Goal: Task Accomplishment & Management: Manage account settings

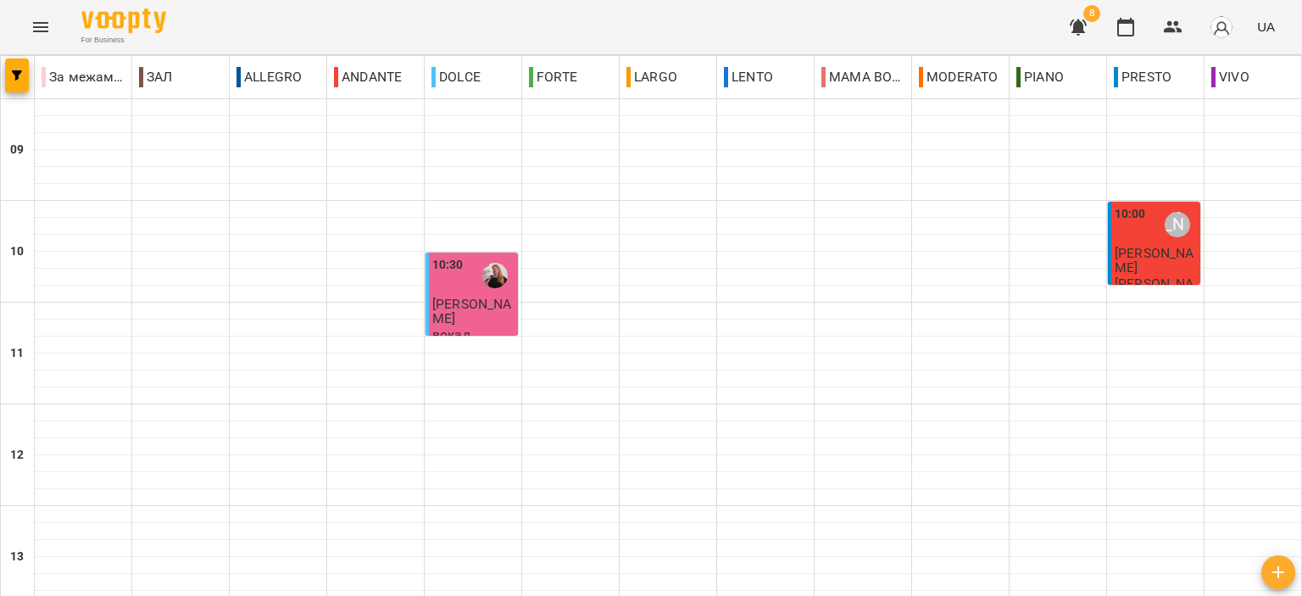
scroll to position [594, 0]
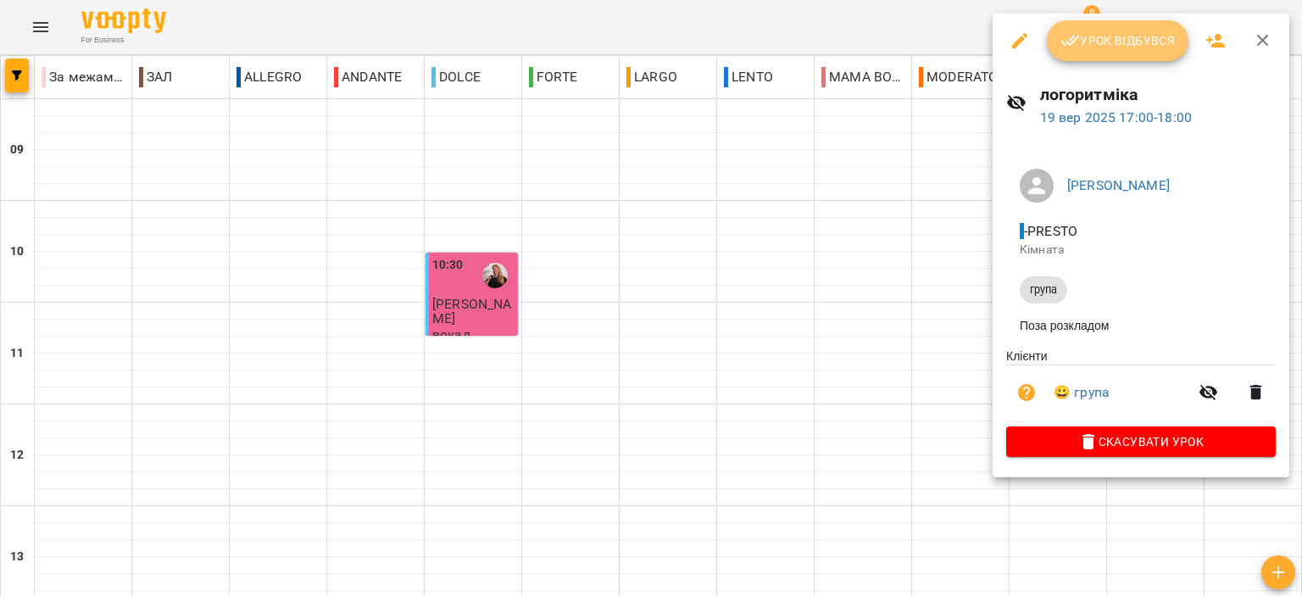
click at [1124, 27] on button "Урок відбувся" at bounding box center [1118, 40] width 142 height 41
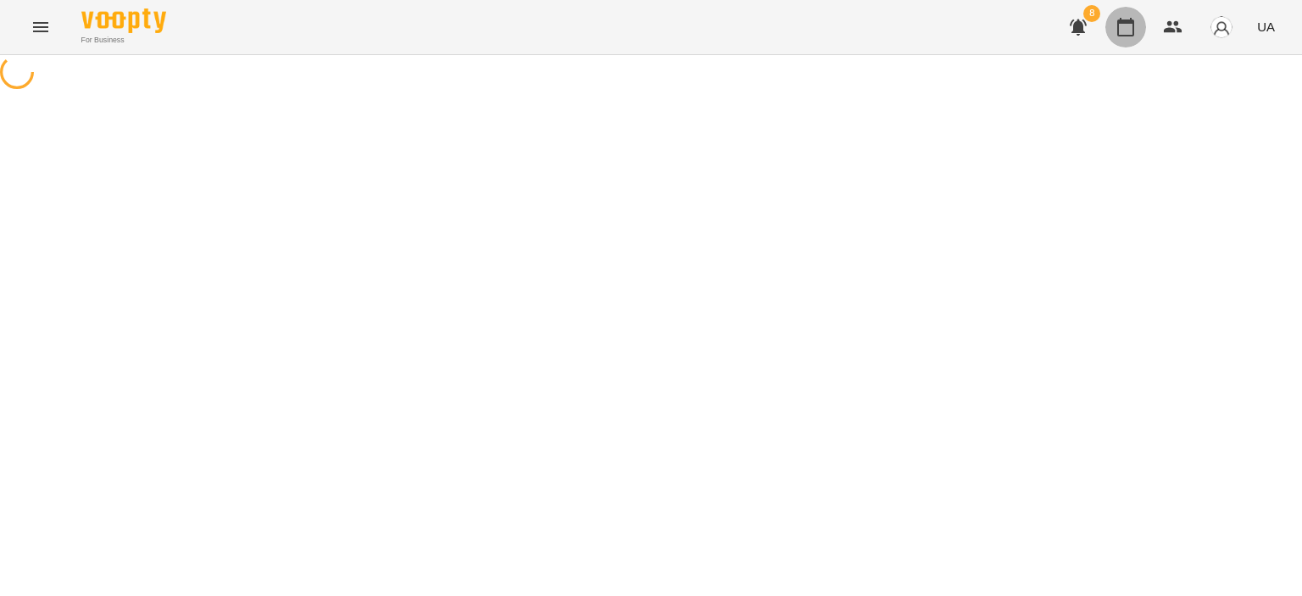
click at [1137, 34] on button "button" at bounding box center [1126, 27] width 41 height 41
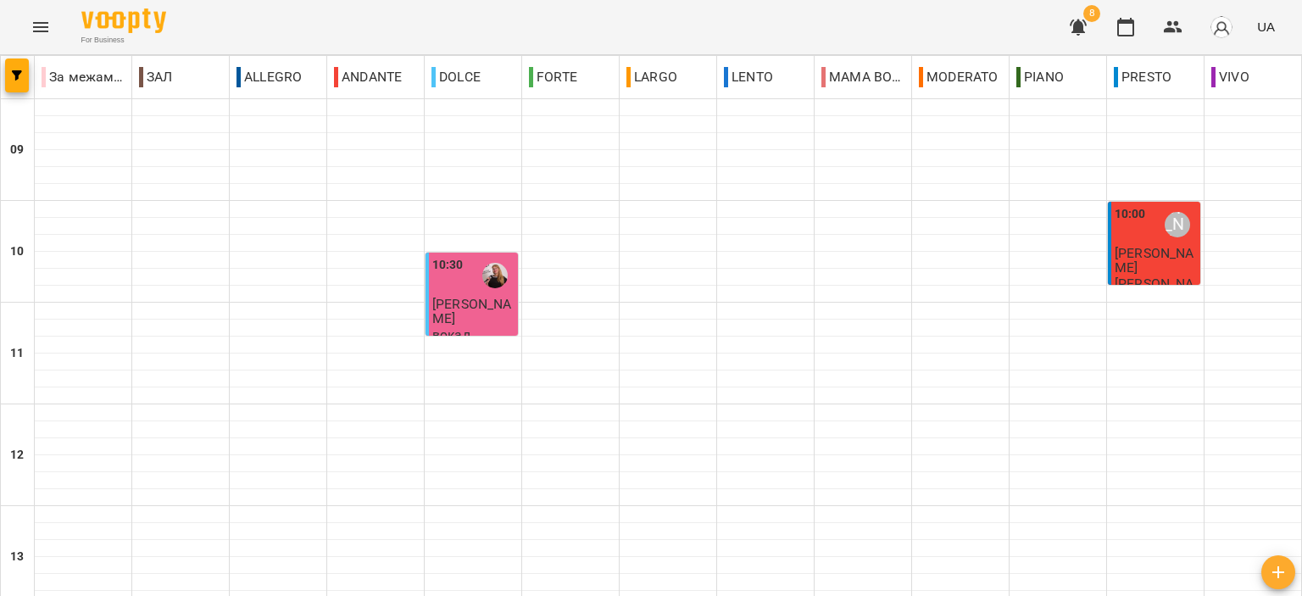
scroll to position [666, 0]
click at [1079, 10] on button "button" at bounding box center [1078, 27] width 41 height 41
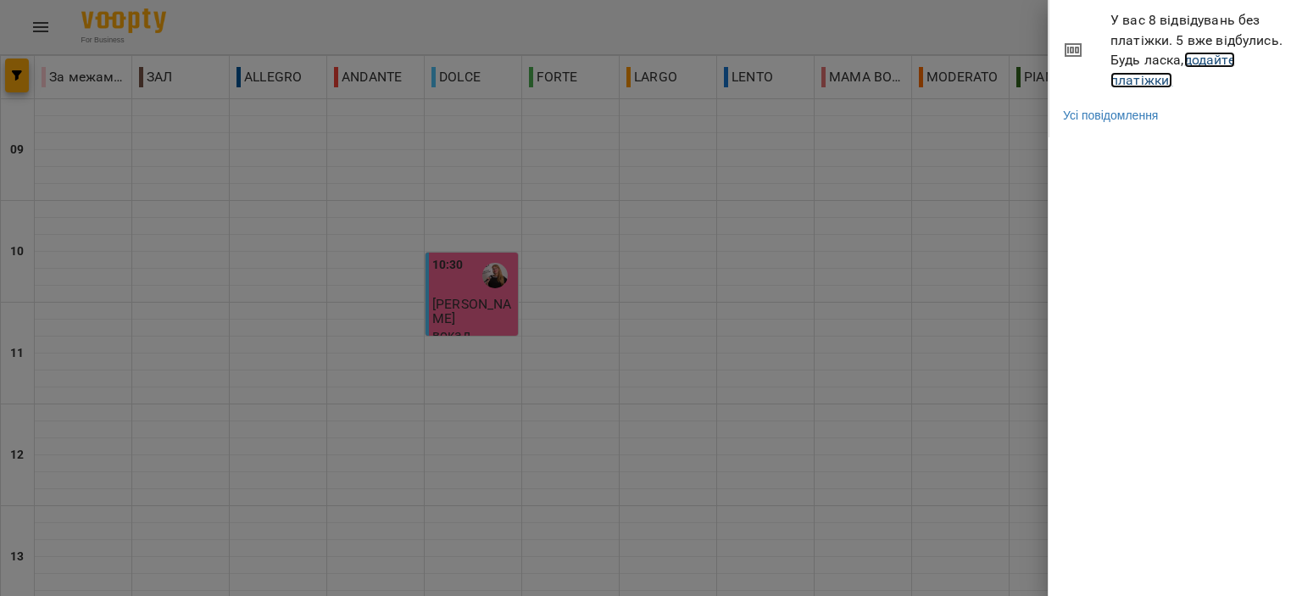
click at [1129, 82] on link "додайте платіжки!" at bounding box center [1173, 70] width 125 height 36
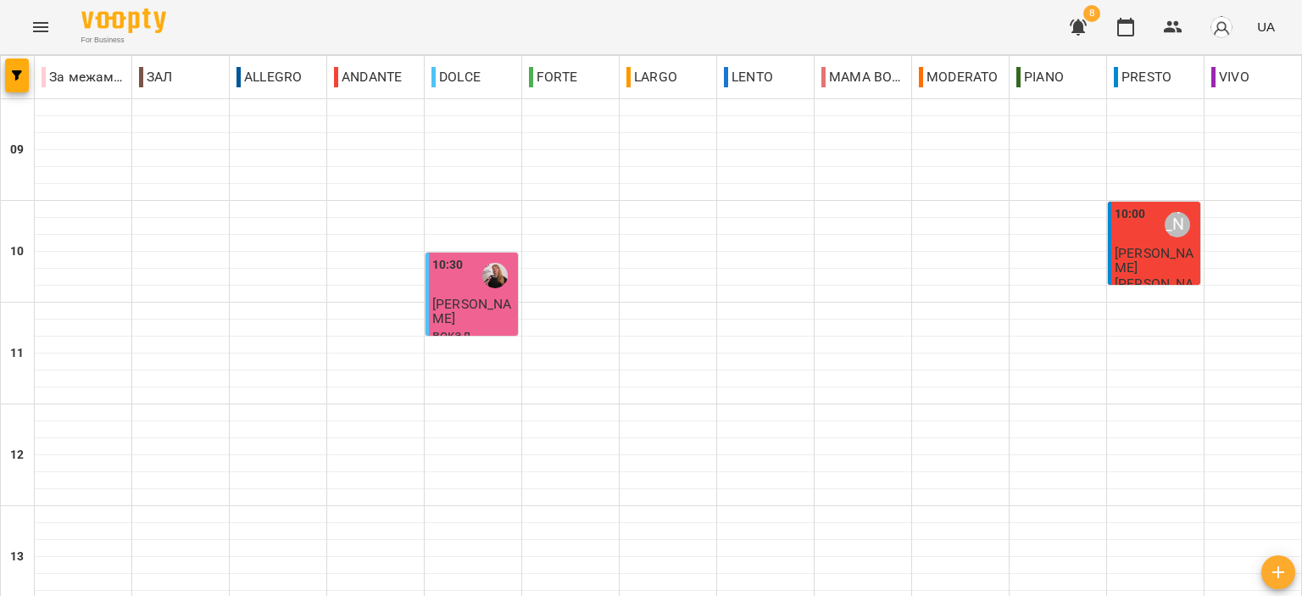
scroll to position [836, 0]
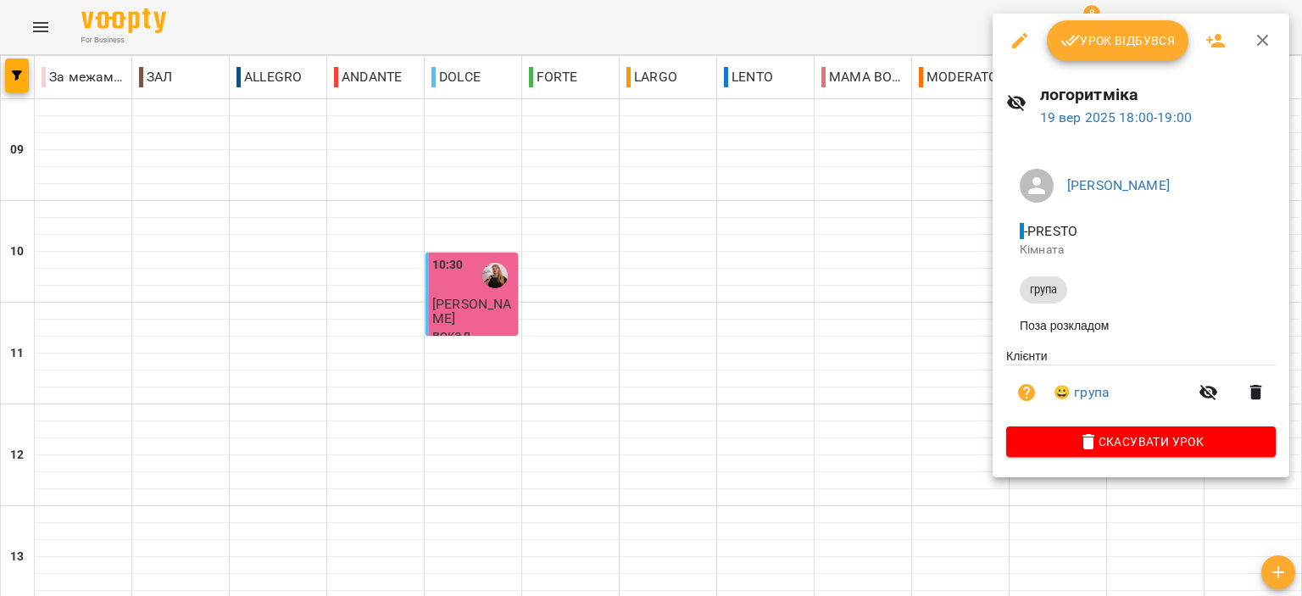
click at [1115, 47] on span "Урок відбувся" at bounding box center [1118, 41] width 115 height 20
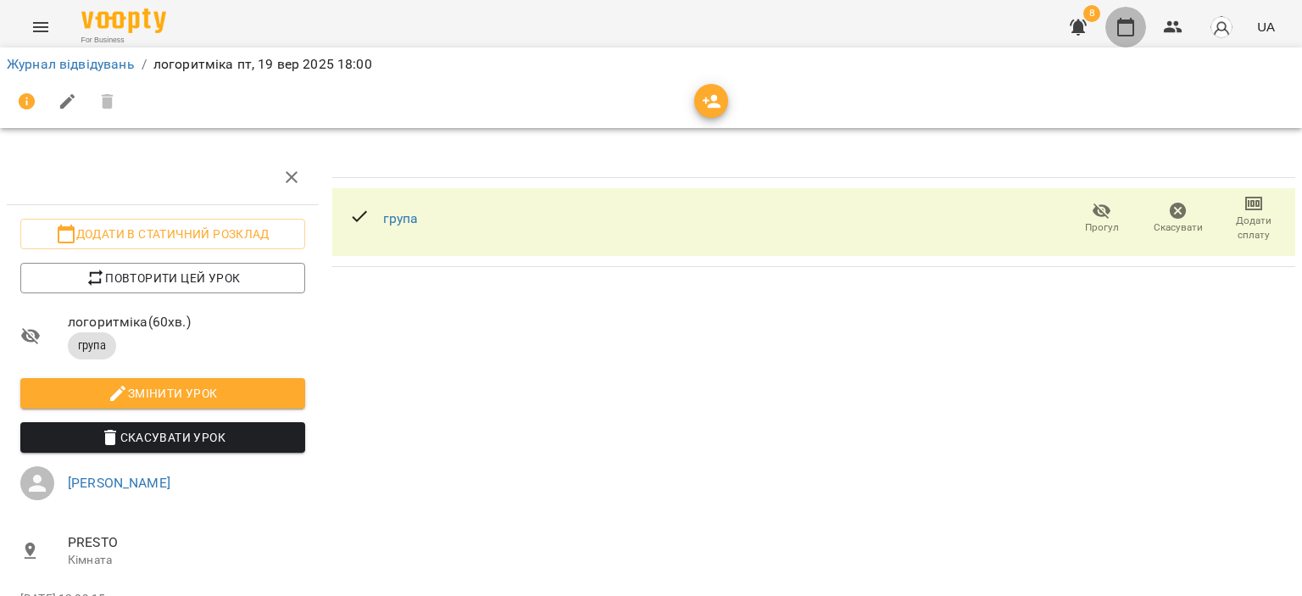
click at [1129, 20] on icon "button" at bounding box center [1126, 27] width 17 height 19
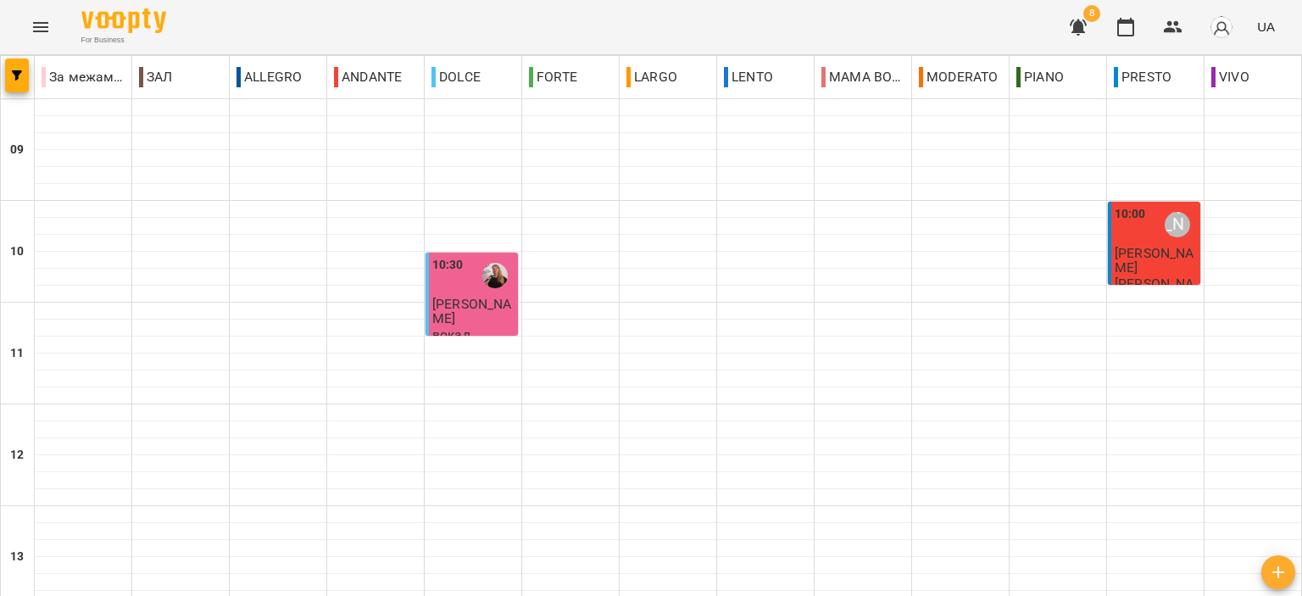
scroll to position [412, 0]
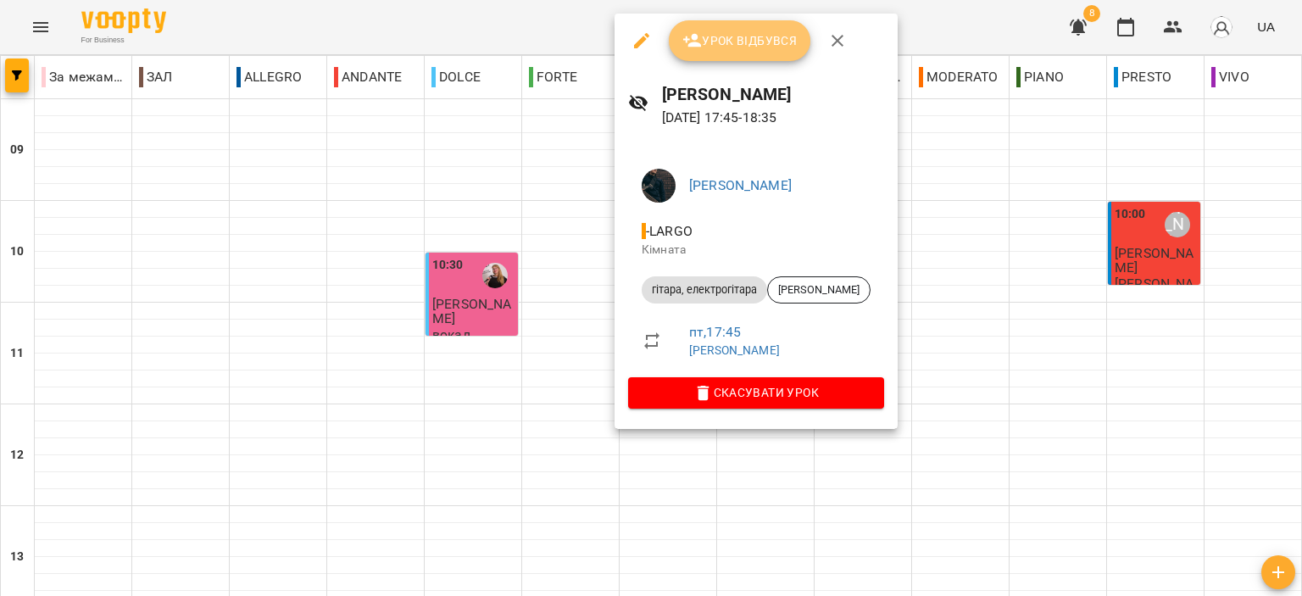
click at [762, 43] on span "Урок відбувся" at bounding box center [740, 41] width 115 height 20
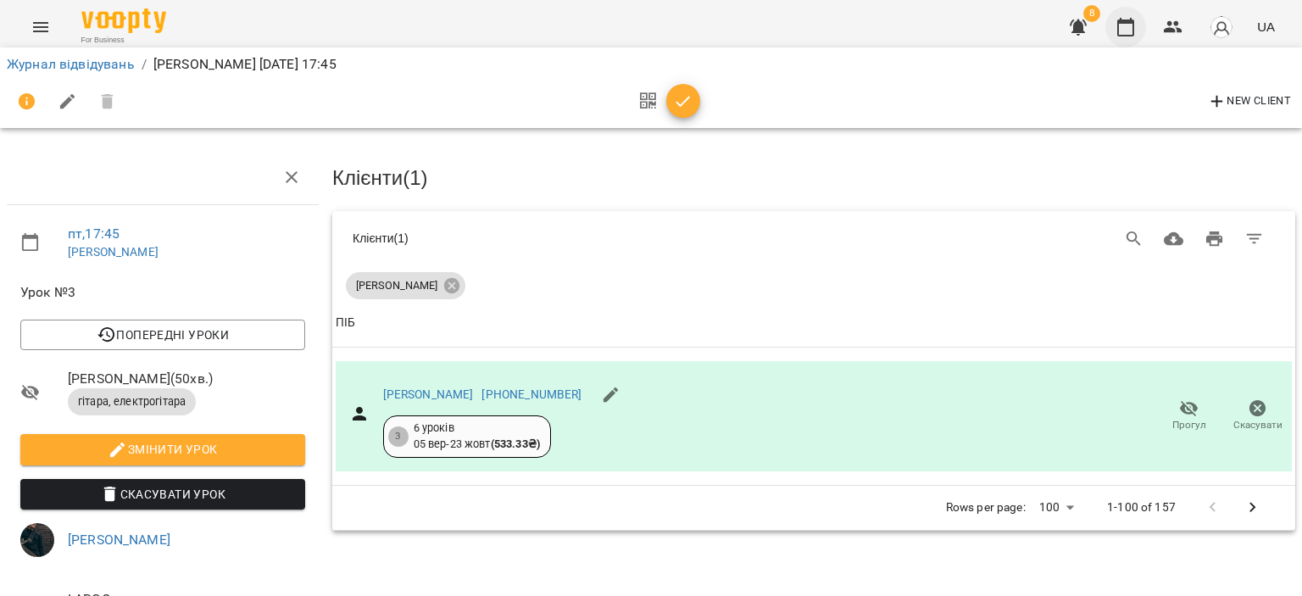
click at [1138, 27] on button "button" at bounding box center [1126, 27] width 41 height 41
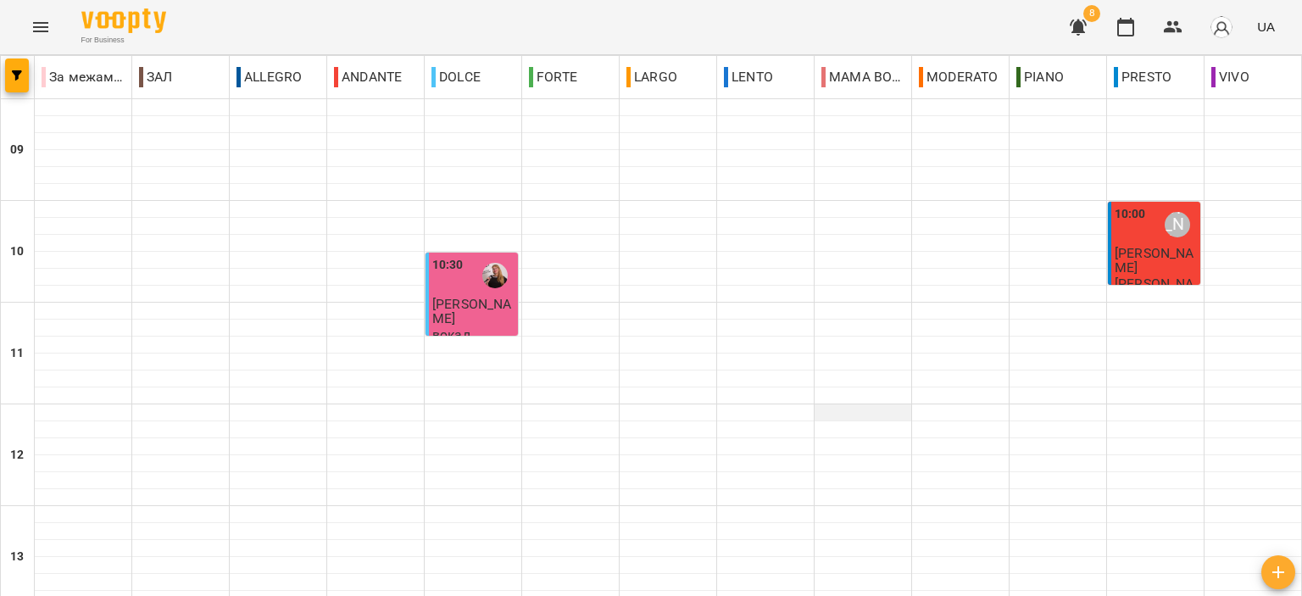
scroll to position [763, 0]
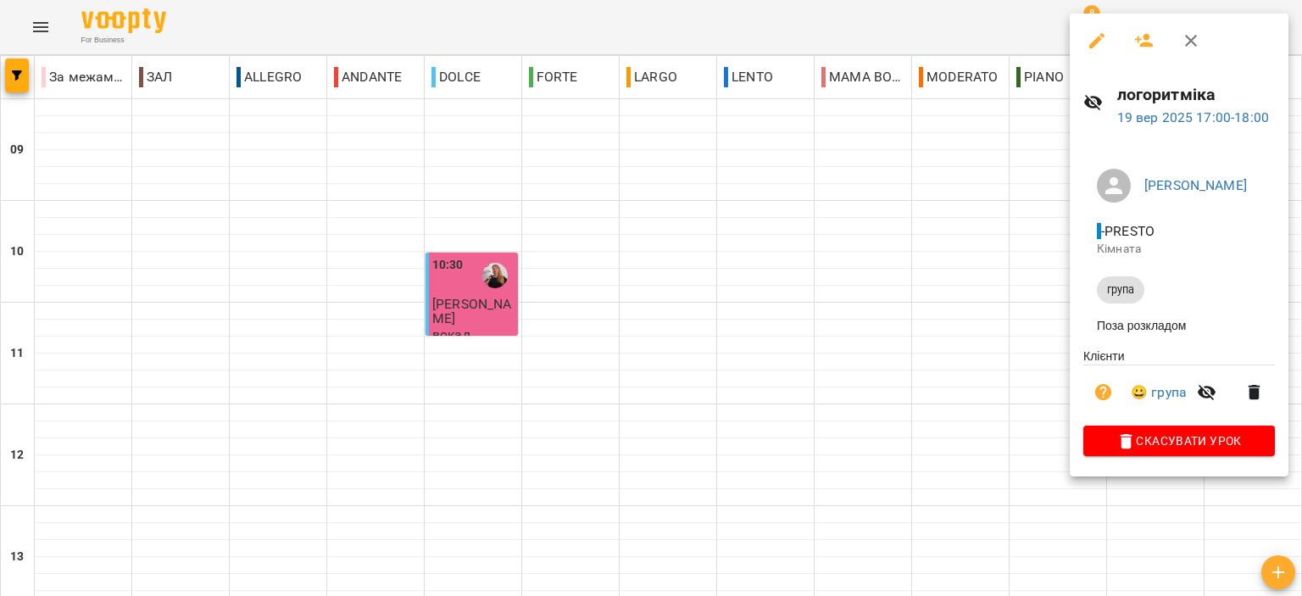
click at [1180, 39] on button "button" at bounding box center [1191, 40] width 41 height 41
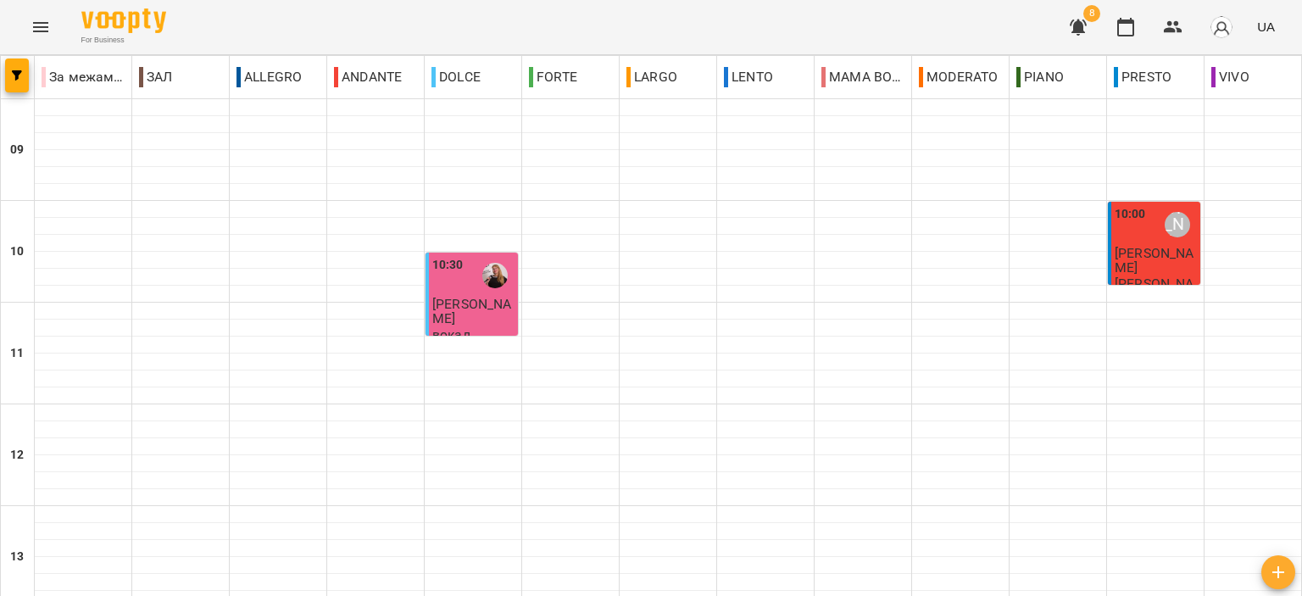
click at [1085, 29] on icon "button" at bounding box center [1078, 27] width 20 height 20
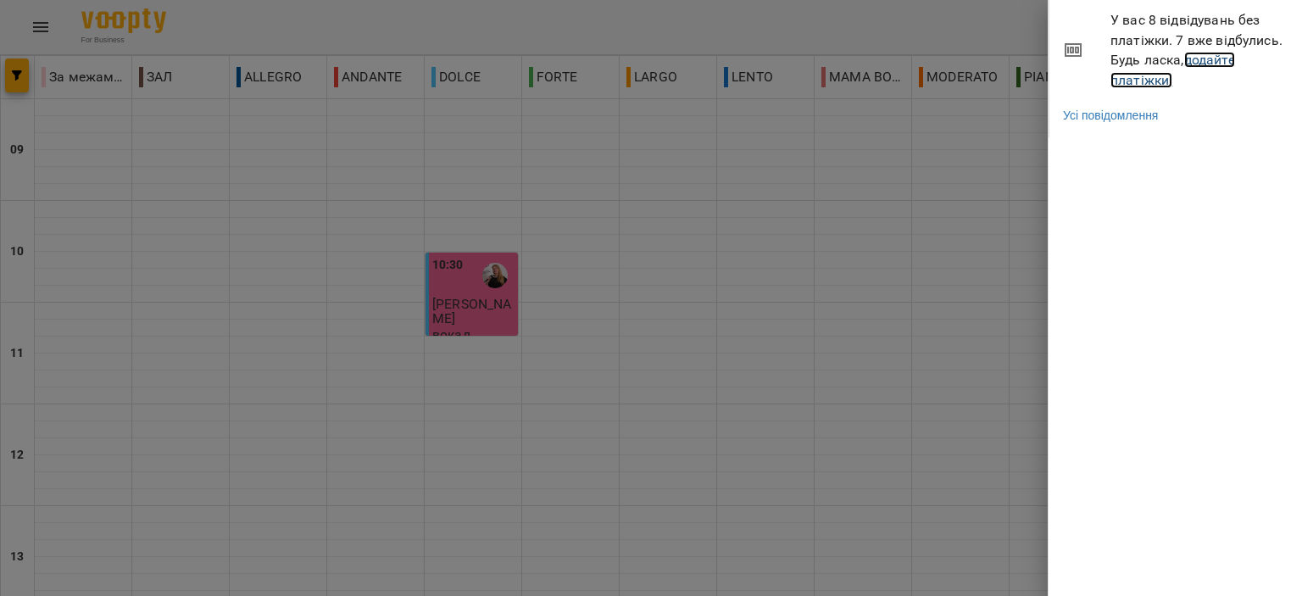
click at [1163, 76] on link "додайте платіжки!" at bounding box center [1173, 70] width 125 height 36
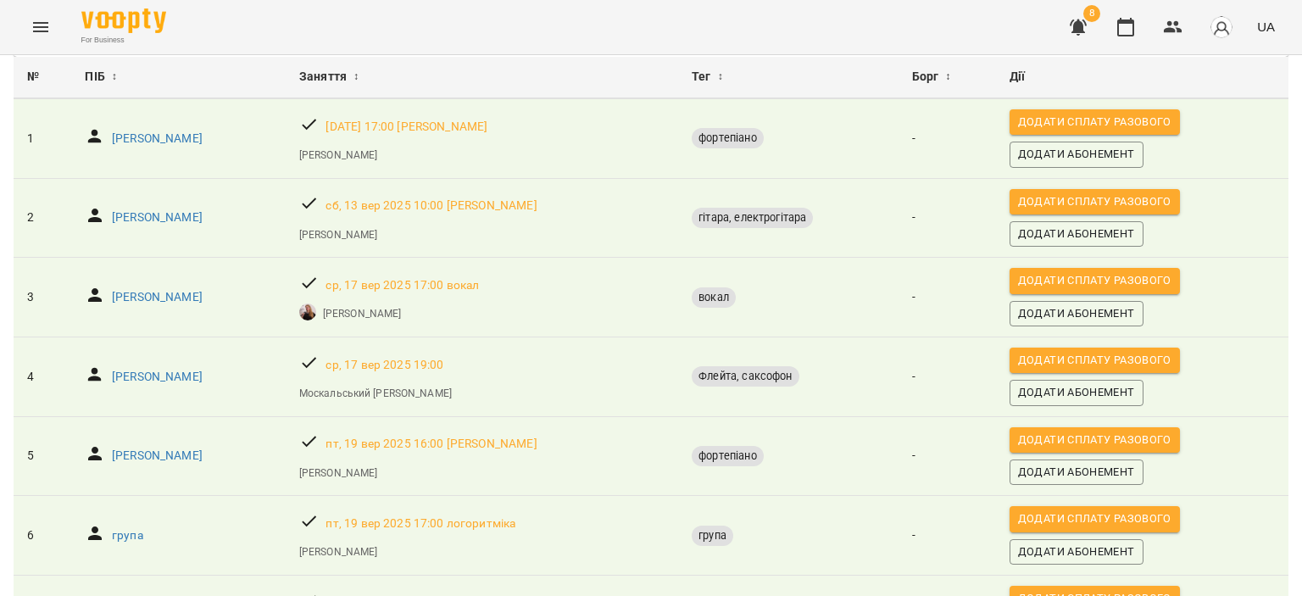
scroll to position [306, 0]
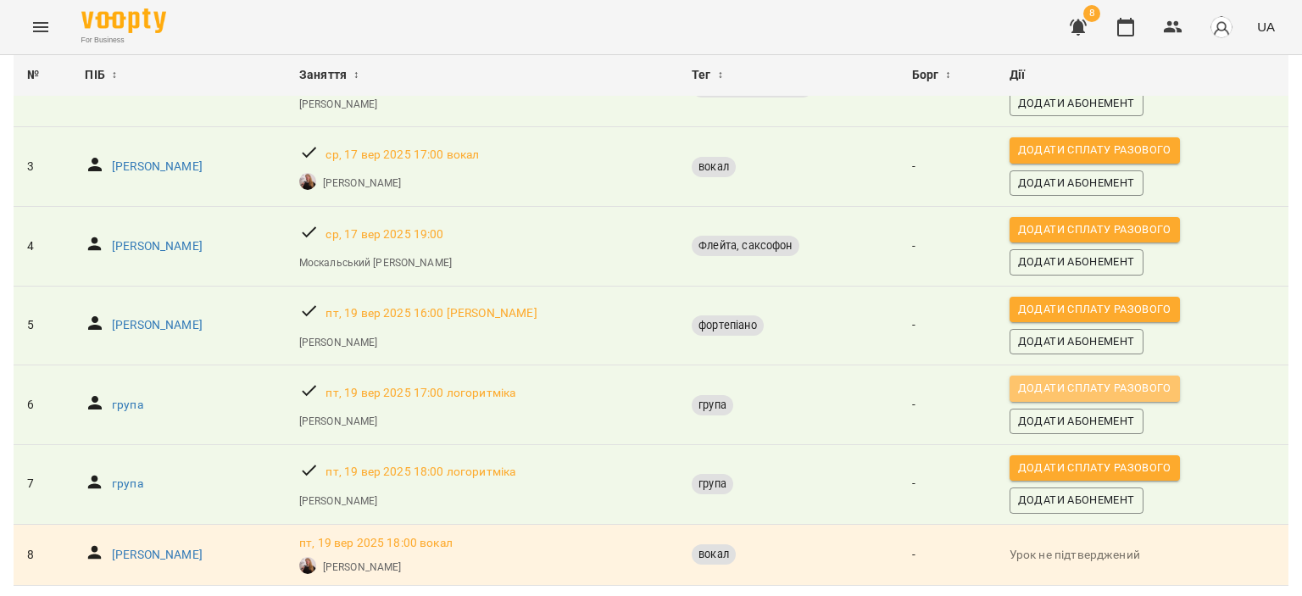
click at [1045, 379] on span "Додати сплату разового" at bounding box center [1094, 388] width 153 height 19
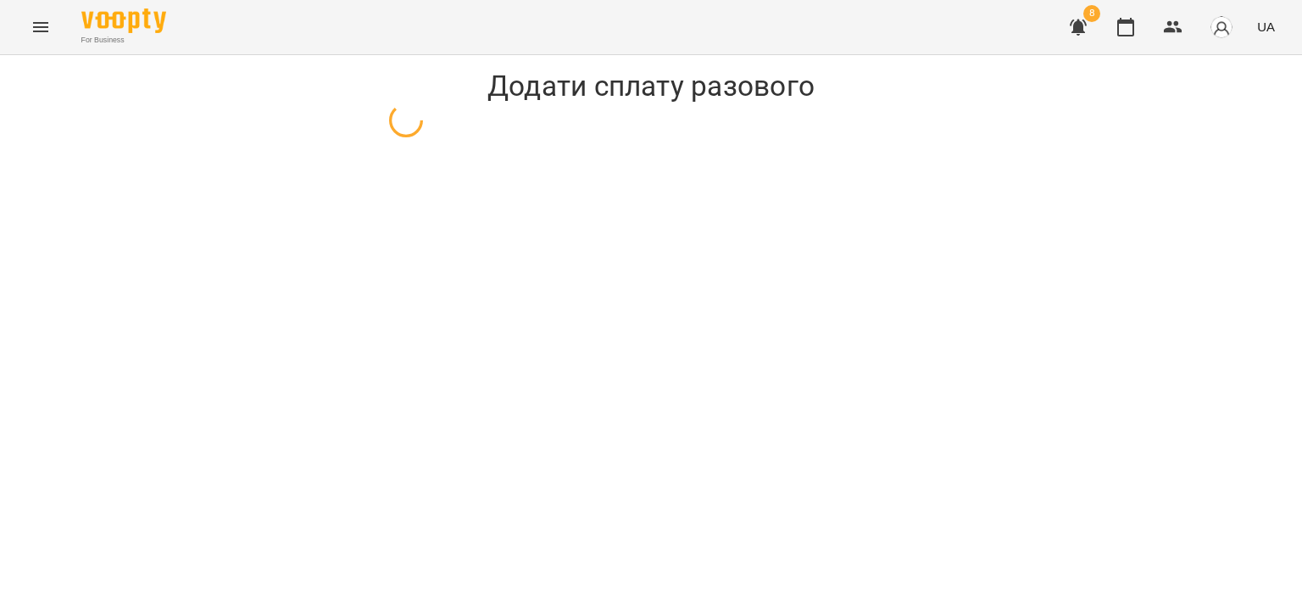
select select "*****"
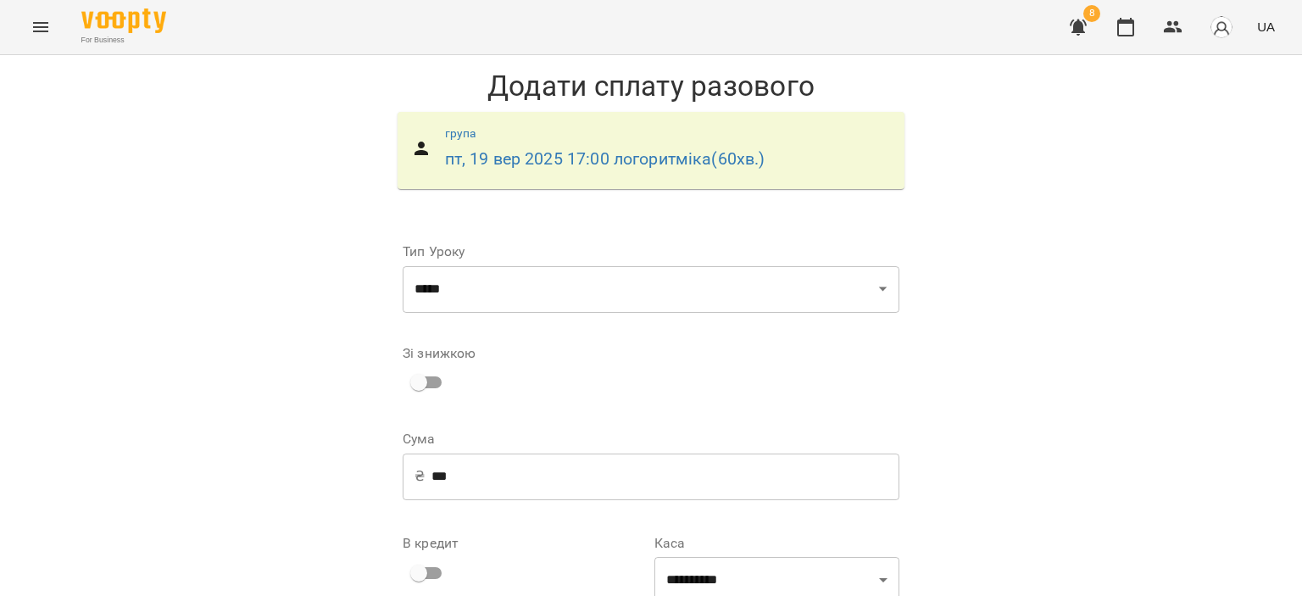
scroll to position [176, 0]
click at [794, 557] on select "**********" at bounding box center [777, 580] width 245 height 47
click at [1012, 312] on div "**********" at bounding box center [651, 414] width 1302 height 718
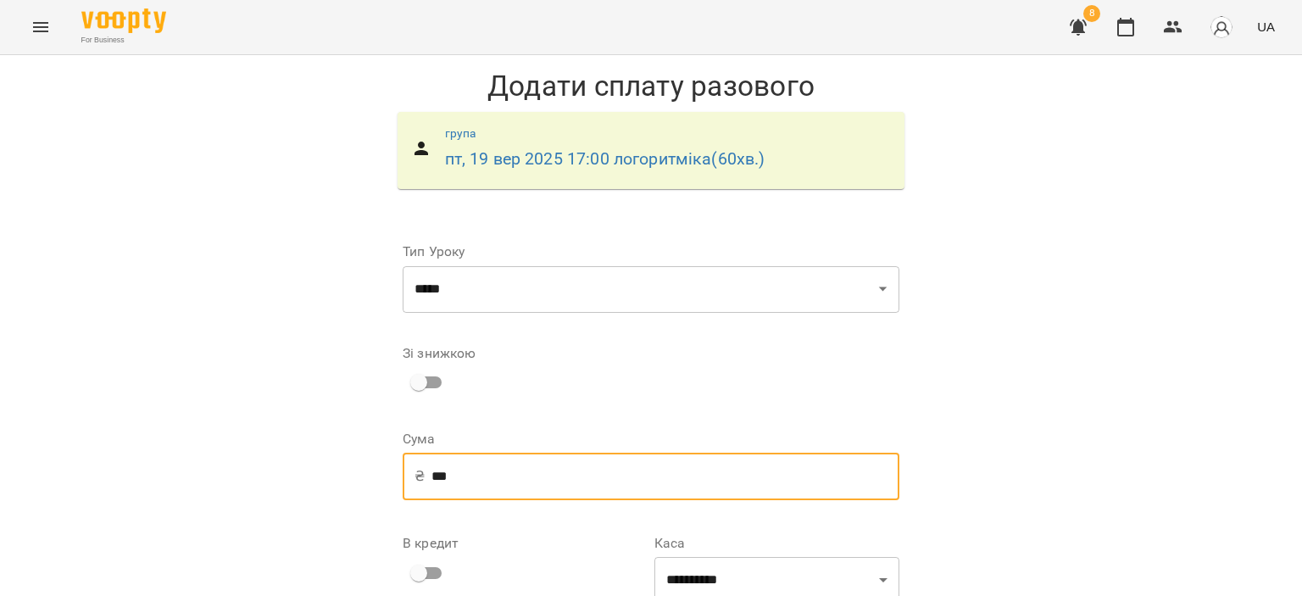
click at [656, 453] on input "***" at bounding box center [666, 476] width 468 height 47
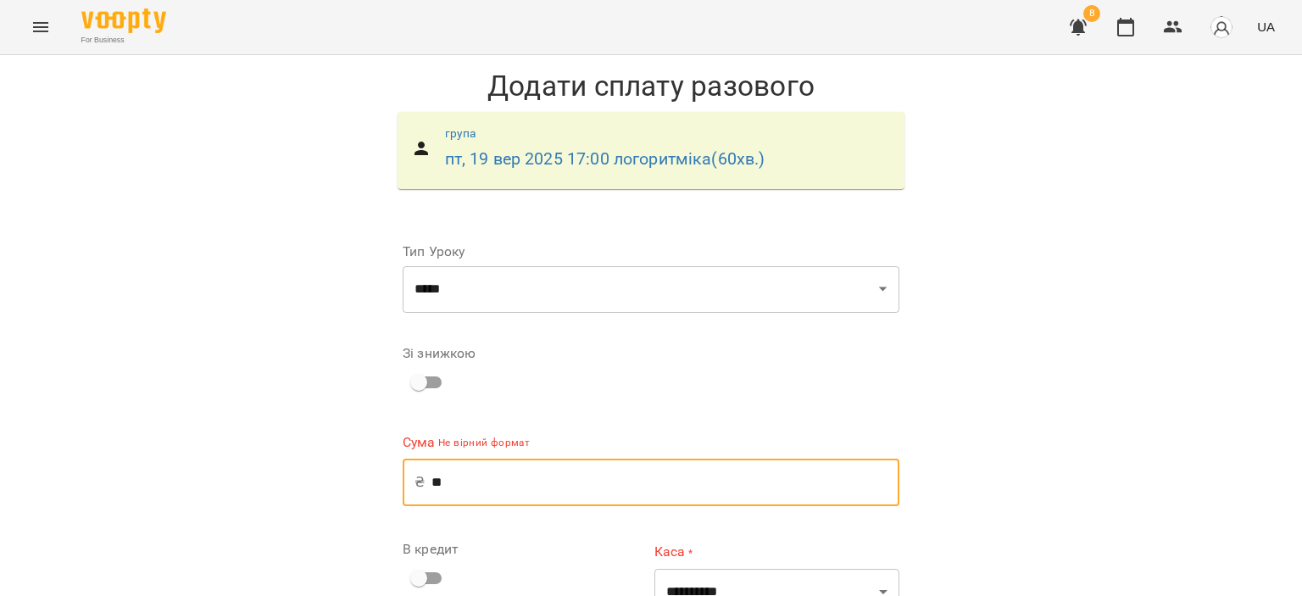
type input "*"
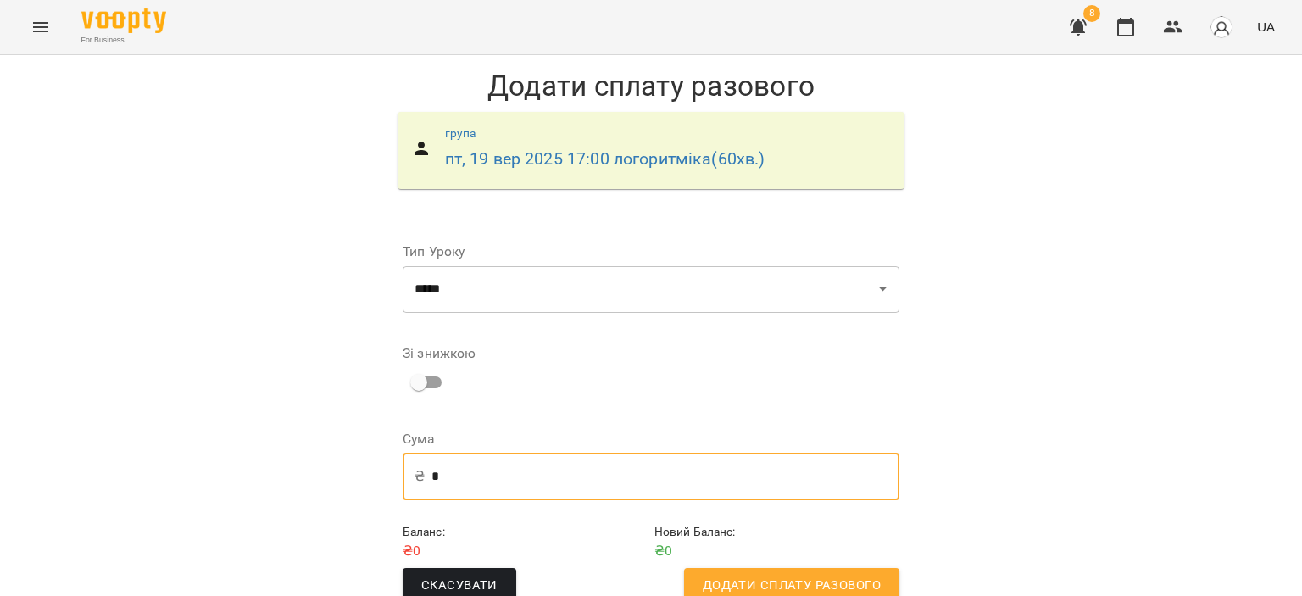
type input "*"
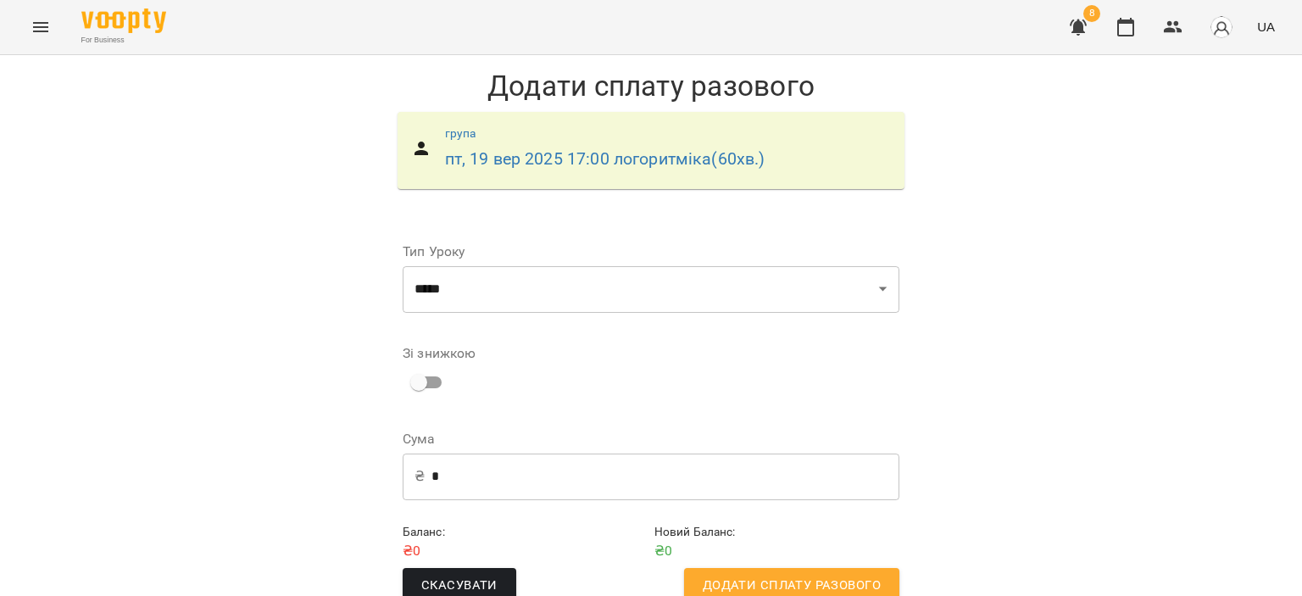
click at [932, 335] on div "**********" at bounding box center [651, 343] width 1302 height 576
click at [785, 575] on span "Додати сплату разового" at bounding box center [792, 586] width 178 height 22
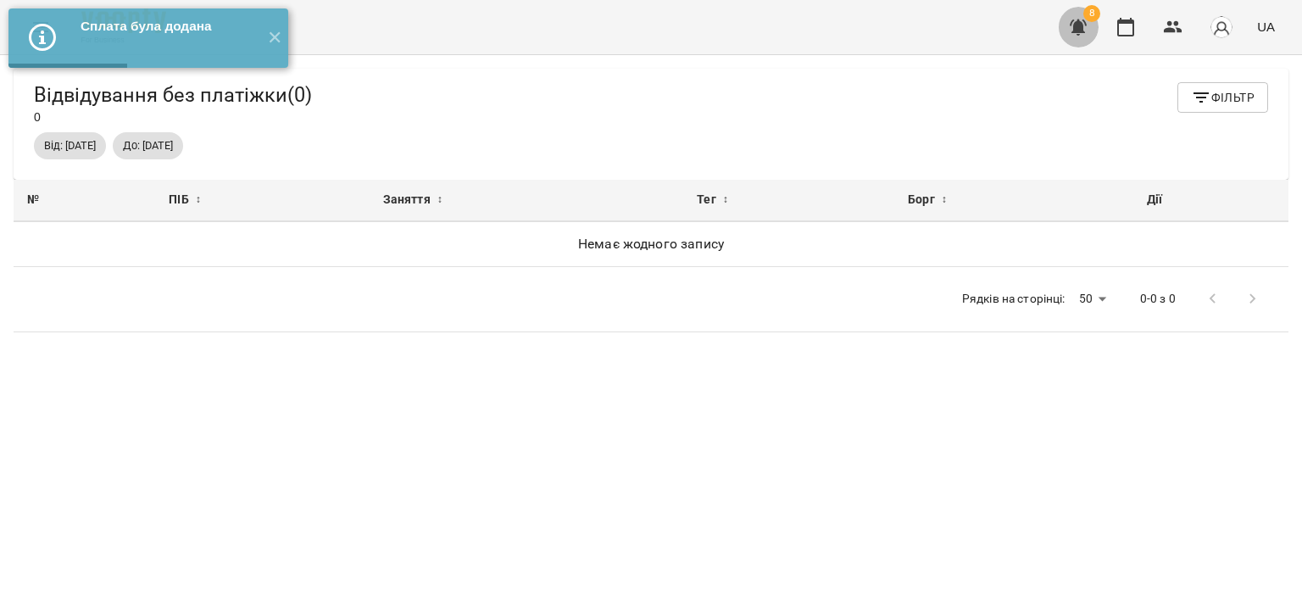
click at [1079, 20] on icon "button" at bounding box center [1078, 28] width 17 height 16
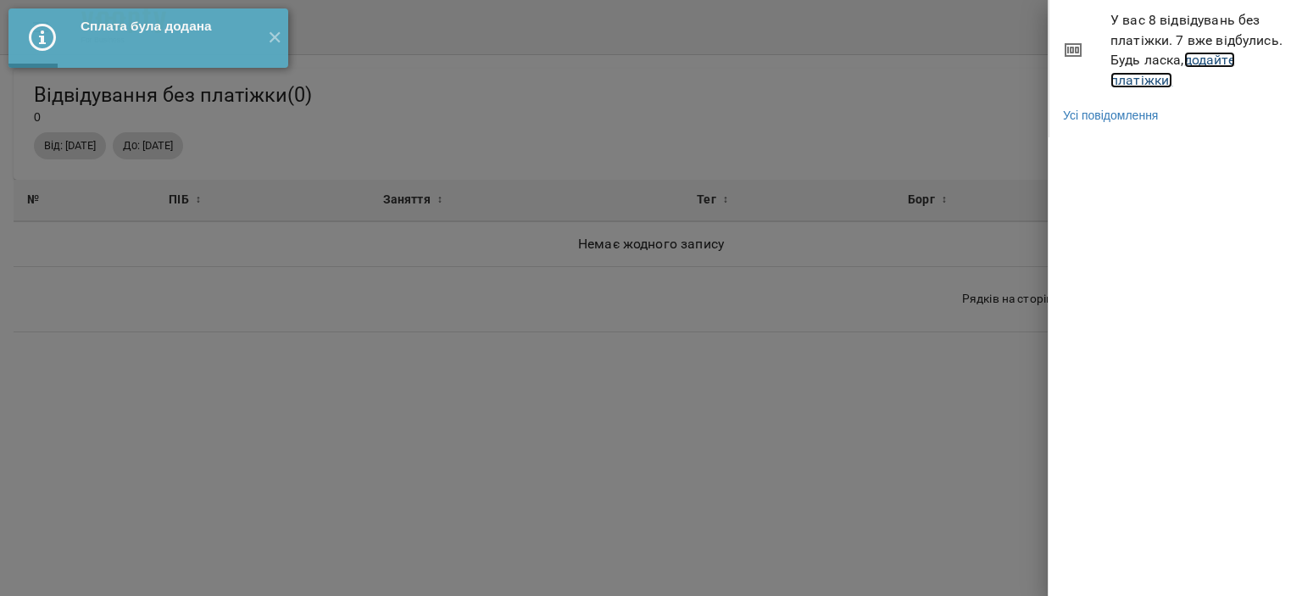
click at [1160, 75] on link "додайте платіжки!" at bounding box center [1173, 70] width 125 height 36
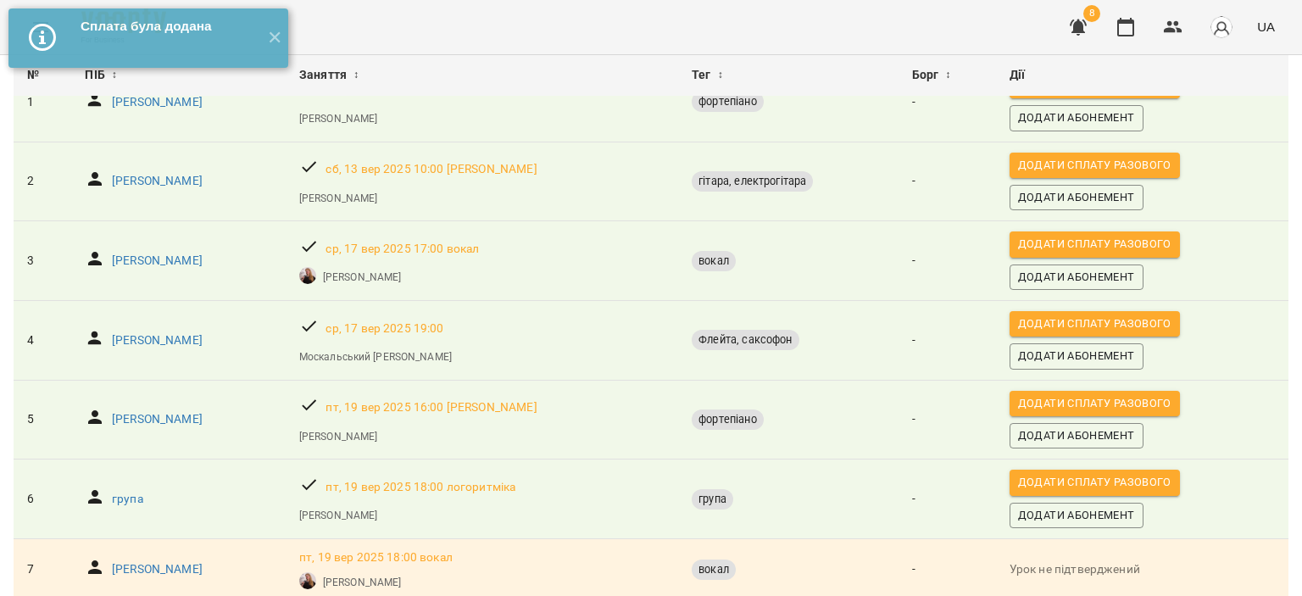
scroll to position [227, 0]
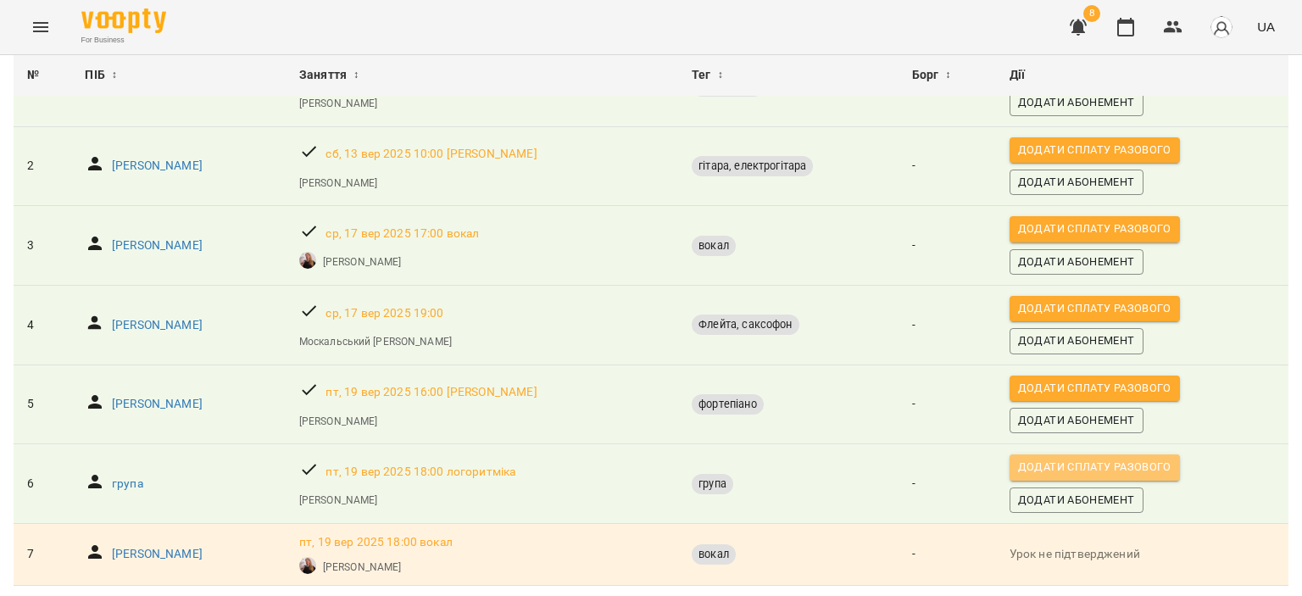
click at [1084, 458] on span "Додати сплату разового" at bounding box center [1094, 467] width 153 height 19
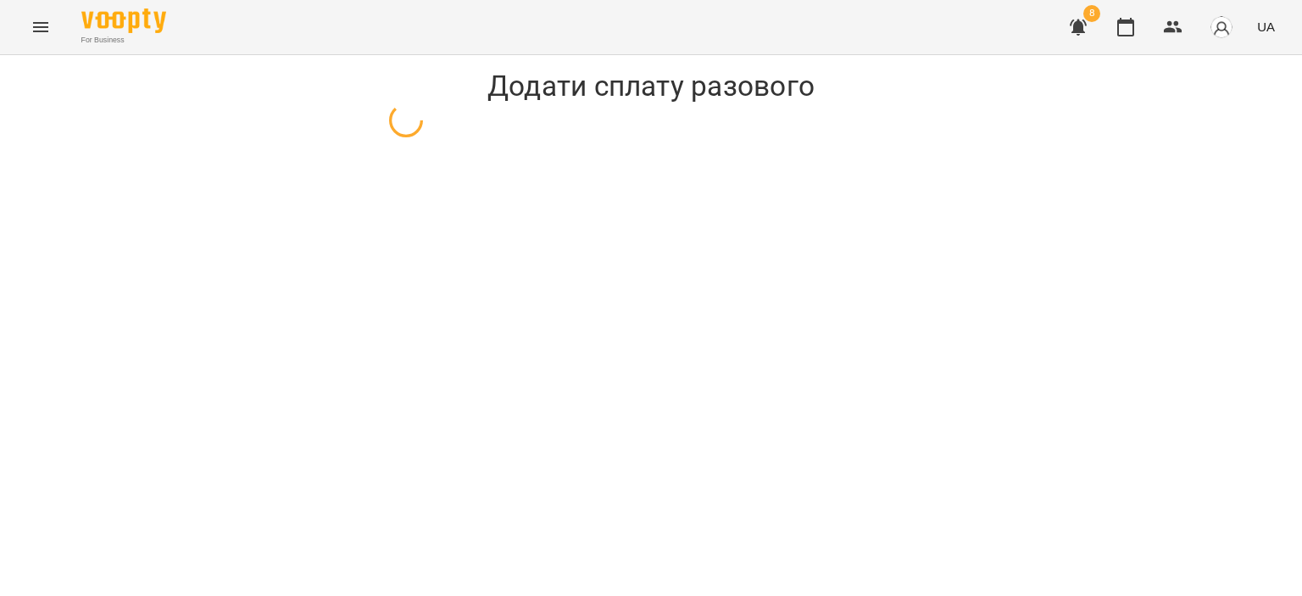
select select "*****"
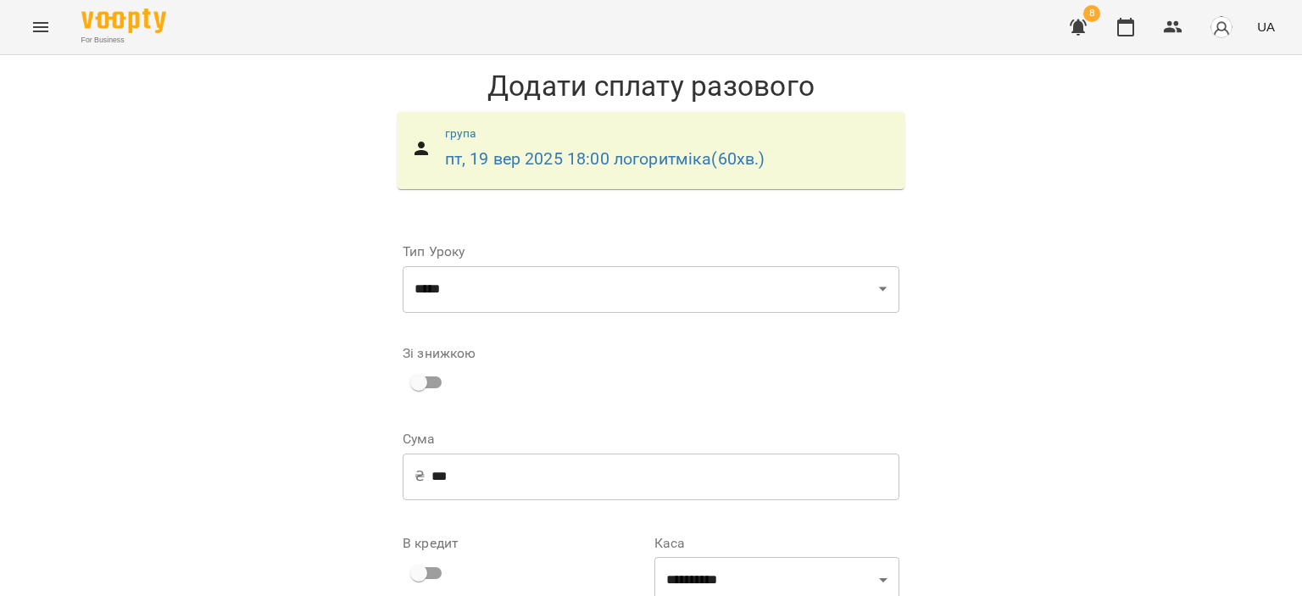
scroll to position [176, 0]
click at [711, 453] on input "***" at bounding box center [666, 476] width 468 height 47
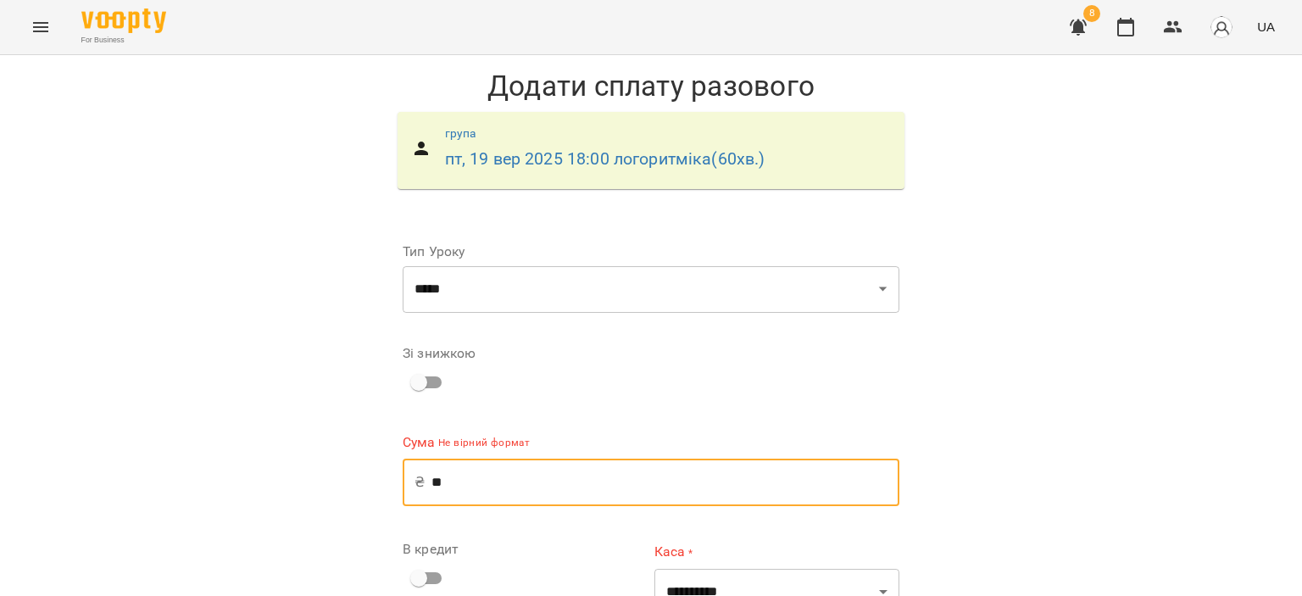
type input "*"
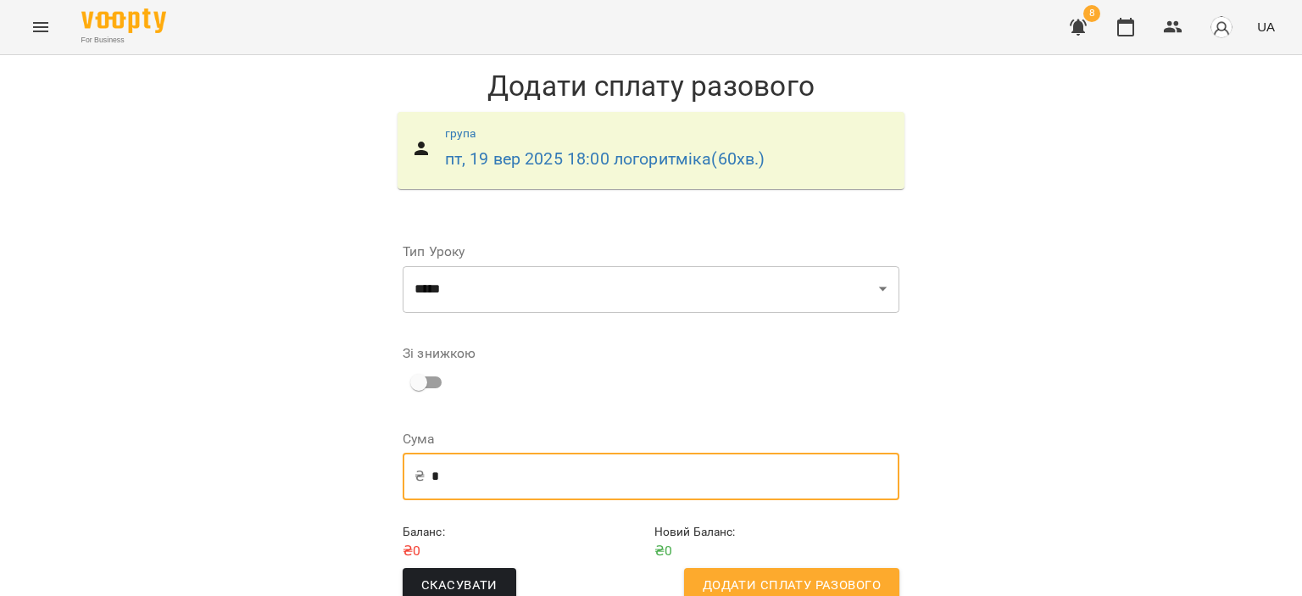
scroll to position [34, 0]
type input "*"
click at [810, 575] on span "Додати сплату разового" at bounding box center [792, 586] width 178 height 22
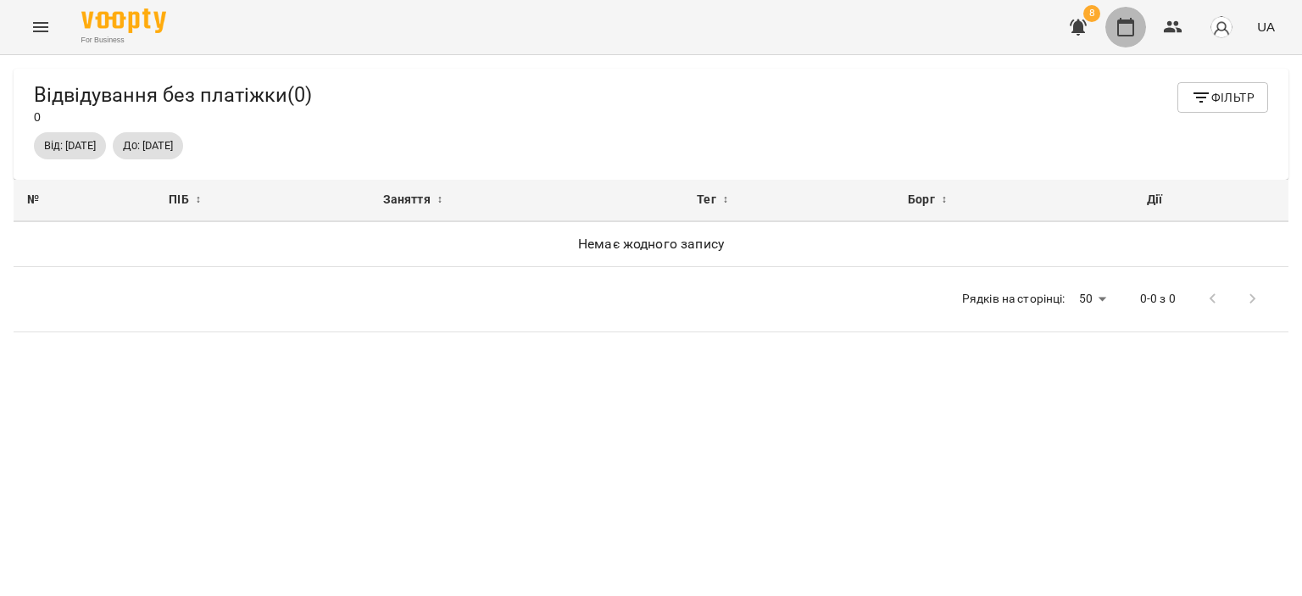
click at [1137, 33] on button "button" at bounding box center [1126, 27] width 41 height 41
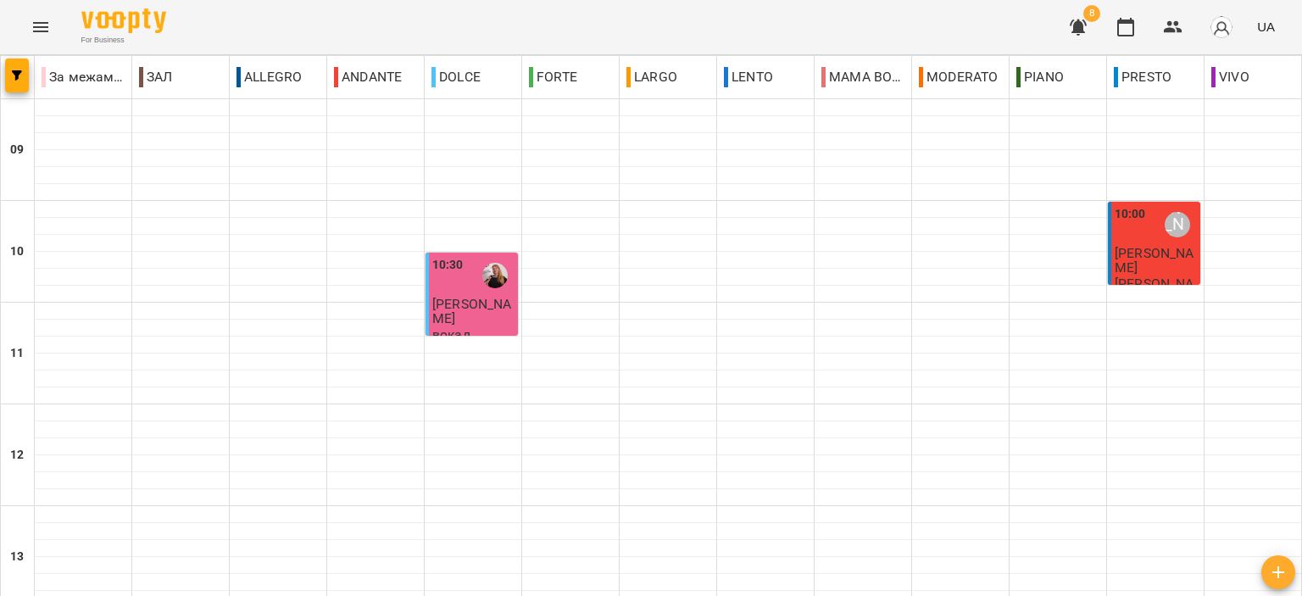
click at [1075, 30] on icon "button" at bounding box center [1078, 28] width 17 height 16
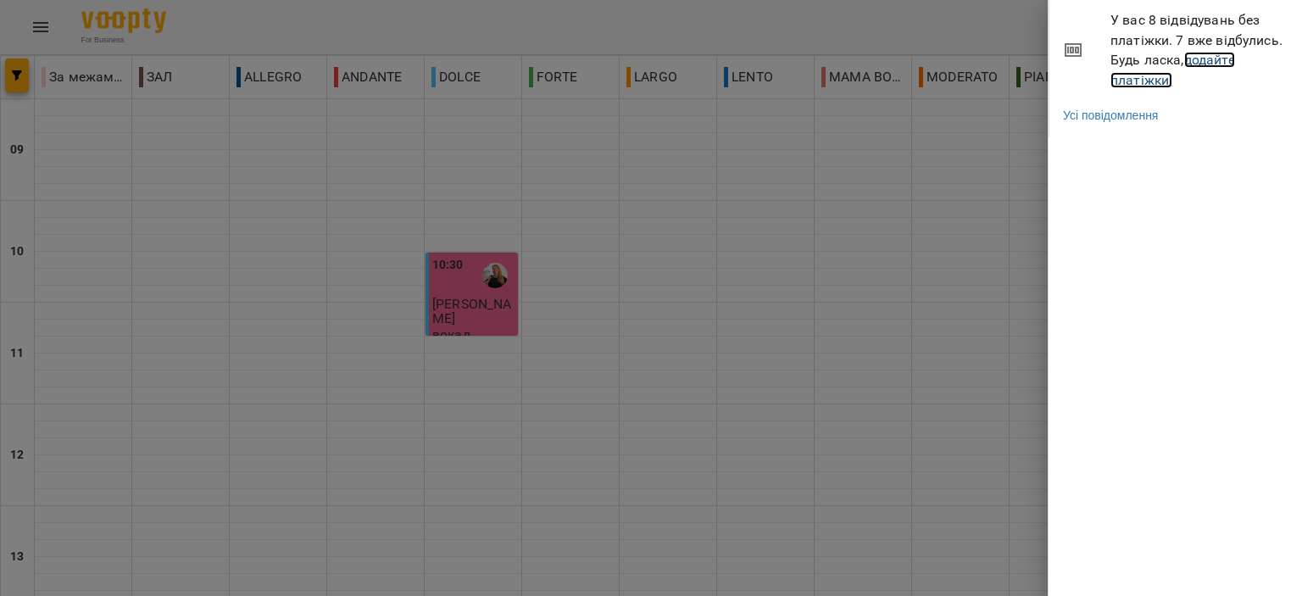
click at [1157, 83] on link "додайте платіжки!" at bounding box center [1173, 70] width 125 height 36
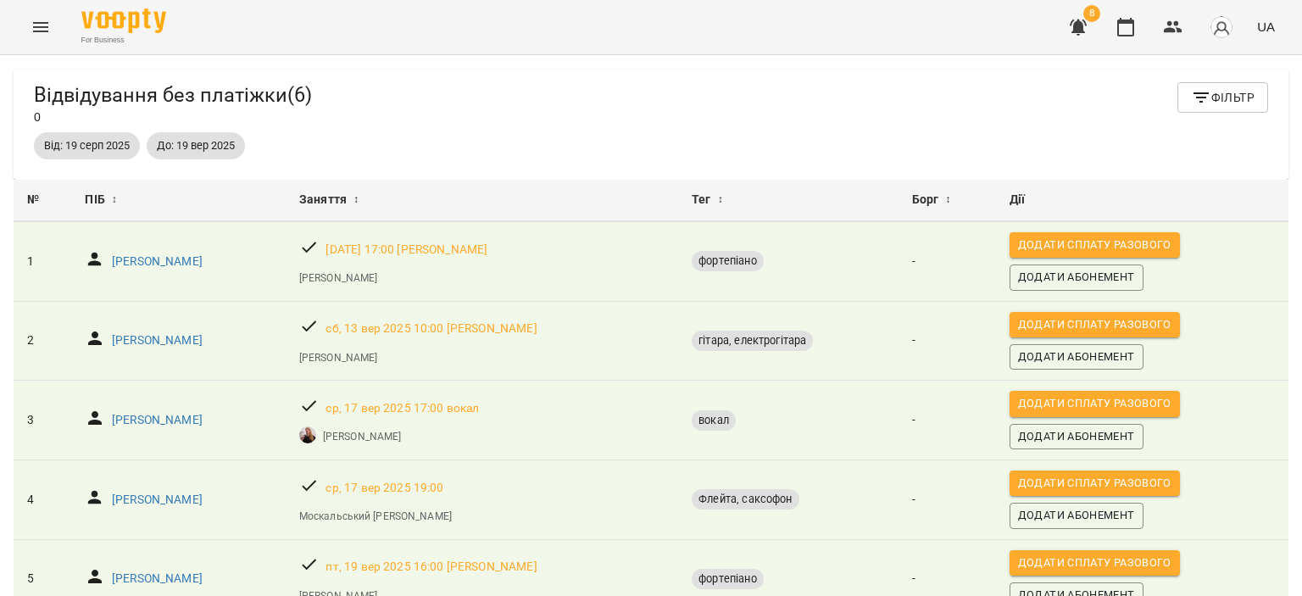
scroll to position [148, 0]
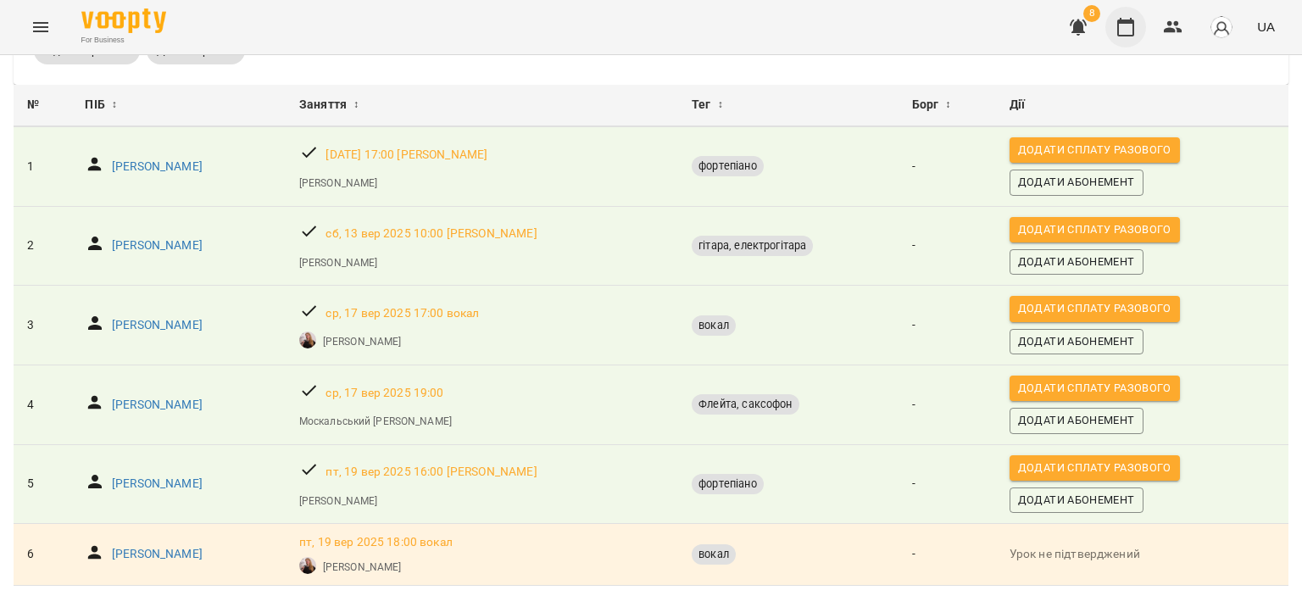
click at [1135, 13] on button "button" at bounding box center [1126, 27] width 41 height 41
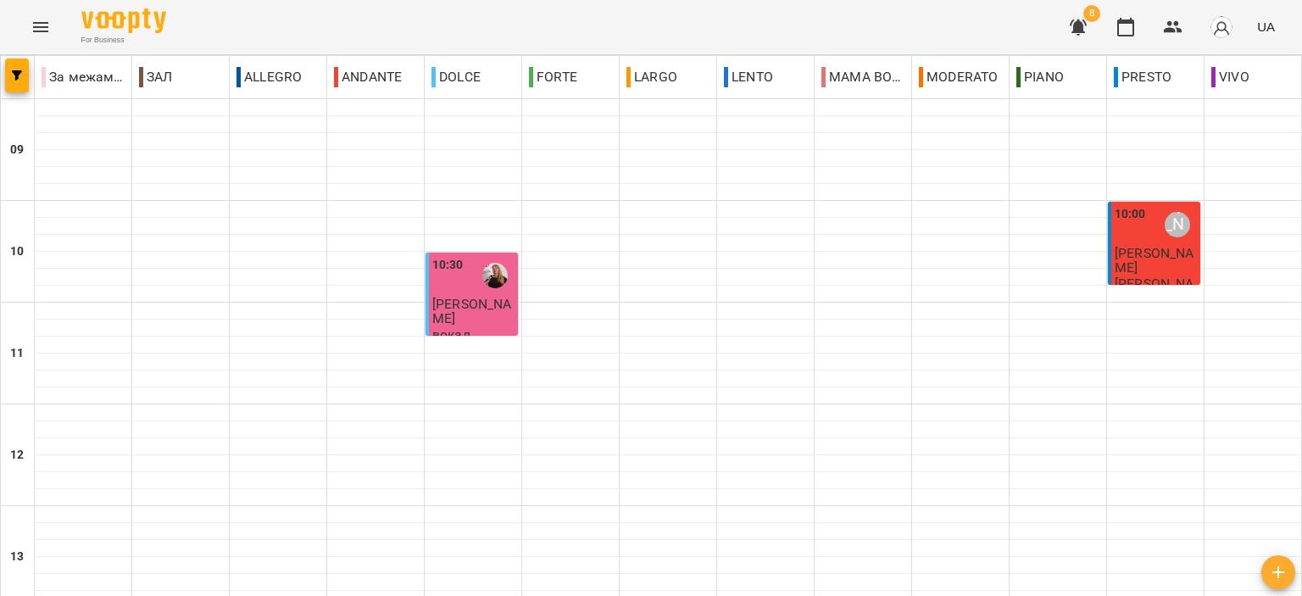
scroll to position [836, 0]
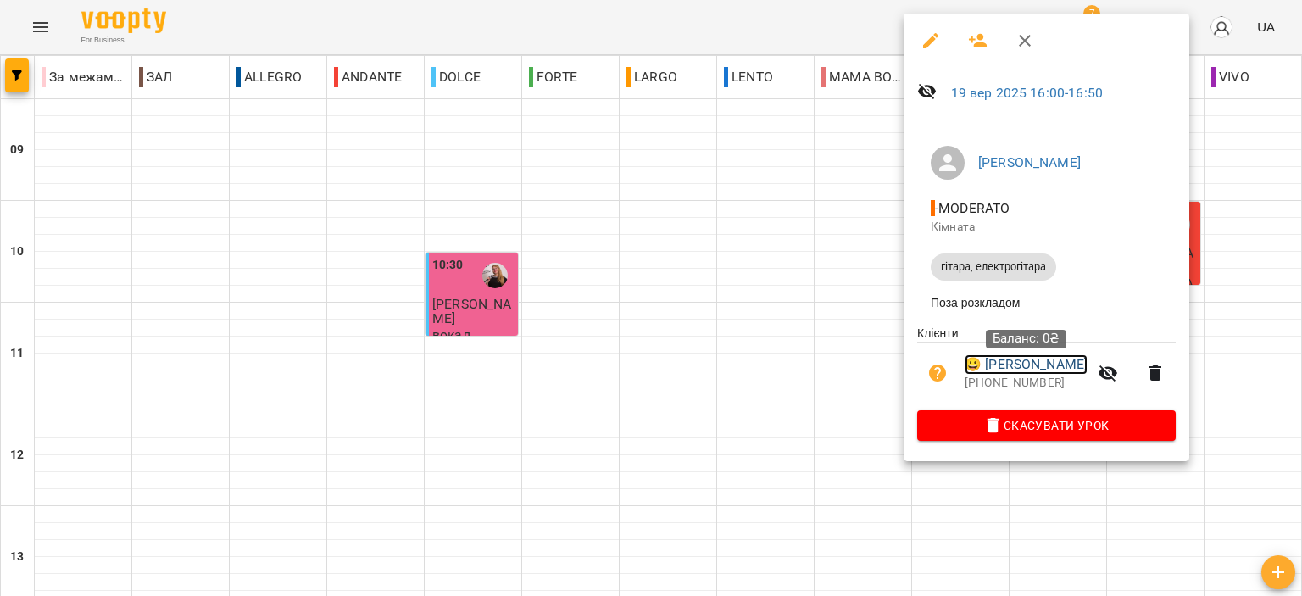
click at [1037, 375] on link "😀 Лисенко Ксенія" at bounding box center [1026, 364] width 123 height 20
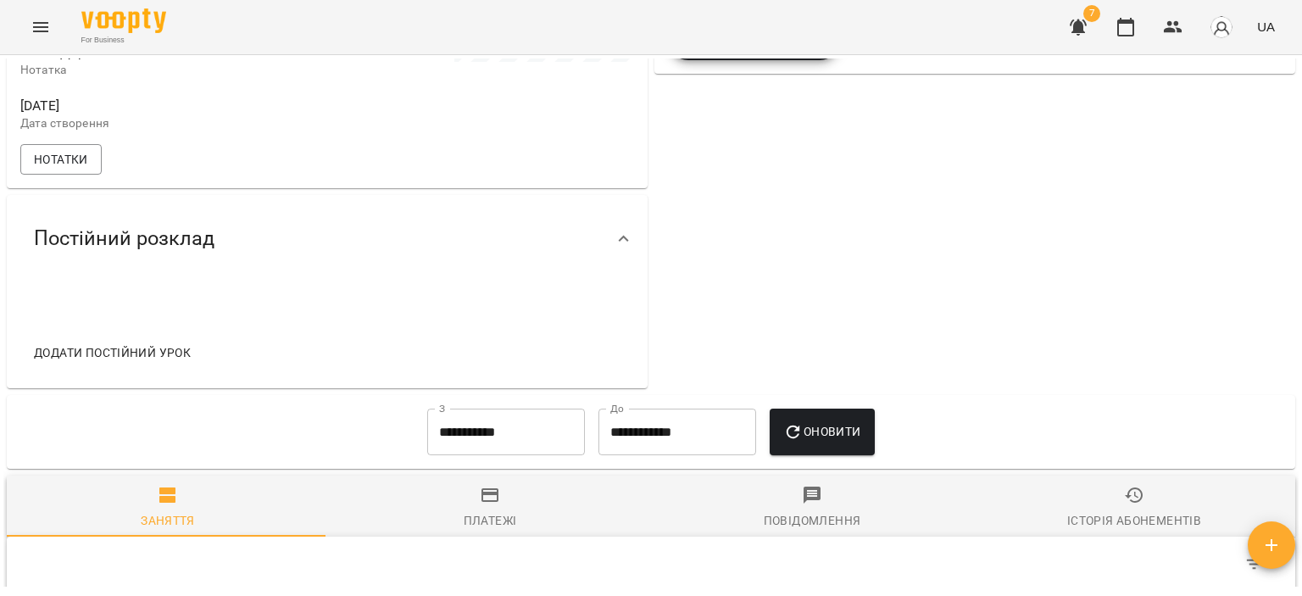
scroll to position [339, 0]
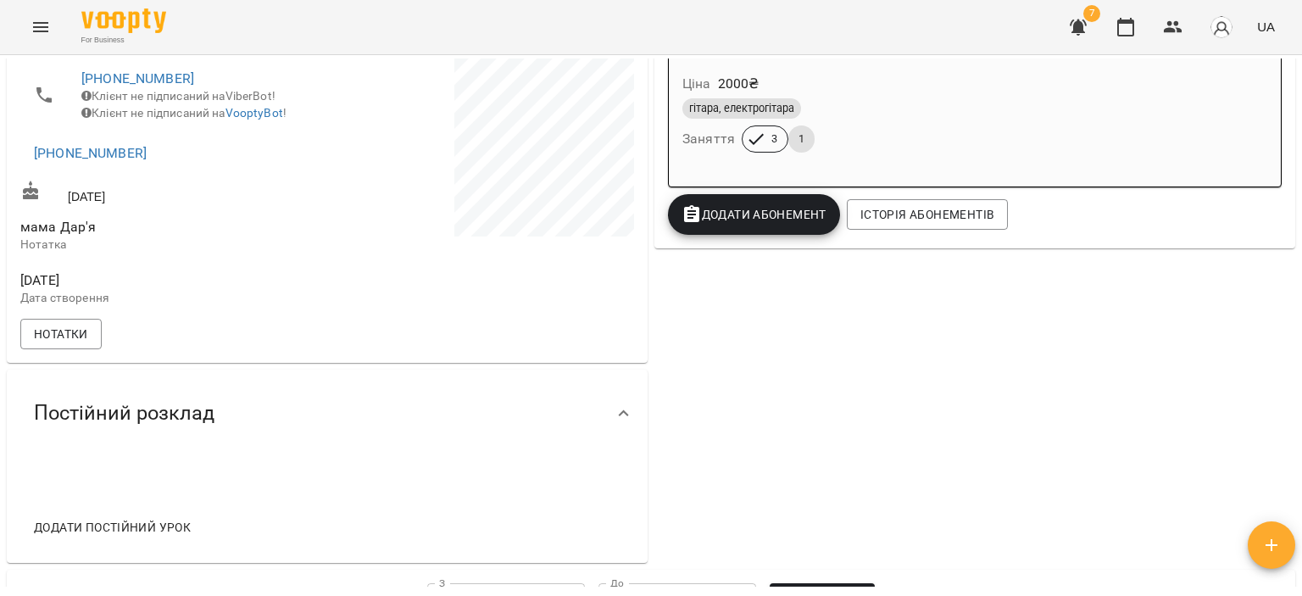
click at [923, 108] on div "гітара, електрогітара" at bounding box center [868, 108] width 371 height 20
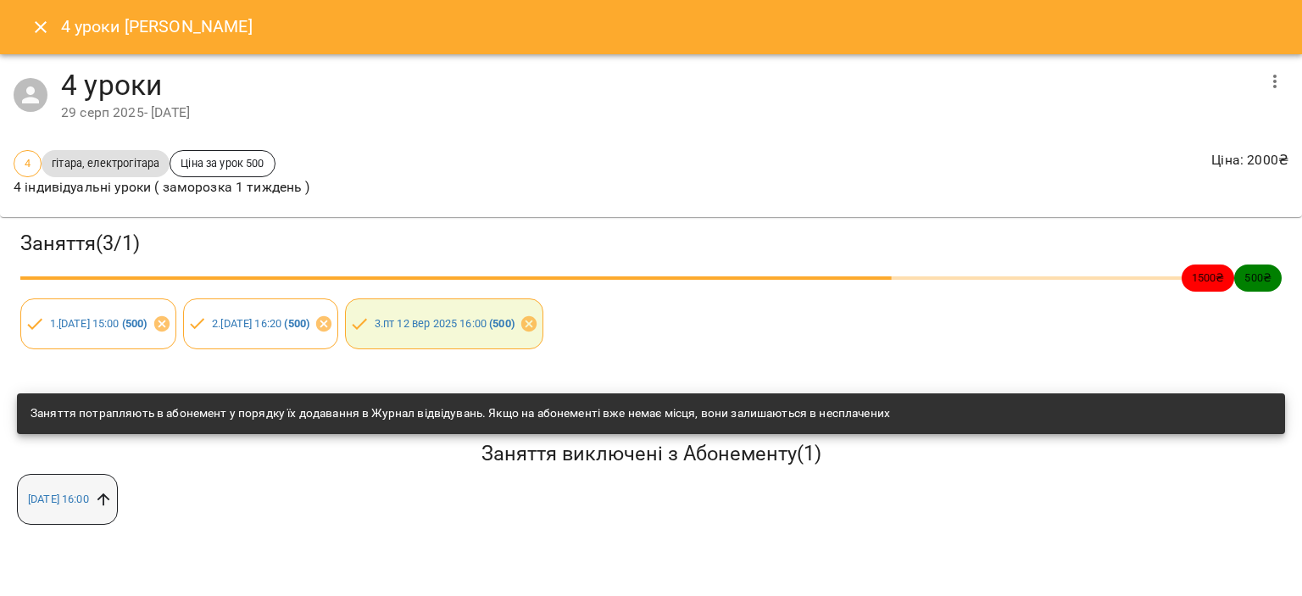
click at [113, 505] on icon at bounding box center [103, 499] width 19 height 19
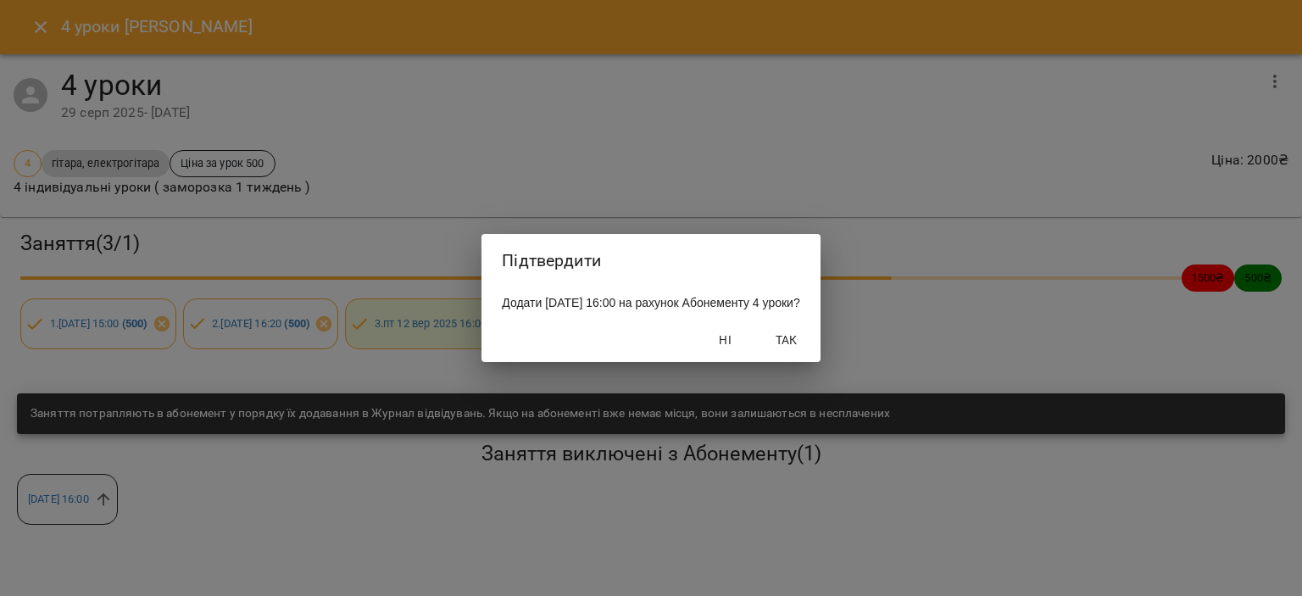
click at [807, 332] on span "Так" at bounding box center [787, 340] width 41 height 20
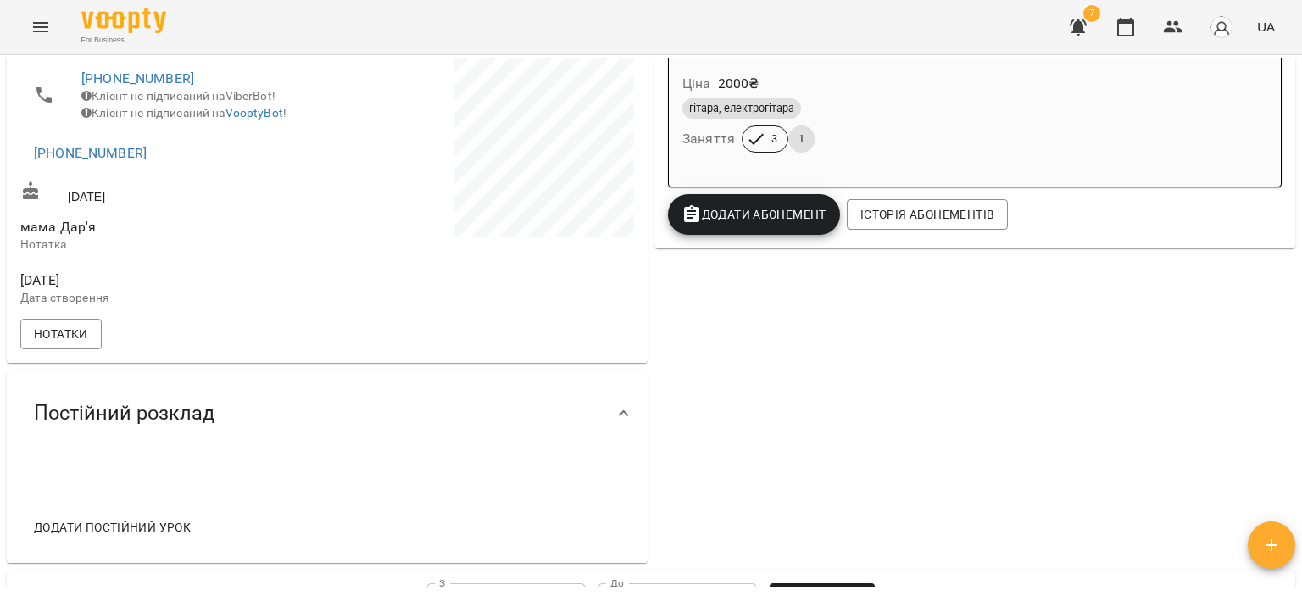
scroll to position [292, 0]
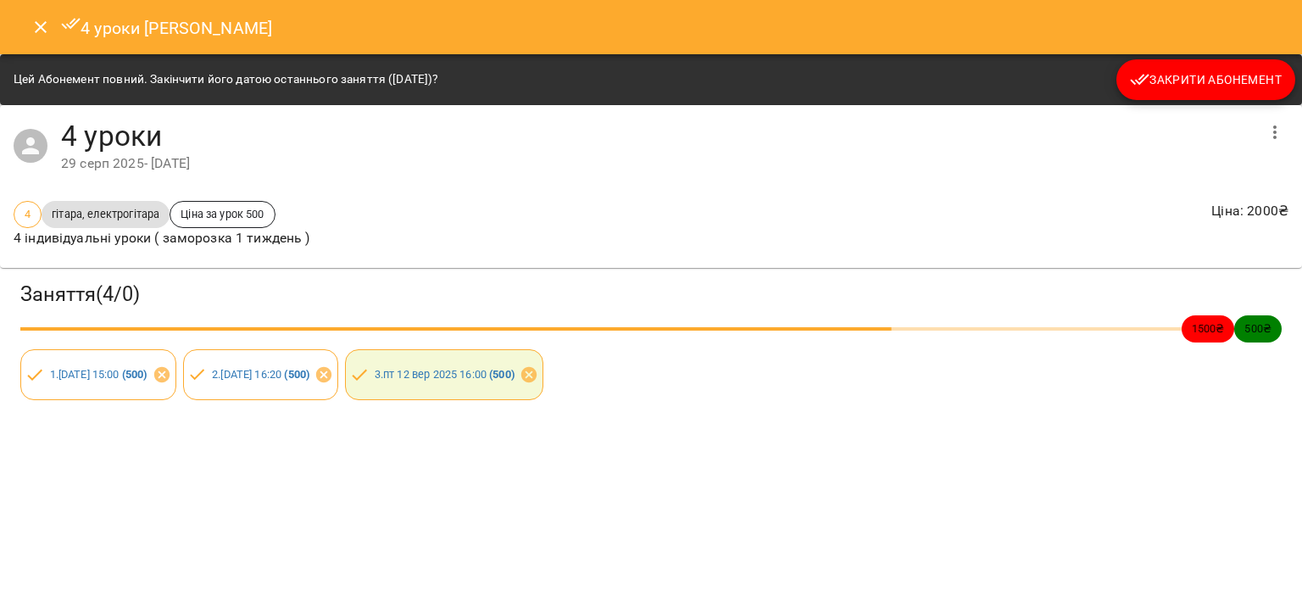
click at [45, 30] on icon "Close" at bounding box center [41, 27] width 20 height 20
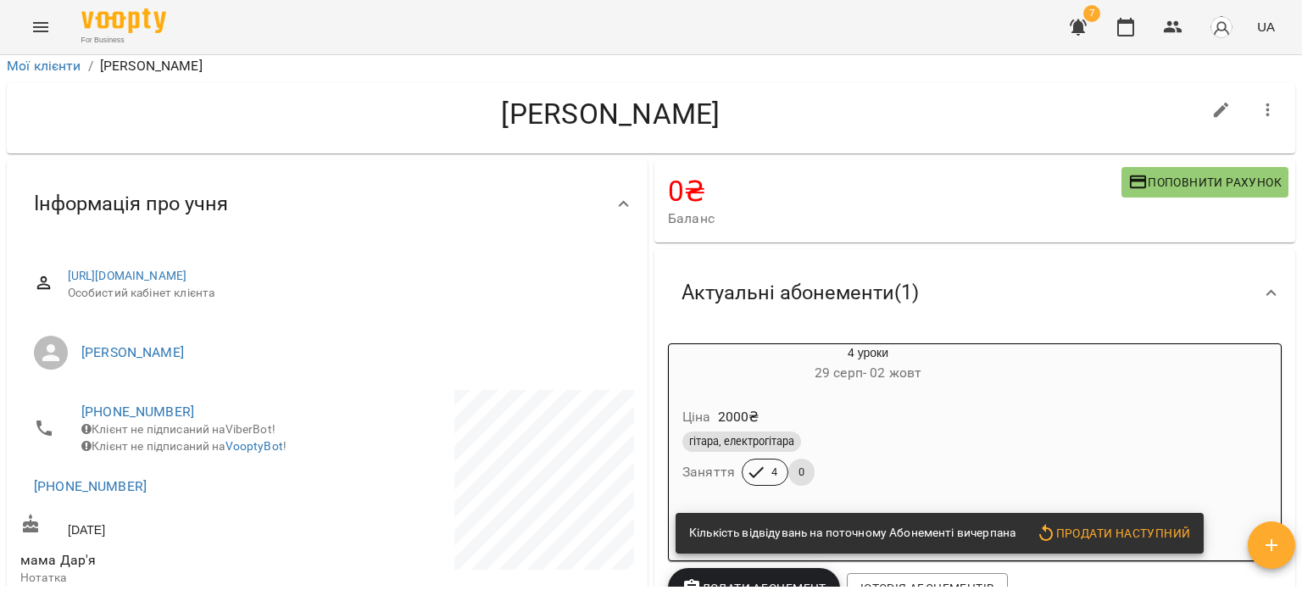
scroll to position [0, 0]
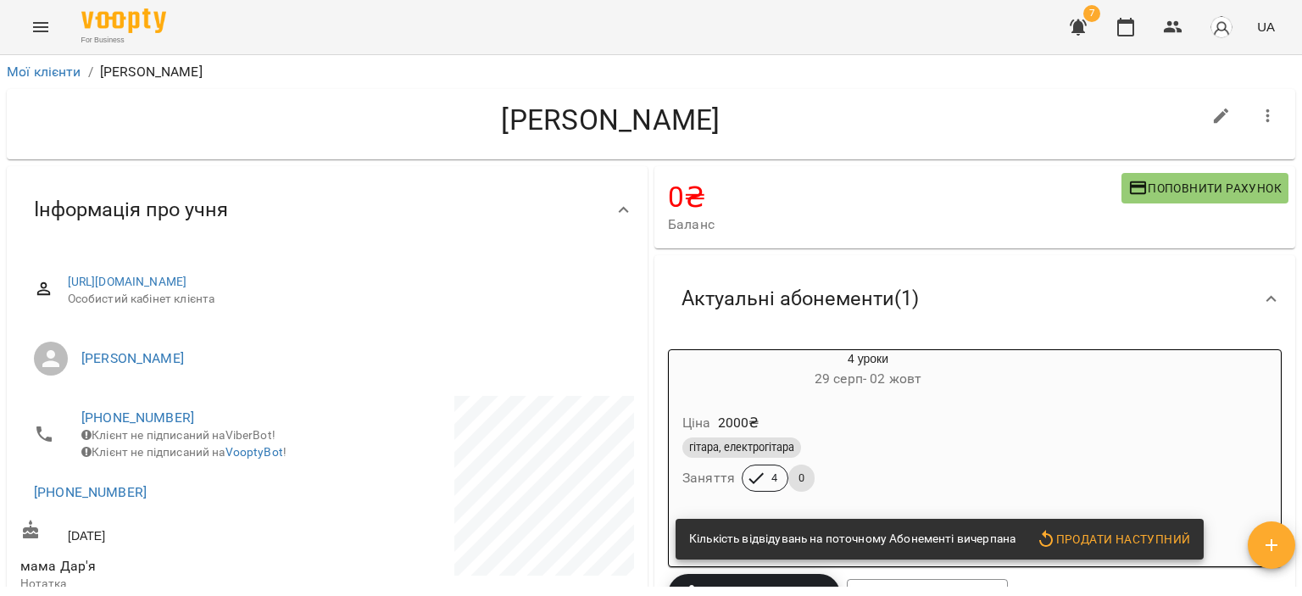
click at [1036, 426] on div "Ціна 2000 ₴" at bounding box center [868, 423] width 378 height 31
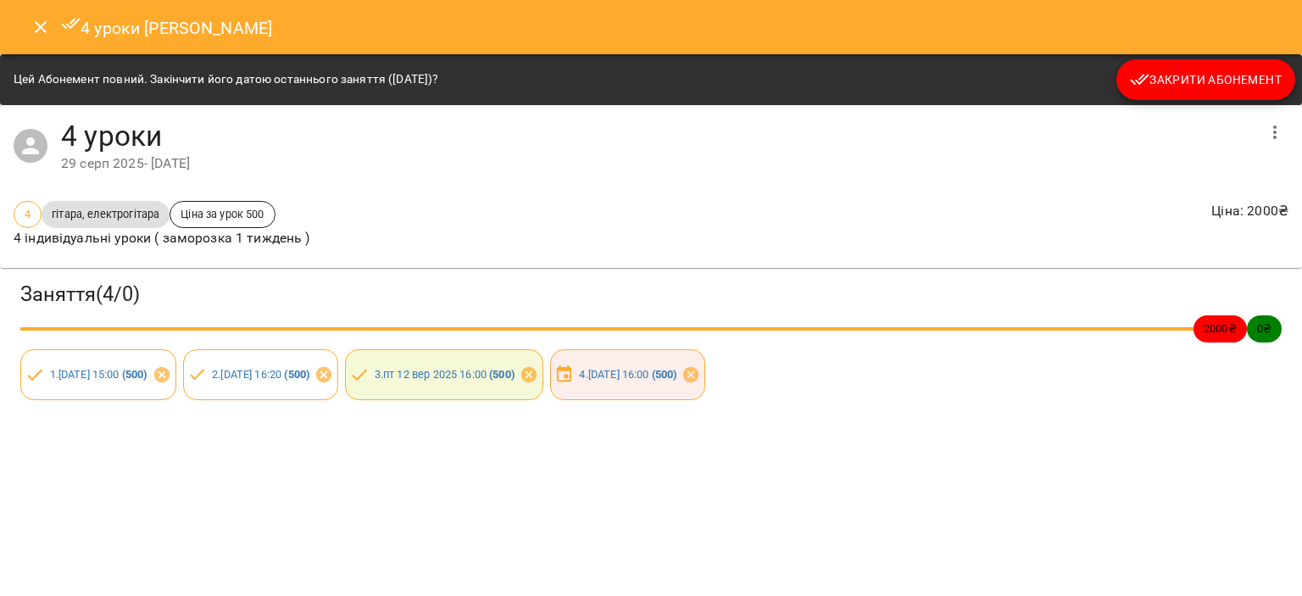
click at [1268, 136] on icon "button" at bounding box center [1275, 132] width 20 height 20
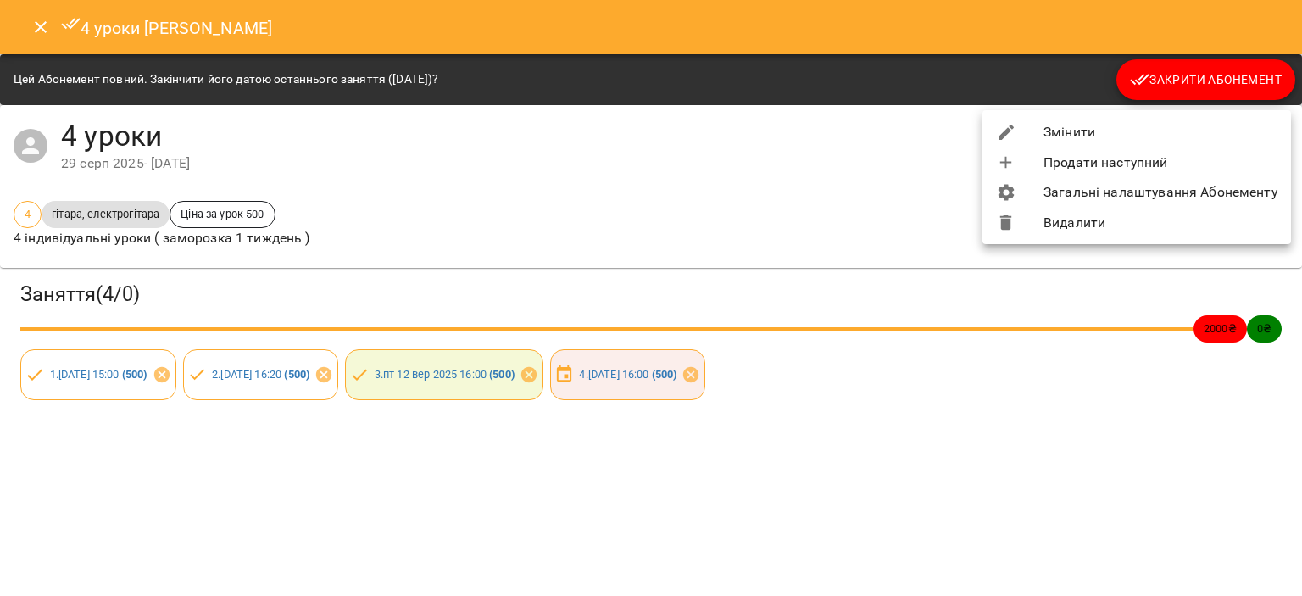
click at [817, 147] on div at bounding box center [651, 298] width 1302 height 596
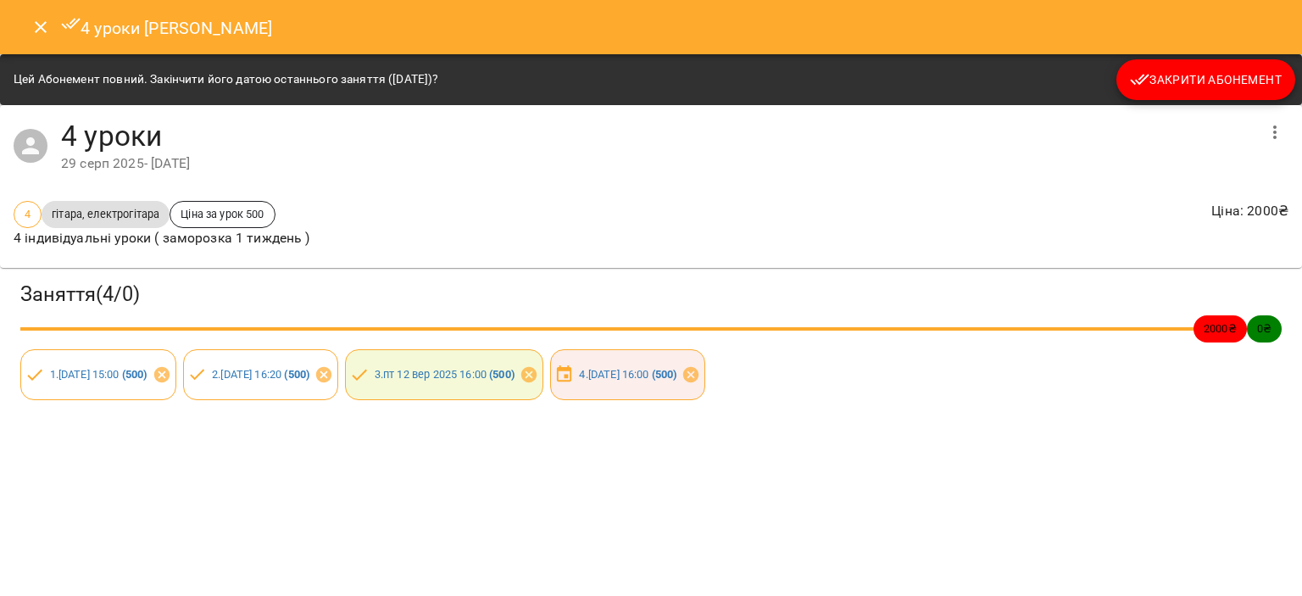
click at [27, 33] on button "Close" at bounding box center [40, 27] width 41 height 41
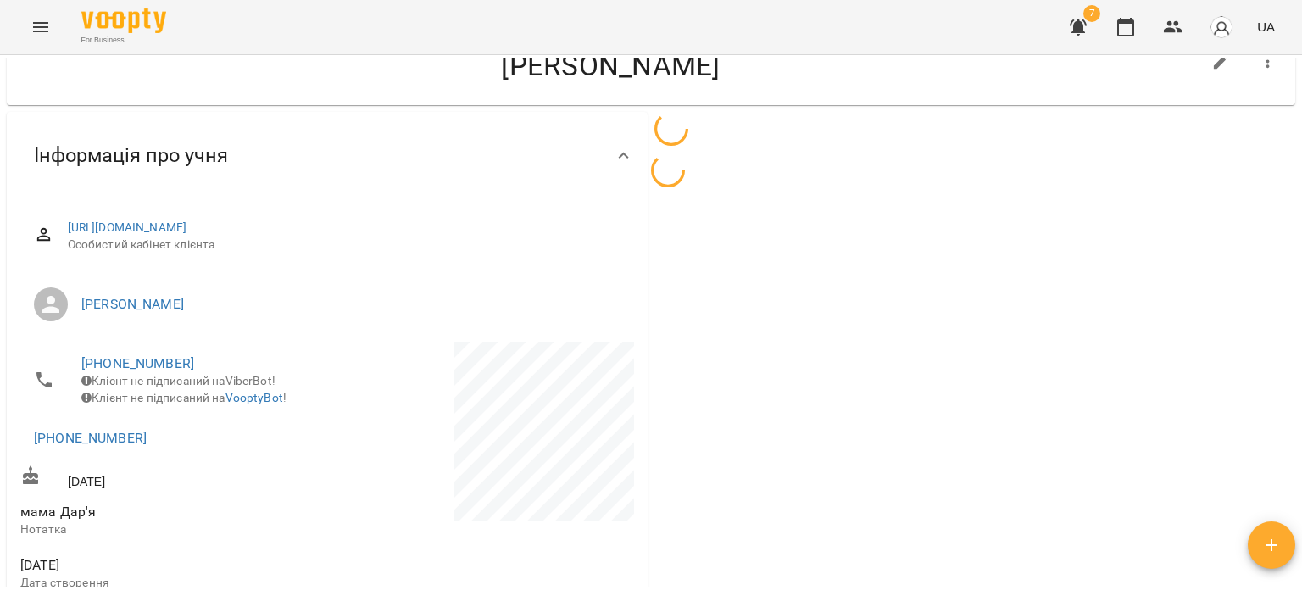
scroll to position [85, 0]
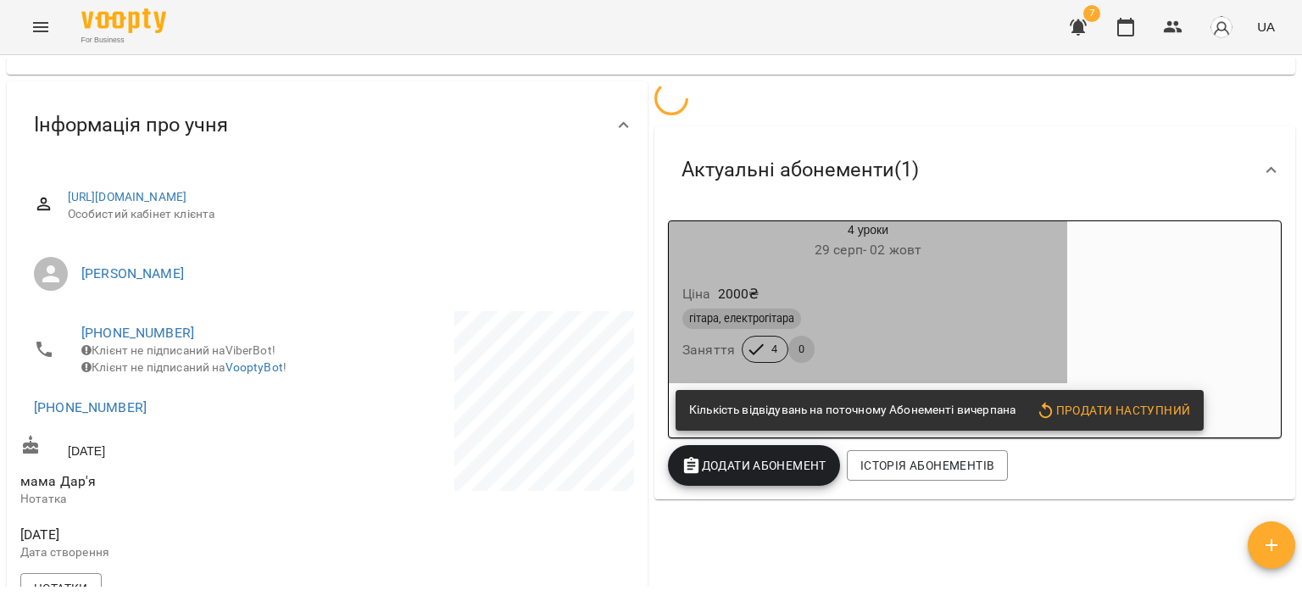
click at [990, 295] on div "Ціна 2000 ₴" at bounding box center [868, 294] width 378 height 31
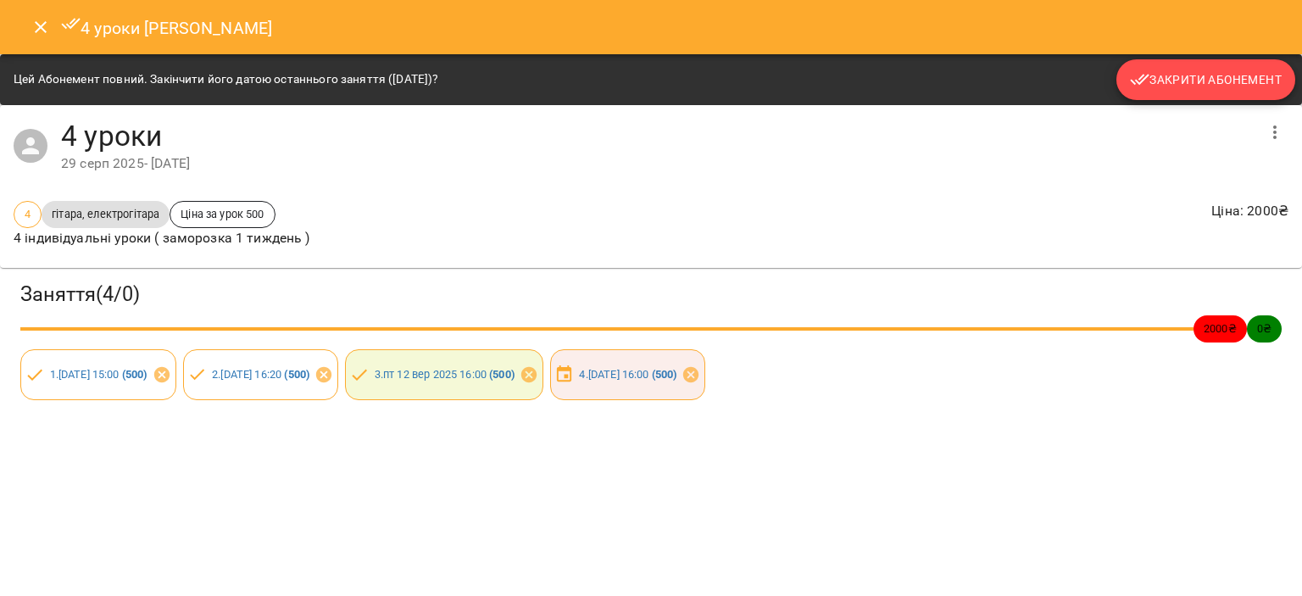
click at [1230, 84] on span "Закрити Абонемент" at bounding box center [1206, 80] width 152 height 20
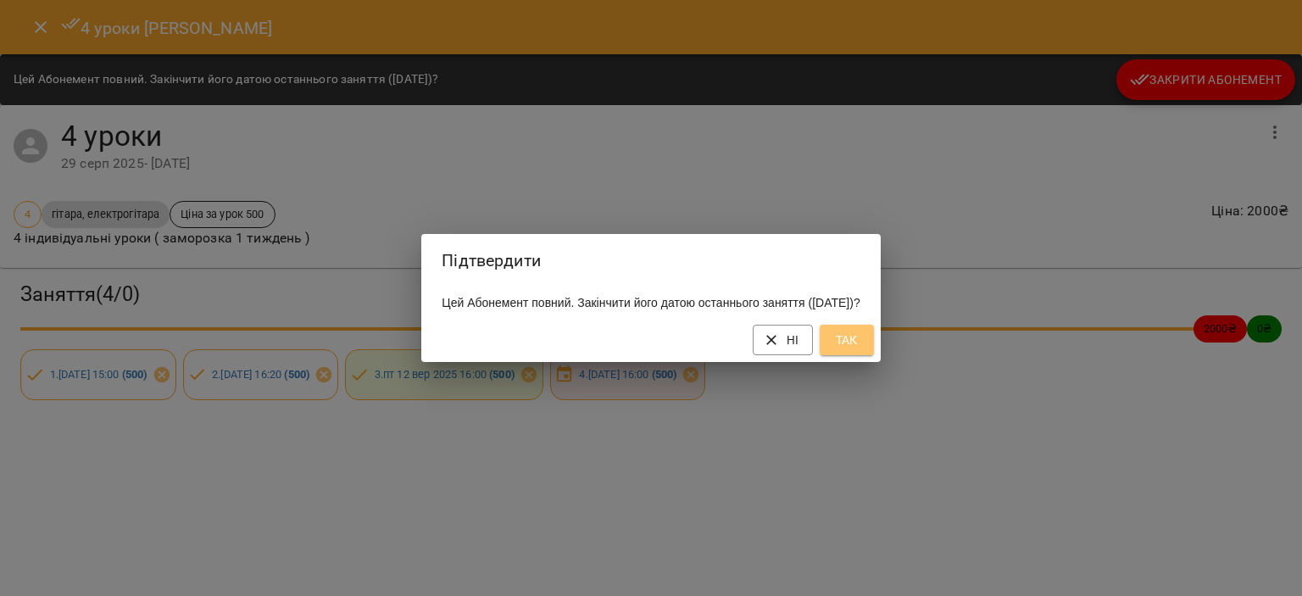
click at [861, 350] on span "Так" at bounding box center [847, 340] width 27 height 20
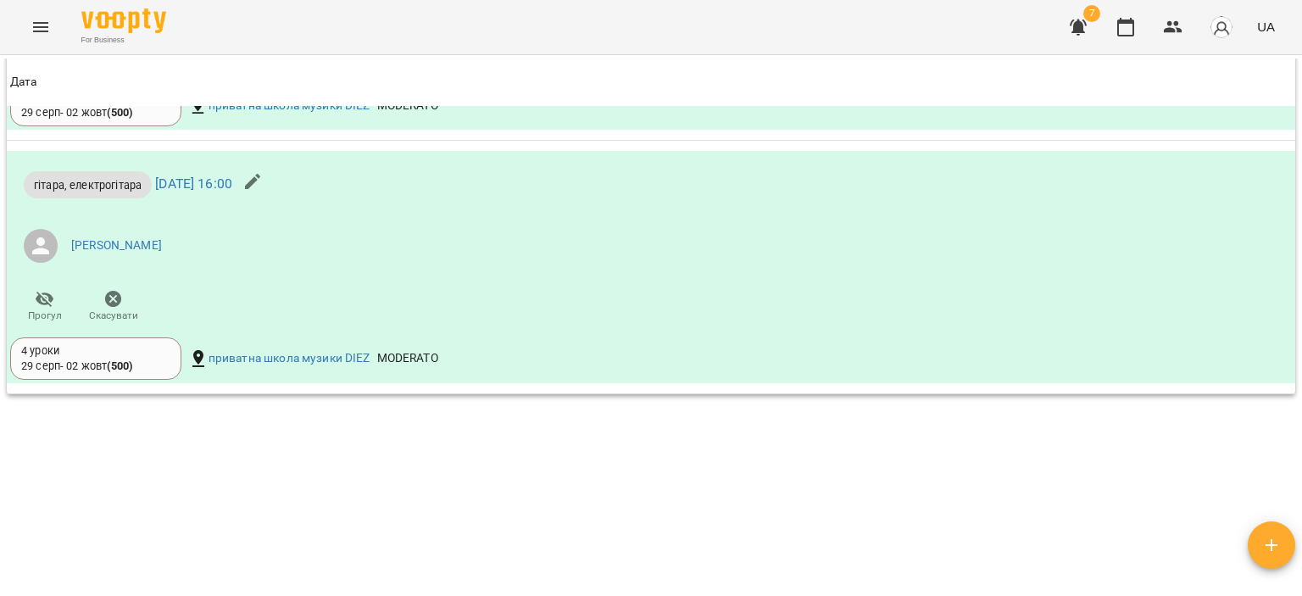
scroll to position [1272, 0]
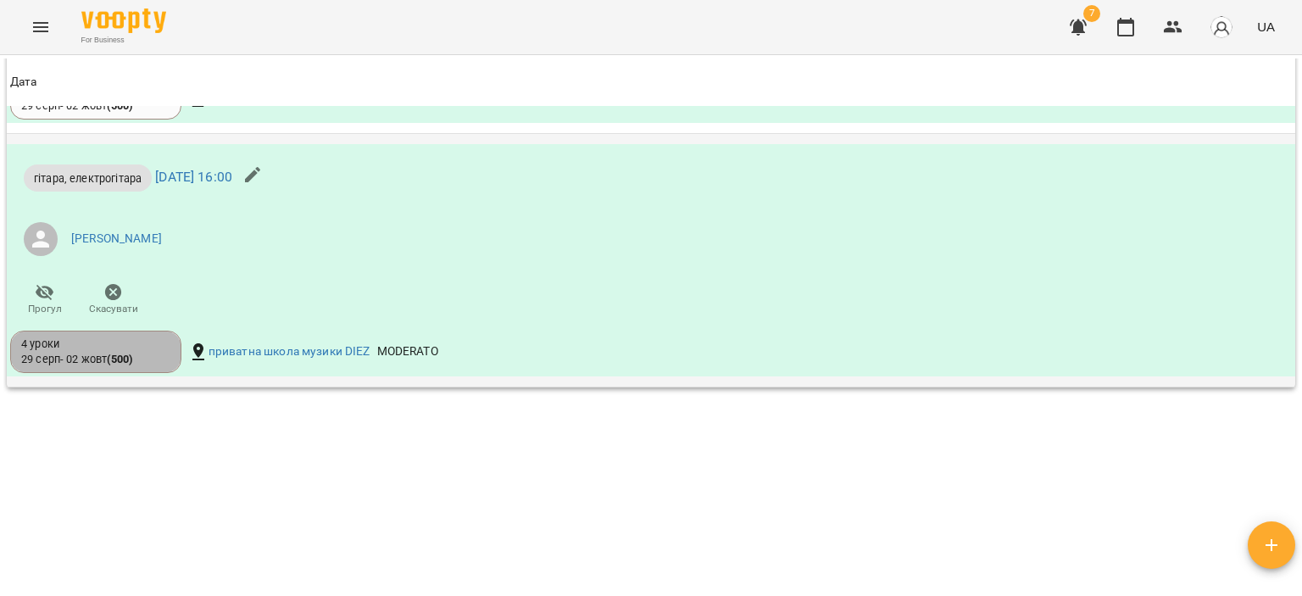
click at [157, 352] on div "4 уроки" at bounding box center [95, 344] width 149 height 15
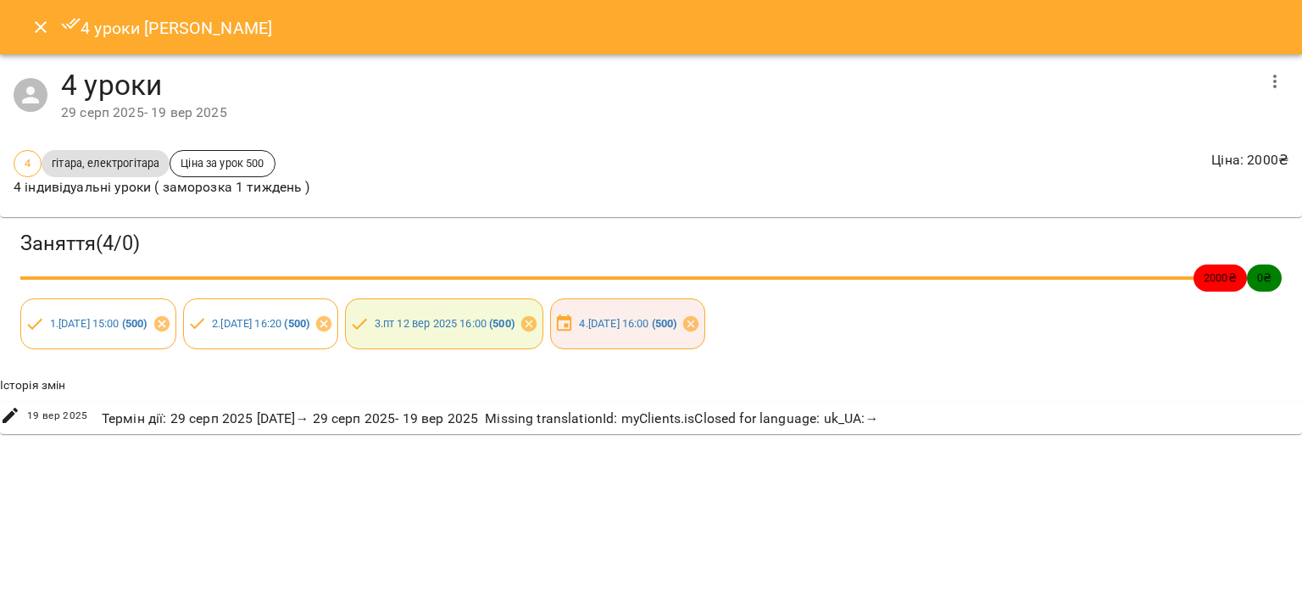
click at [47, 24] on icon "Close" at bounding box center [41, 27] width 20 height 20
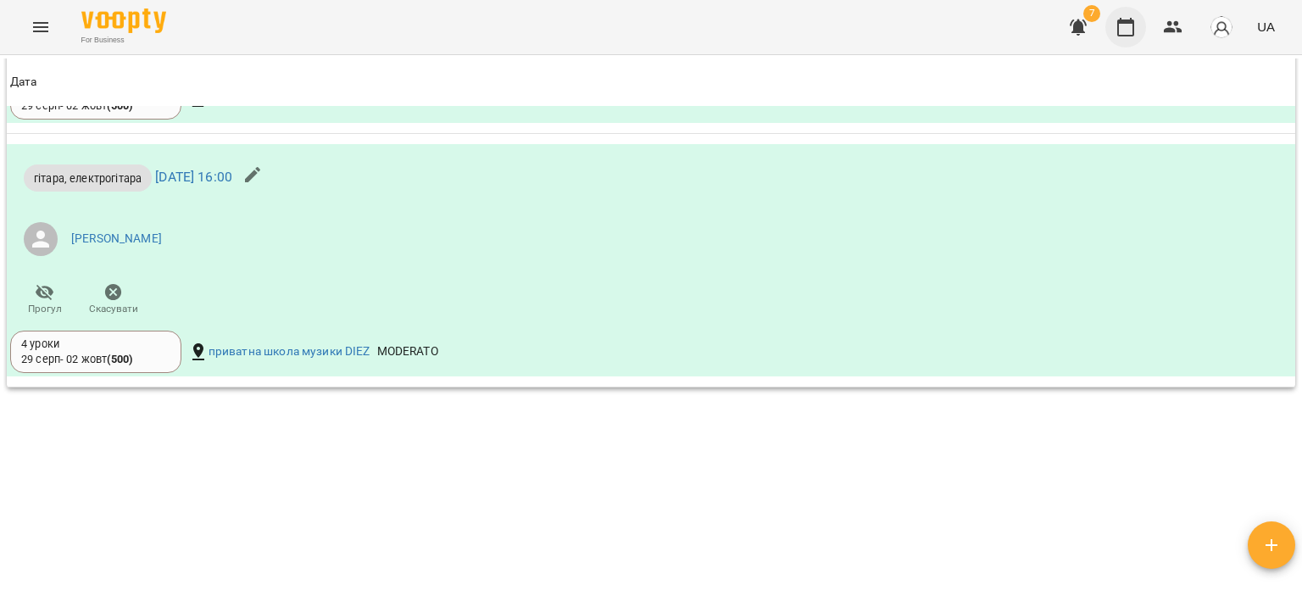
click at [1129, 33] on icon "button" at bounding box center [1126, 27] width 20 height 20
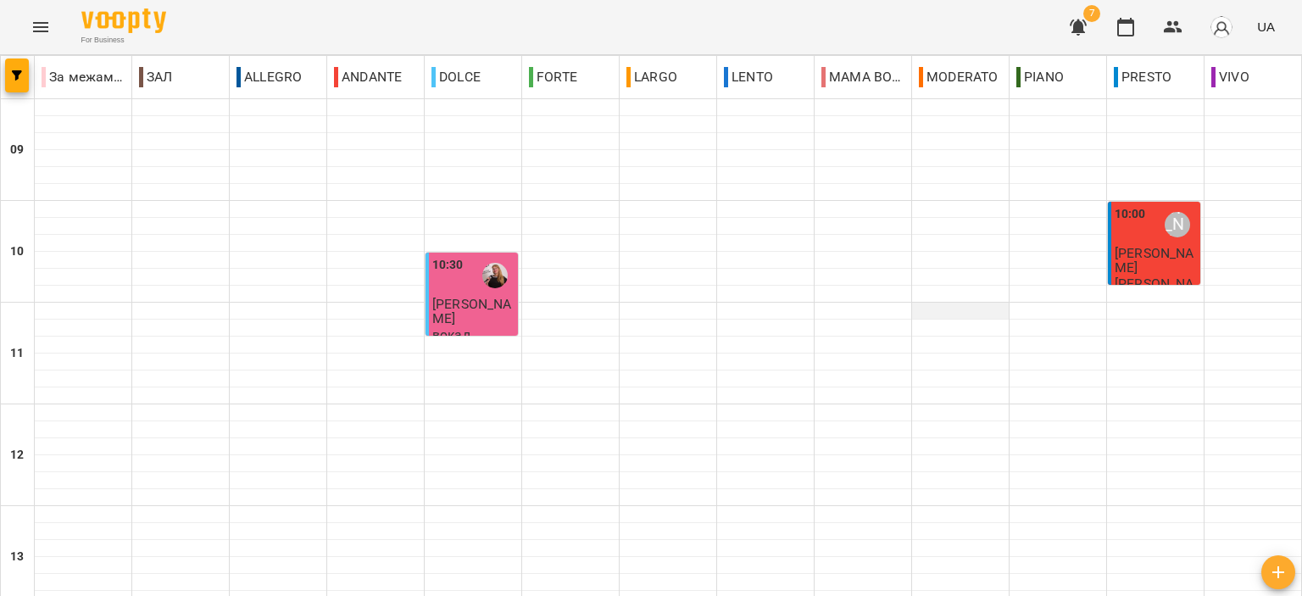
scroll to position [594, 0]
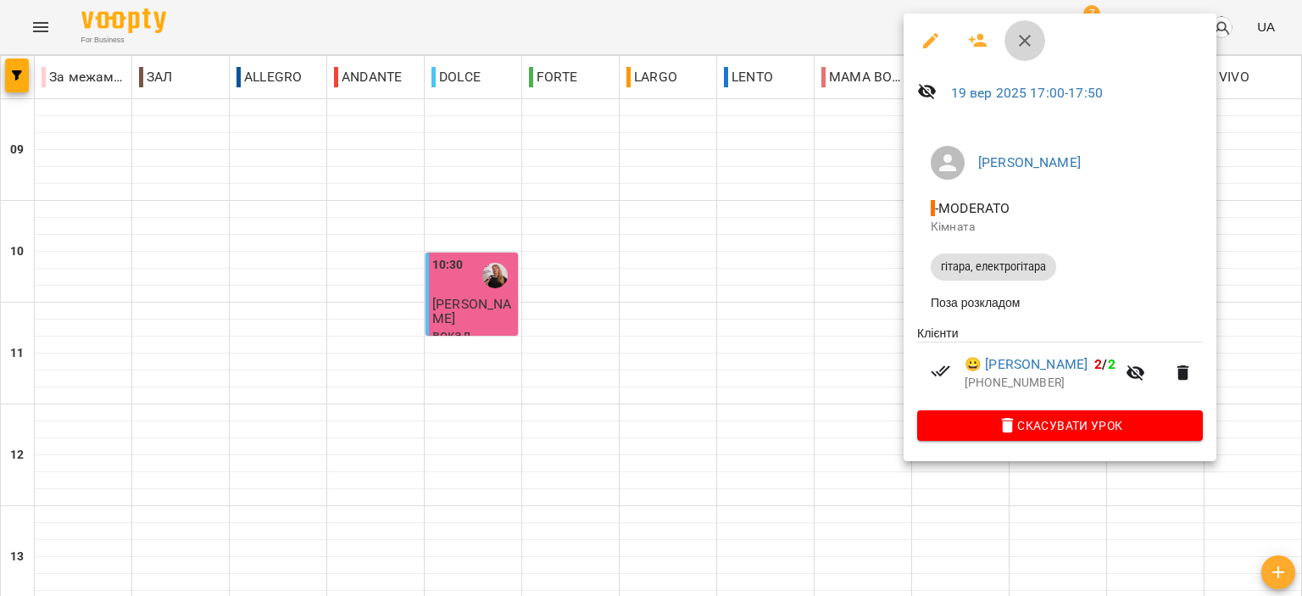
click at [1012, 36] on button "button" at bounding box center [1025, 40] width 41 height 41
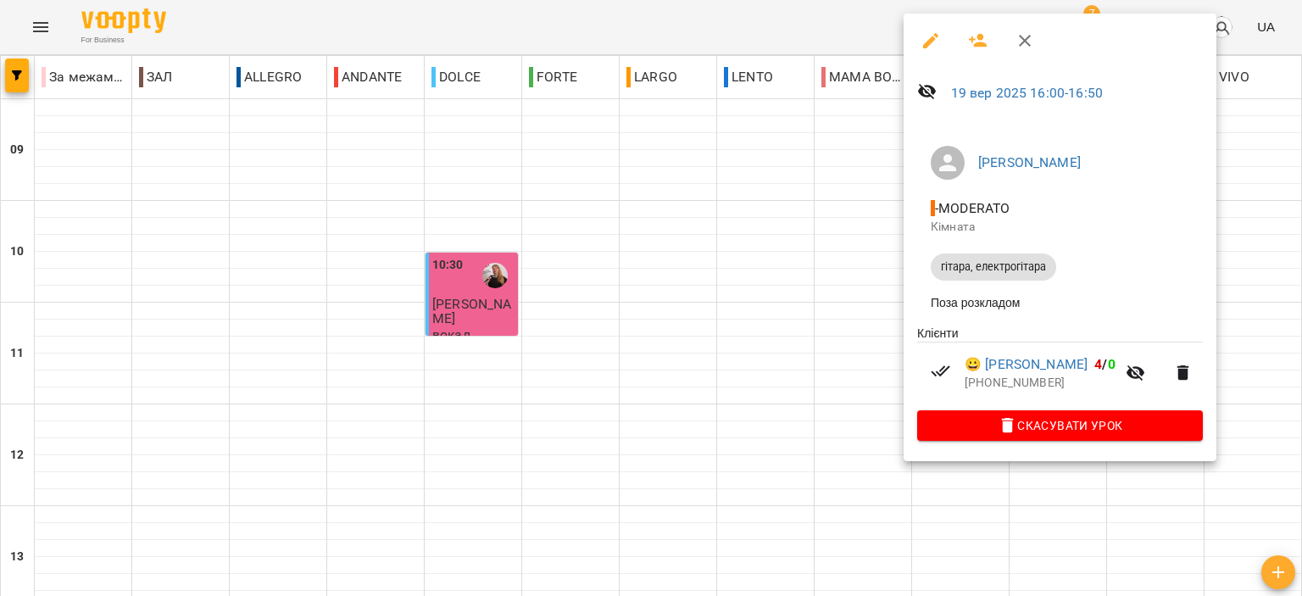
click at [1033, 32] on icon "button" at bounding box center [1025, 41] width 20 height 20
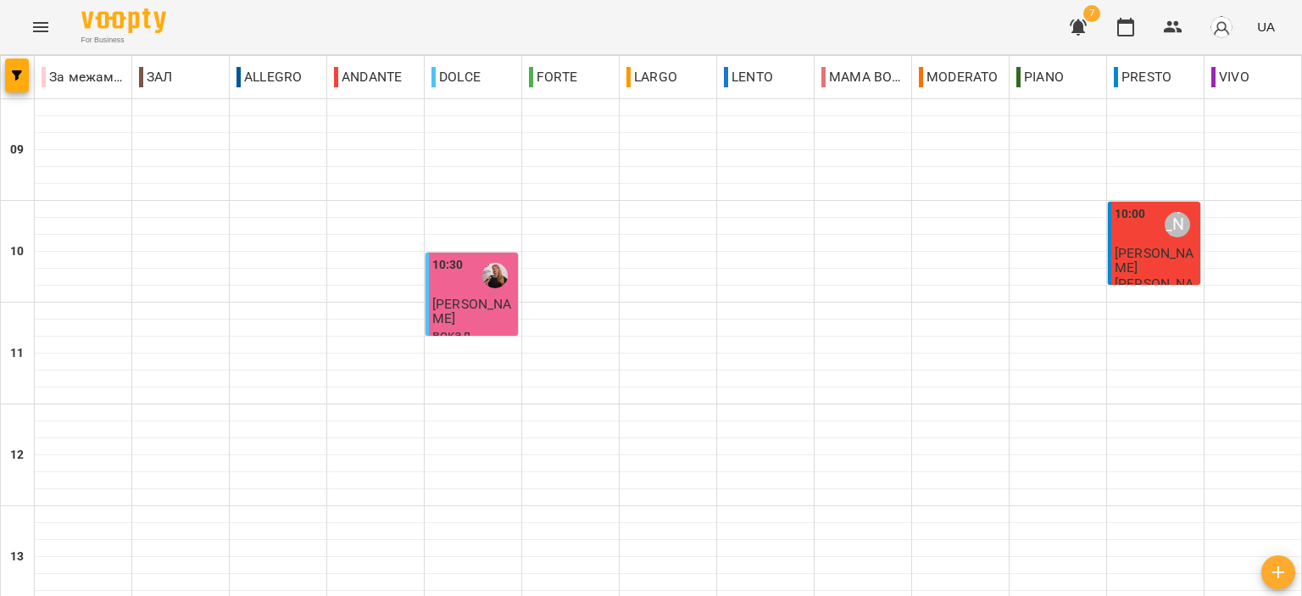
scroll to position [158, 0]
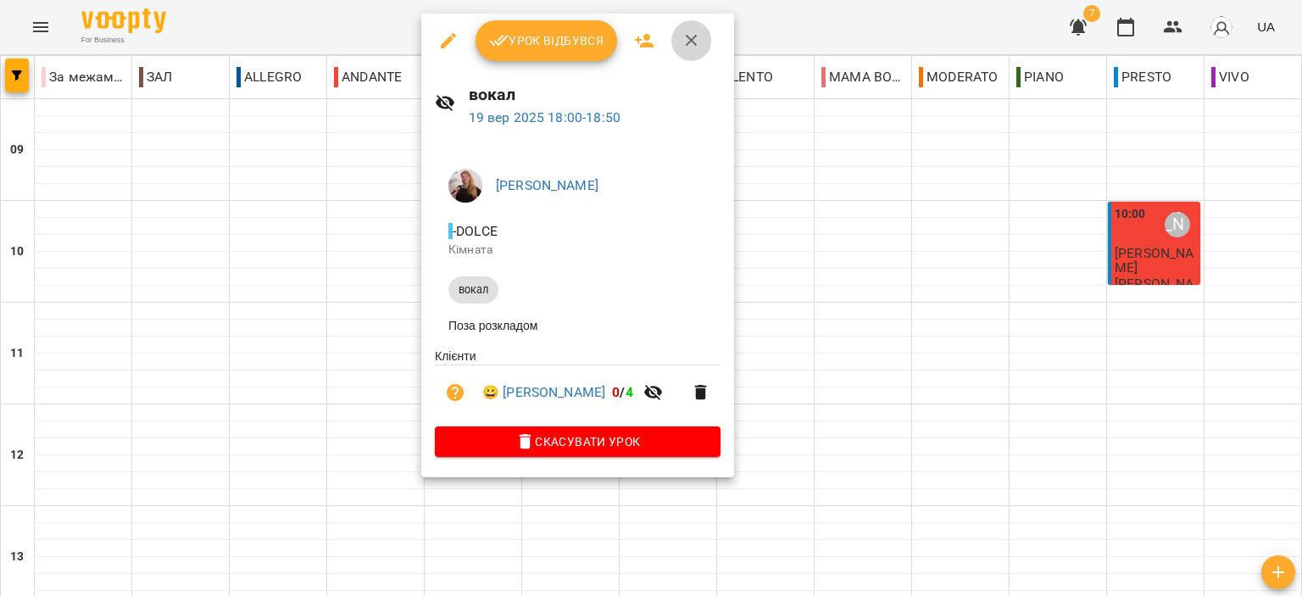
click at [689, 20] on button "button" at bounding box center [692, 40] width 41 height 41
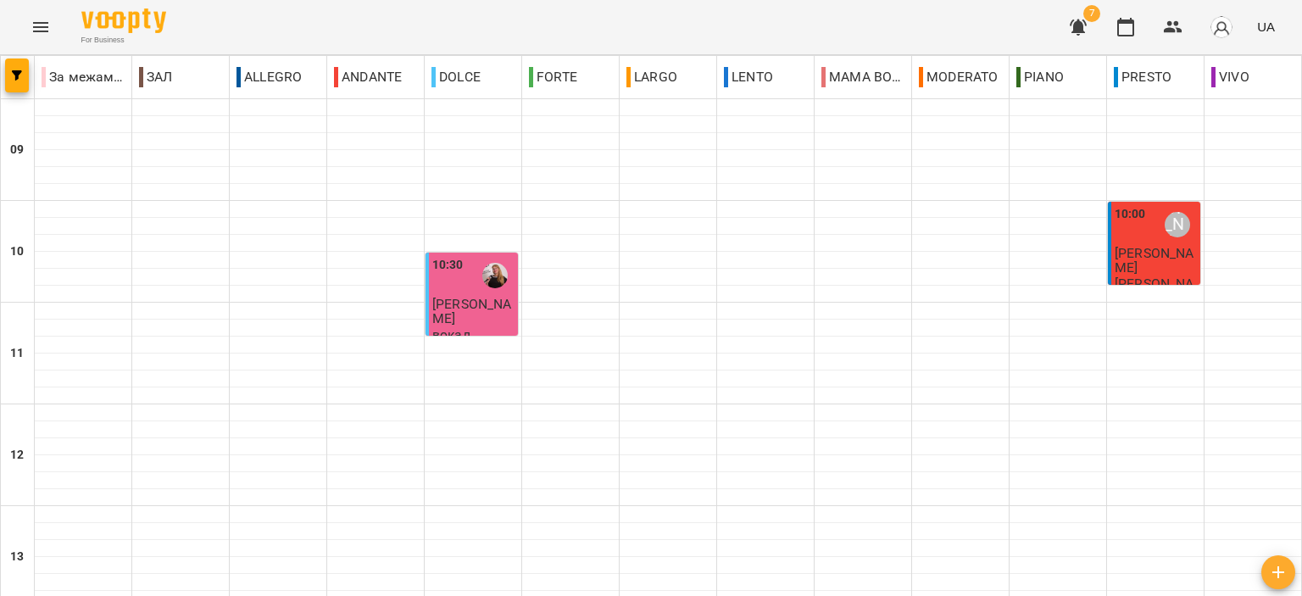
scroll to position [836, 0]
click at [1094, 15] on span "6" at bounding box center [1092, 13] width 17 height 17
click at [1086, 25] on icon "button" at bounding box center [1078, 28] width 17 height 16
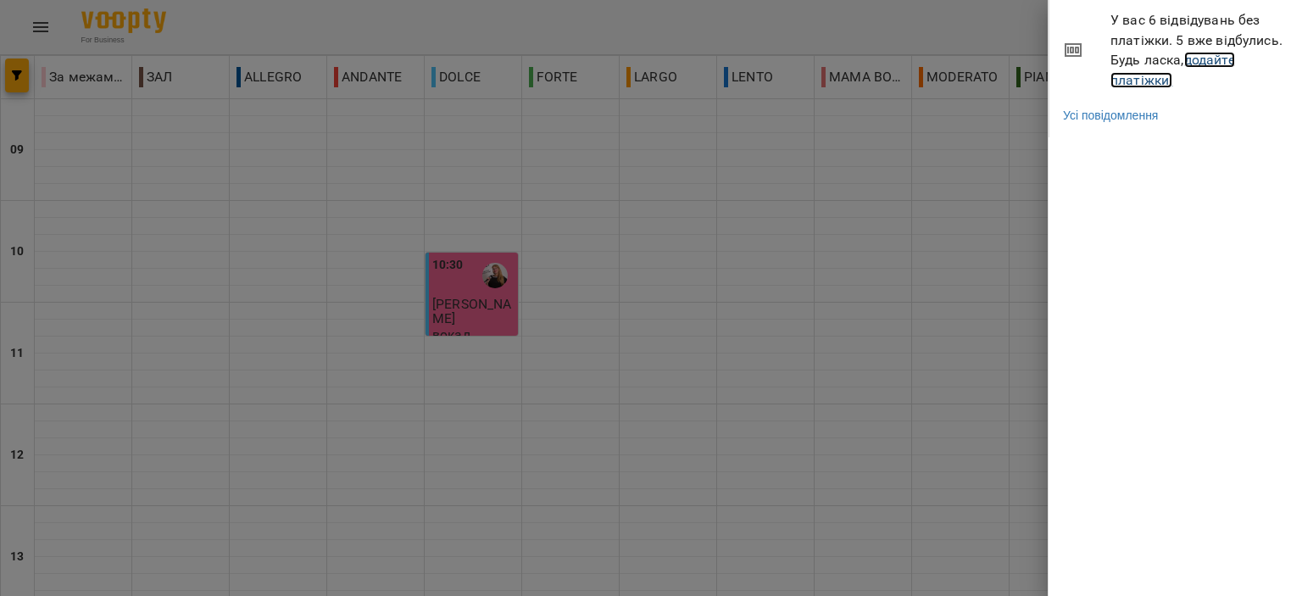
click at [1129, 84] on link "додайте платіжки!" at bounding box center [1173, 70] width 125 height 36
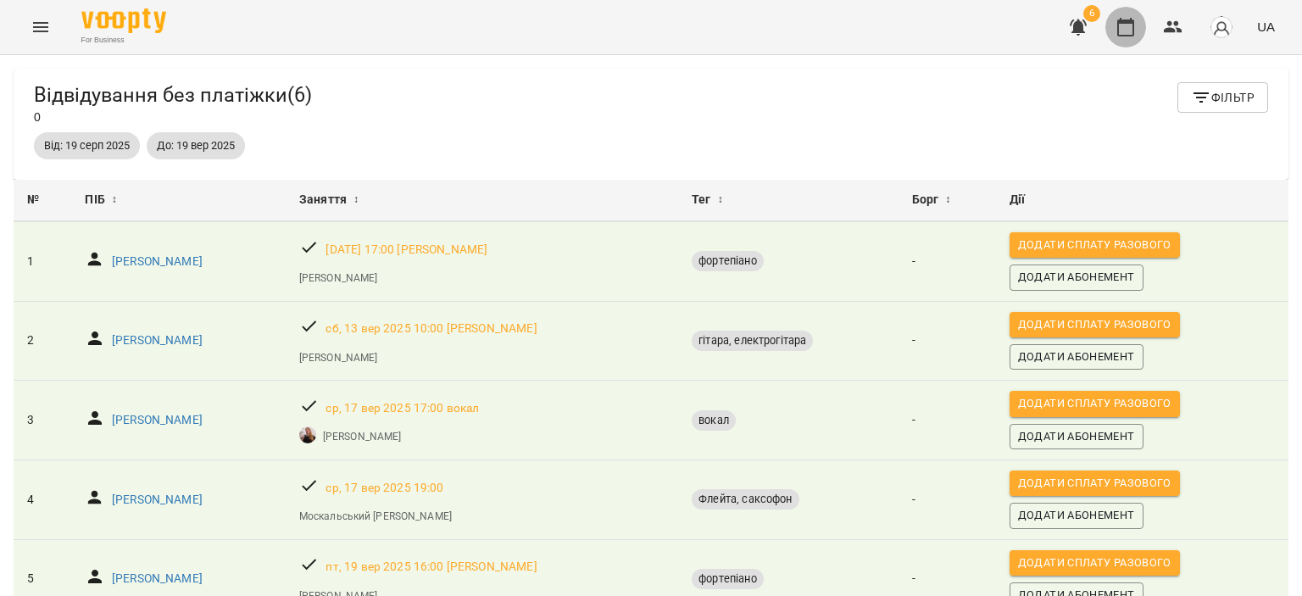
click at [1135, 25] on icon "button" at bounding box center [1126, 27] width 17 height 19
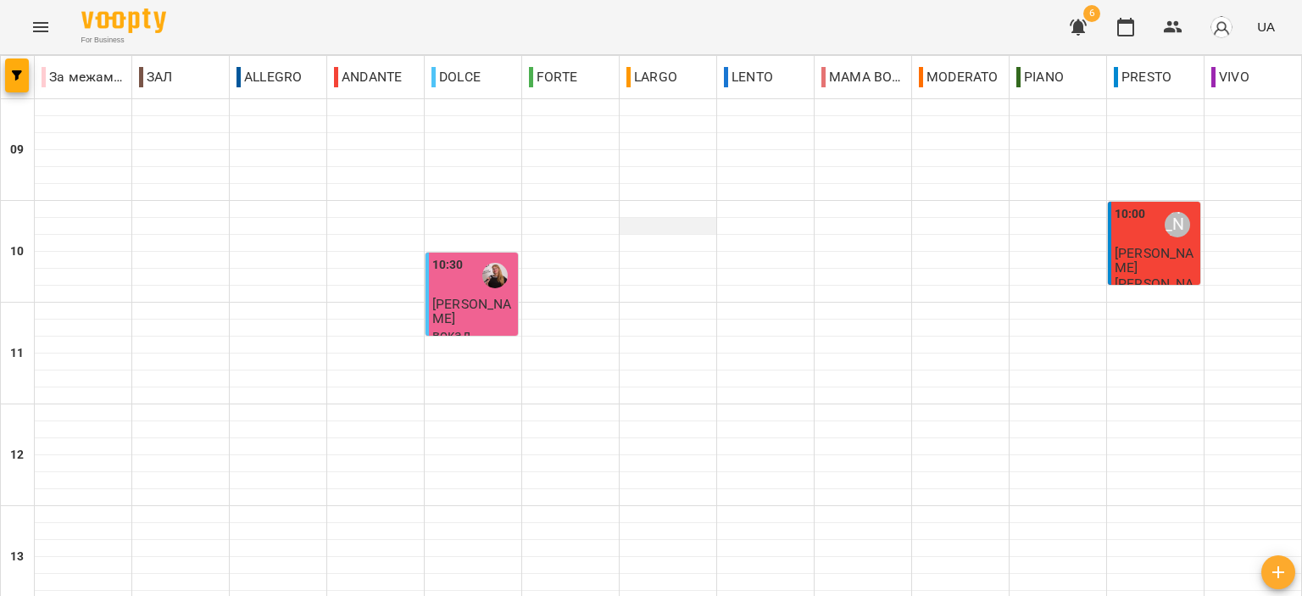
scroll to position [836, 0]
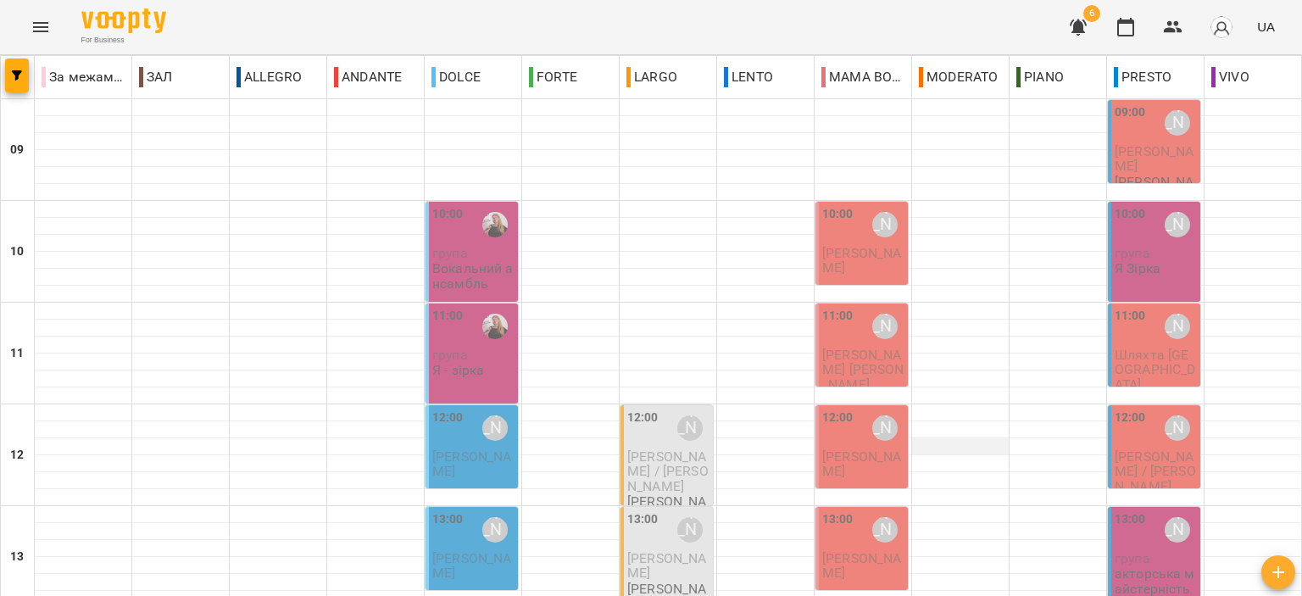
scroll to position [509, 0]
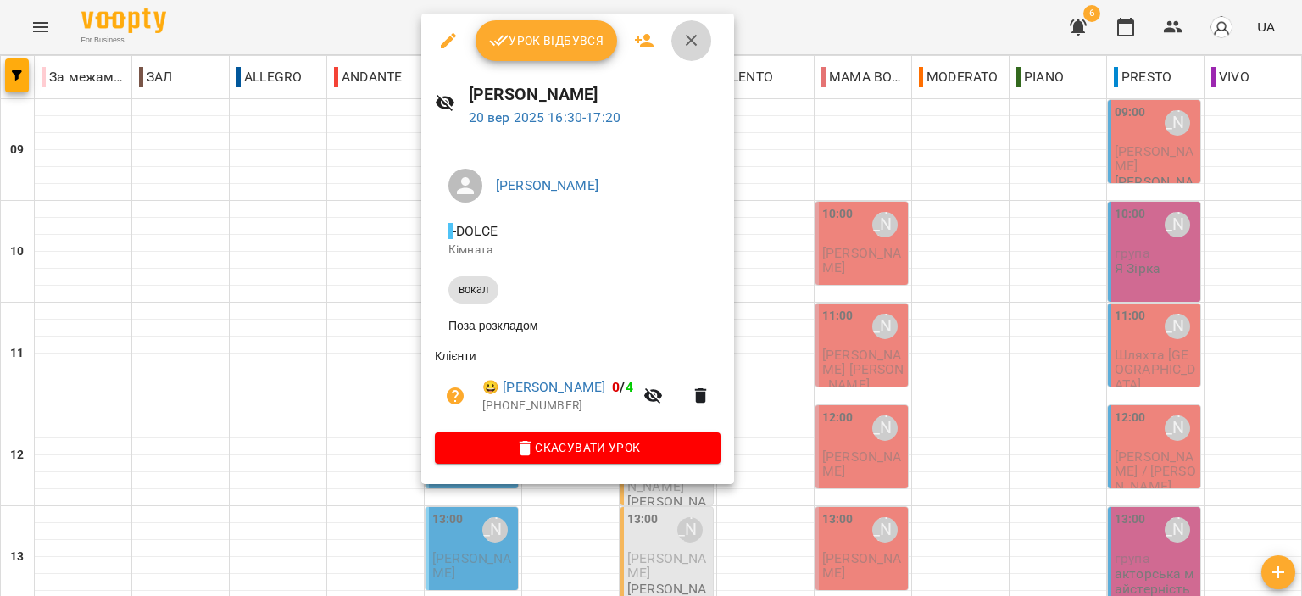
click at [677, 42] on button "button" at bounding box center [692, 40] width 41 height 41
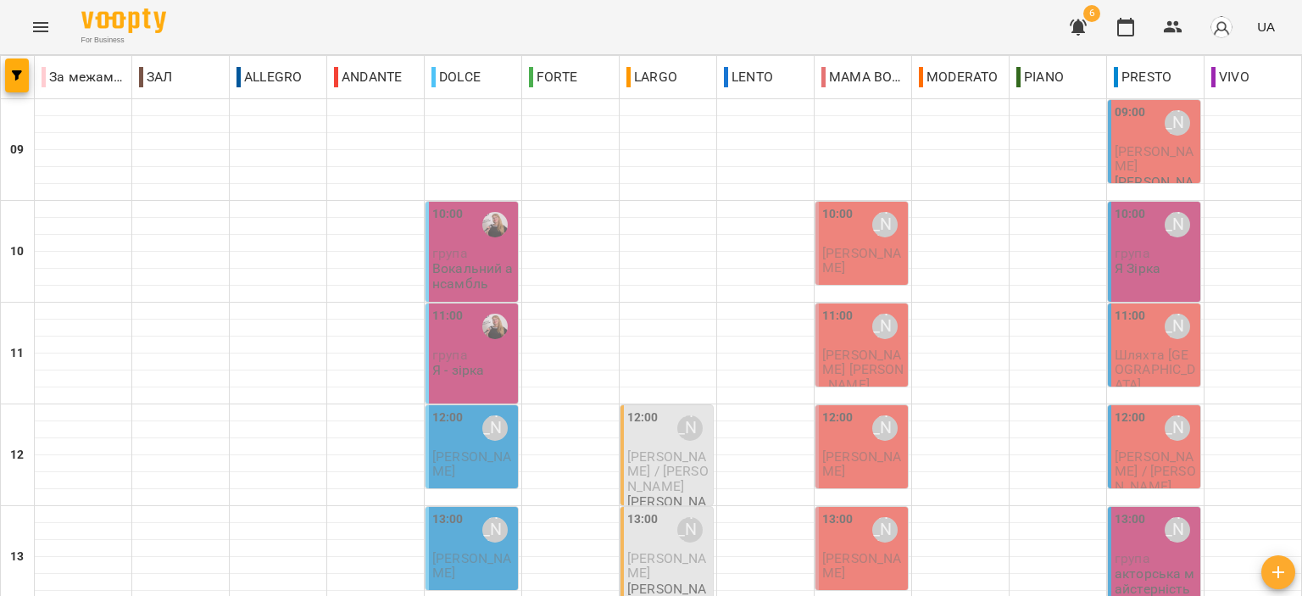
scroll to position [0, 0]
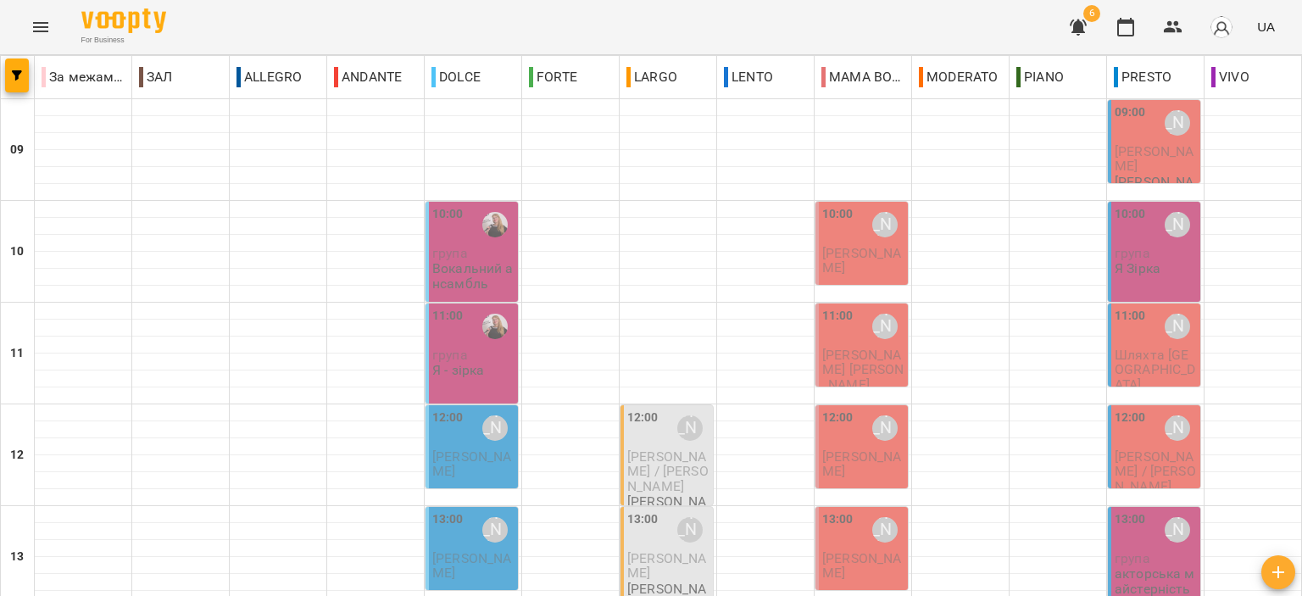
click at [847, 248] on span "Уманець Зоряна" at bounding box center [861, 260] width 79 height 31
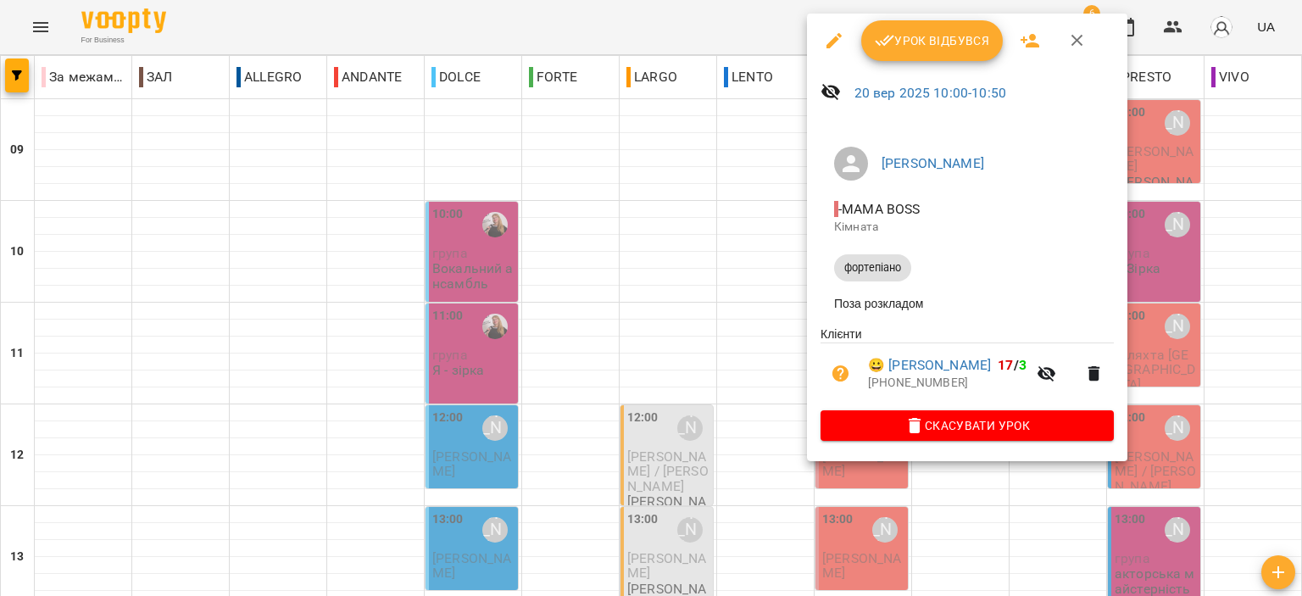
click at [1083, 377] on button "button" at bounding box center [1094, 374] width 41 height 41
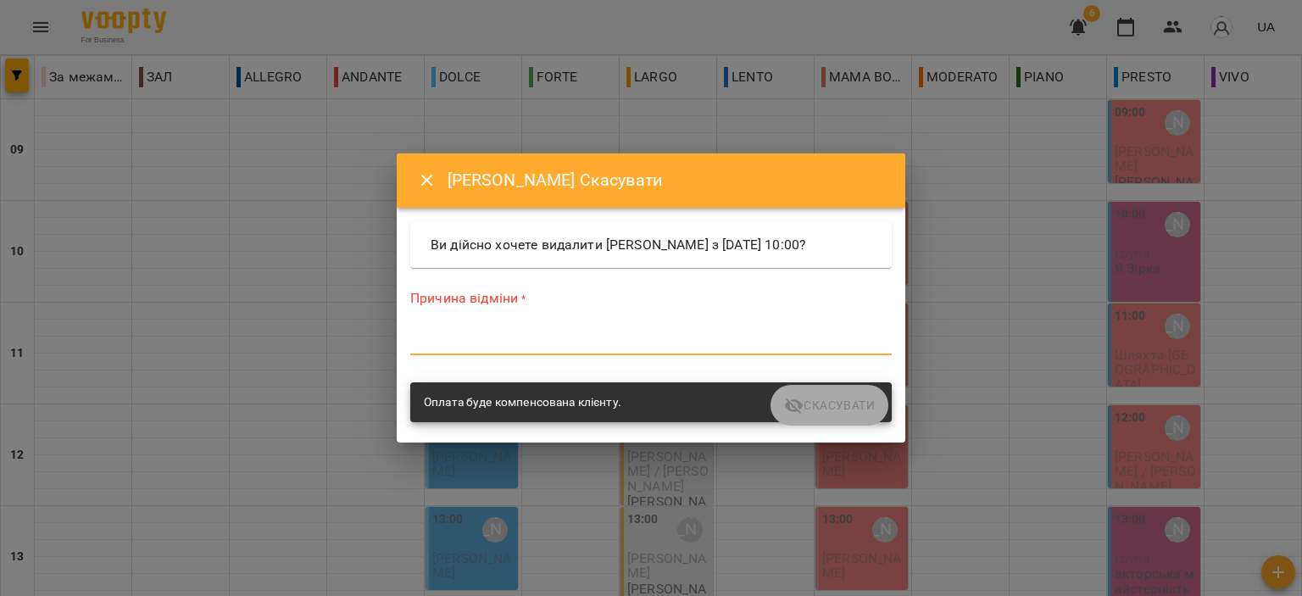
click at [828, 334] on textarea at bounding box center [651, 341] width 482 height 16
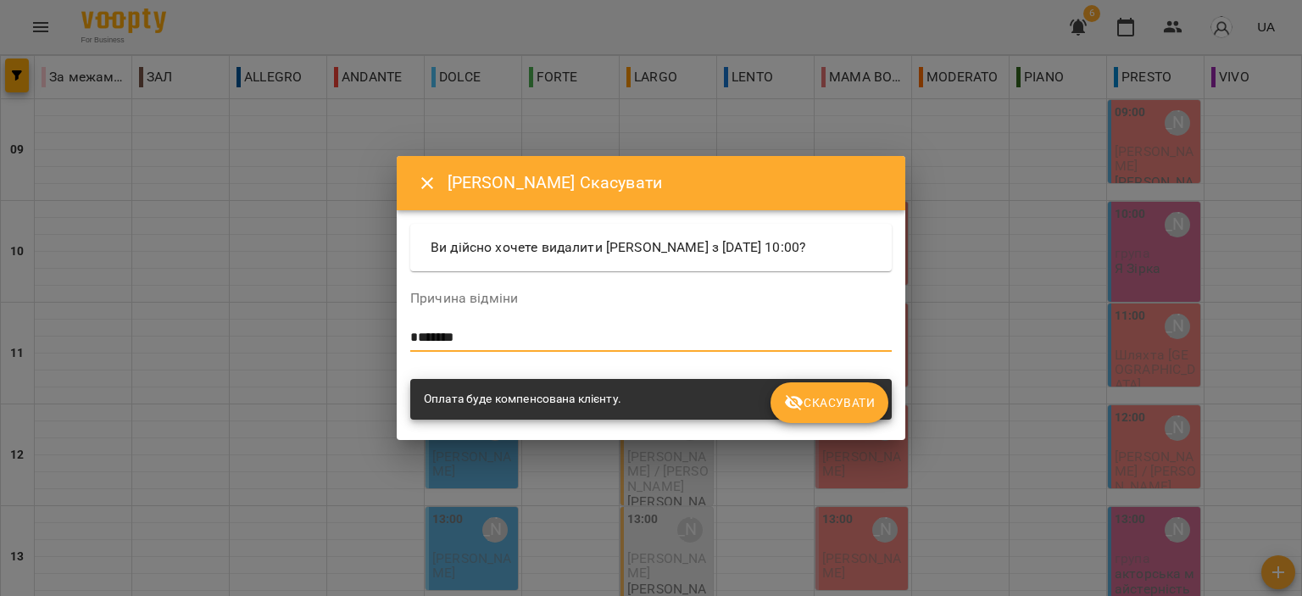
type textarea "*******"
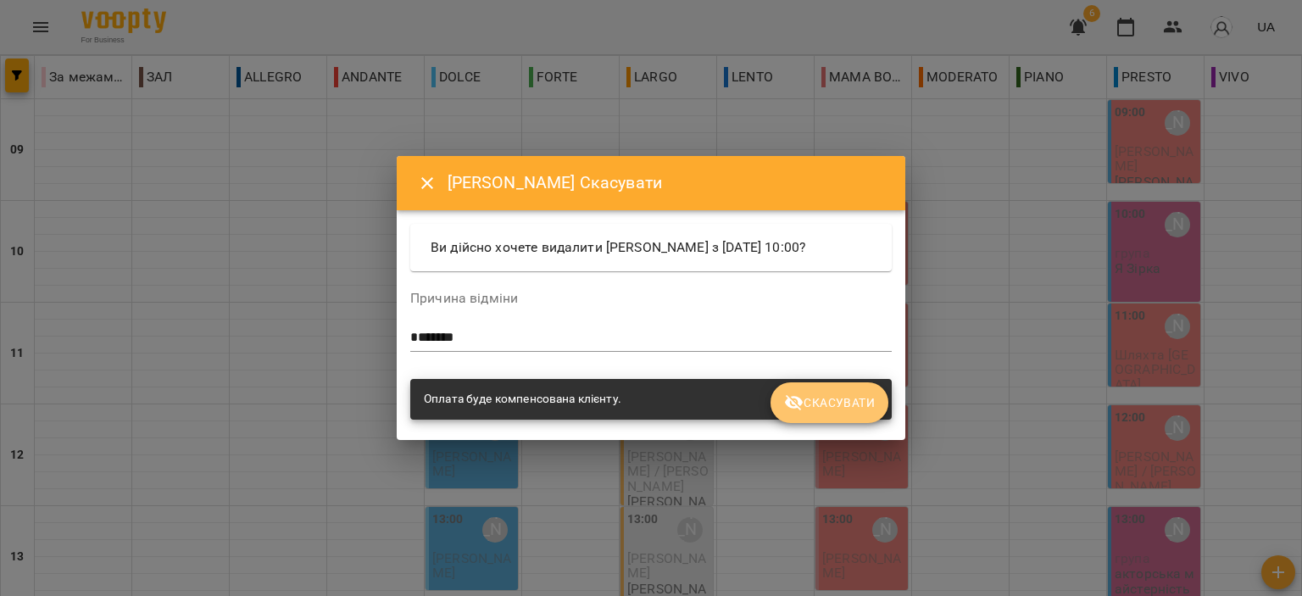
click at [834, 406] on span "Скасувати" at bounding box center [829, 403] width 91 height 20
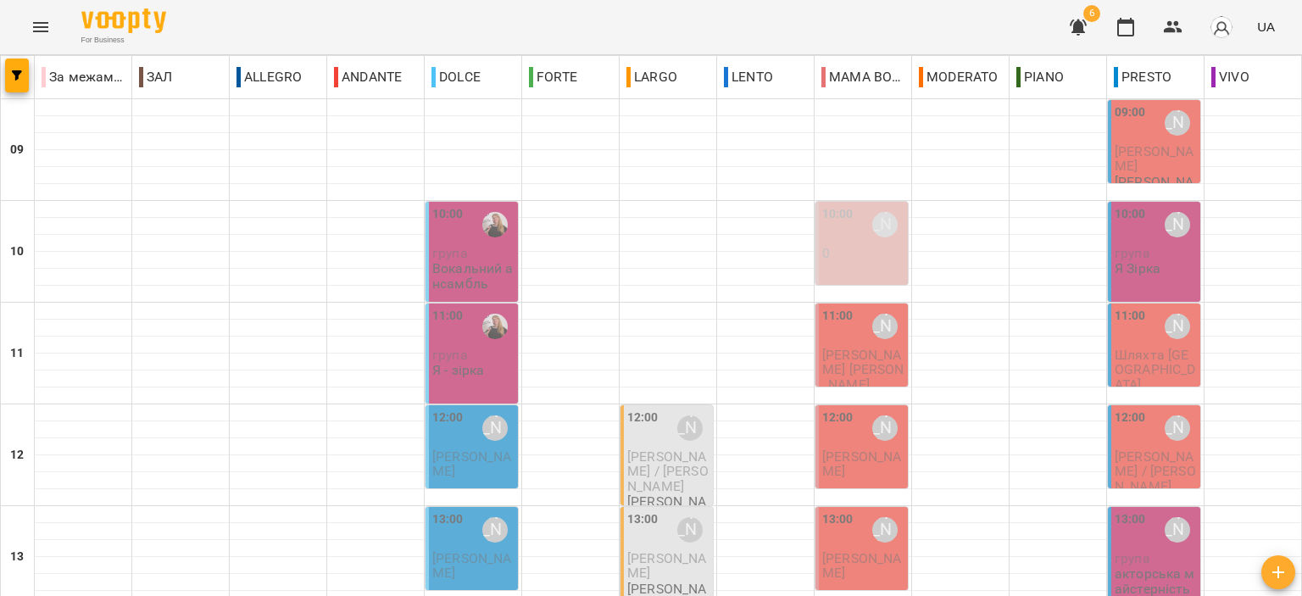
click at [859, 250] on p "0" at bounding box center [863, 253] width 82 height 14
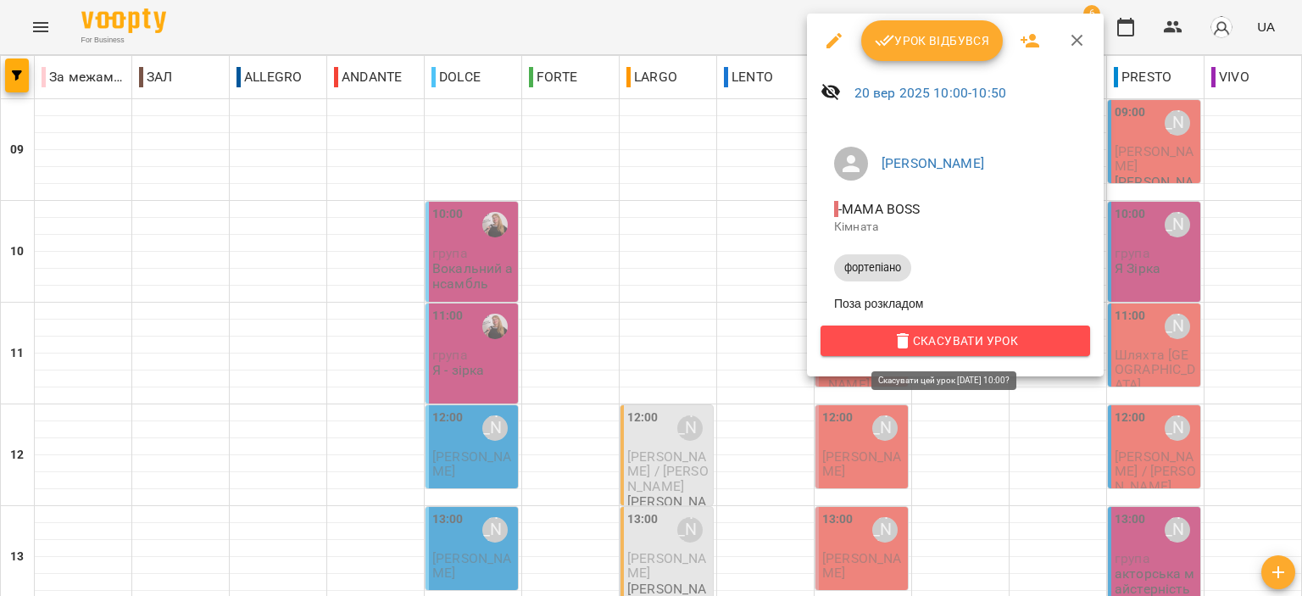
click at [951, 345] on span "Скасувати Урок" at bounding box center [955, 341] width 243 height 20
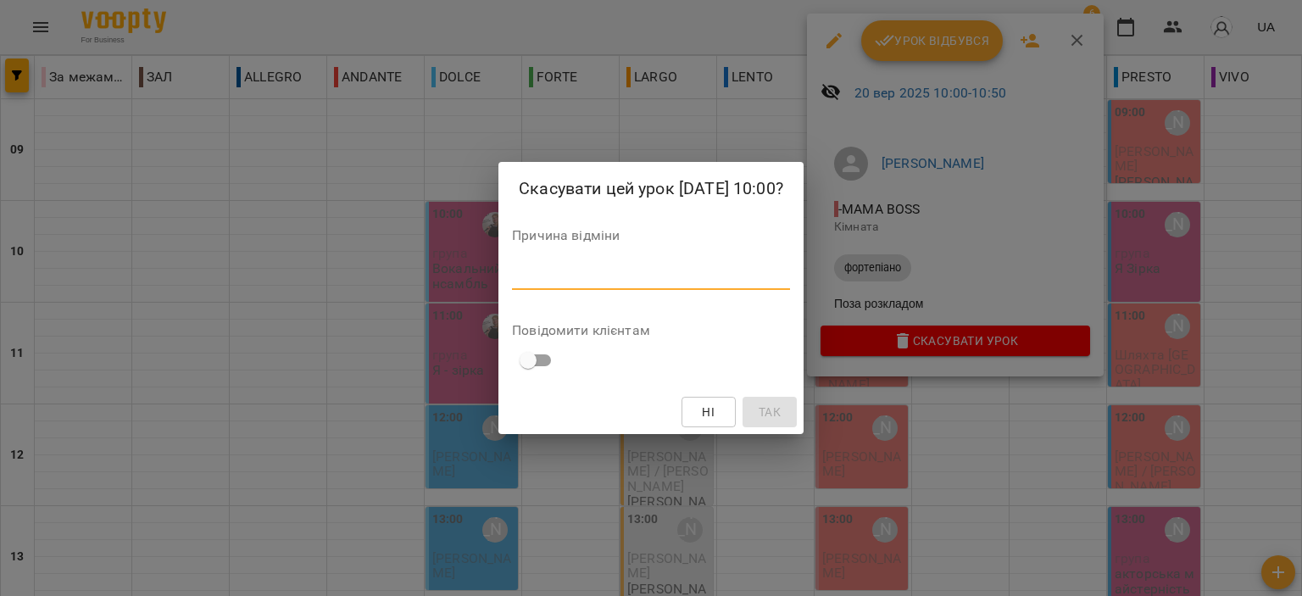
click at [722, 269] on textarea at bounding box center [651, 276] width 278 height 16
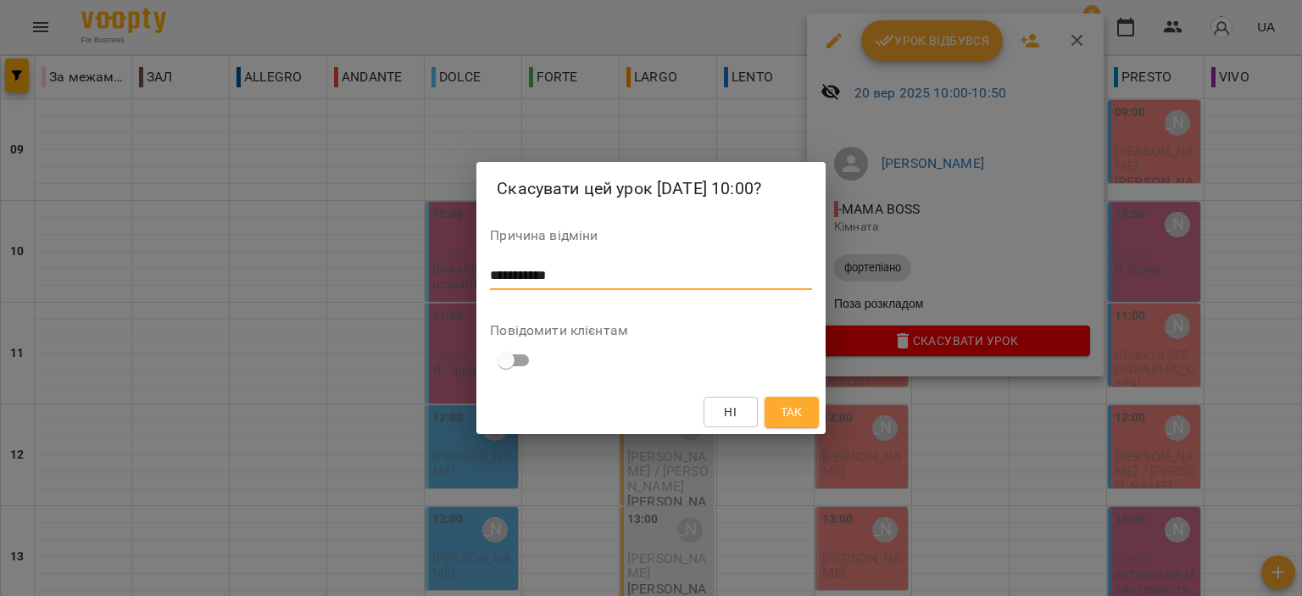
type textarea "**********"
click at [796, 414] on span "Так" at bounding box center [792, 412] width 22 height 20
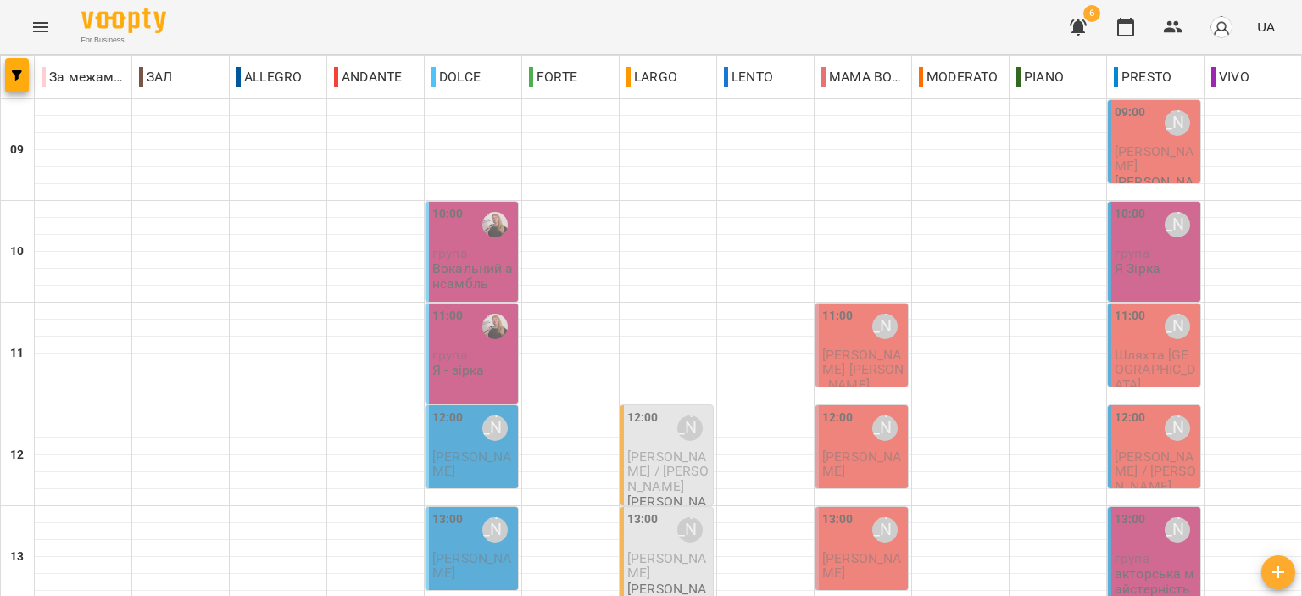
scroll to position [666, 0]
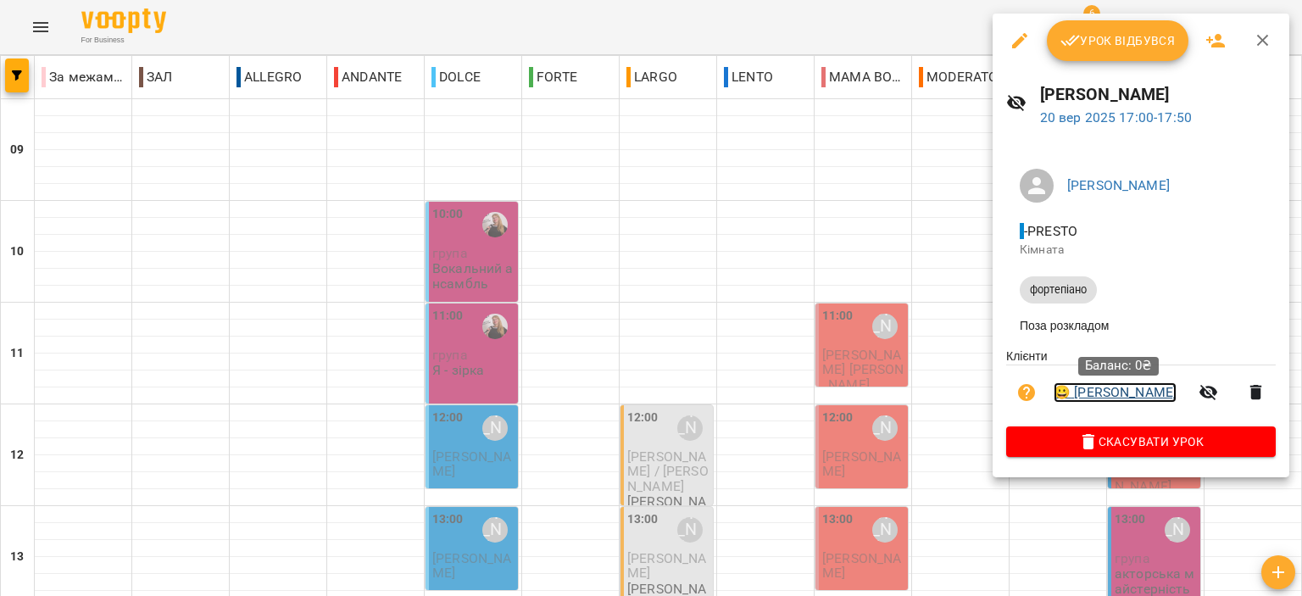
click at [1146, 391] on link "😀 Назаренко Майа" at bounding box center [1115, 392] width 123 height 20
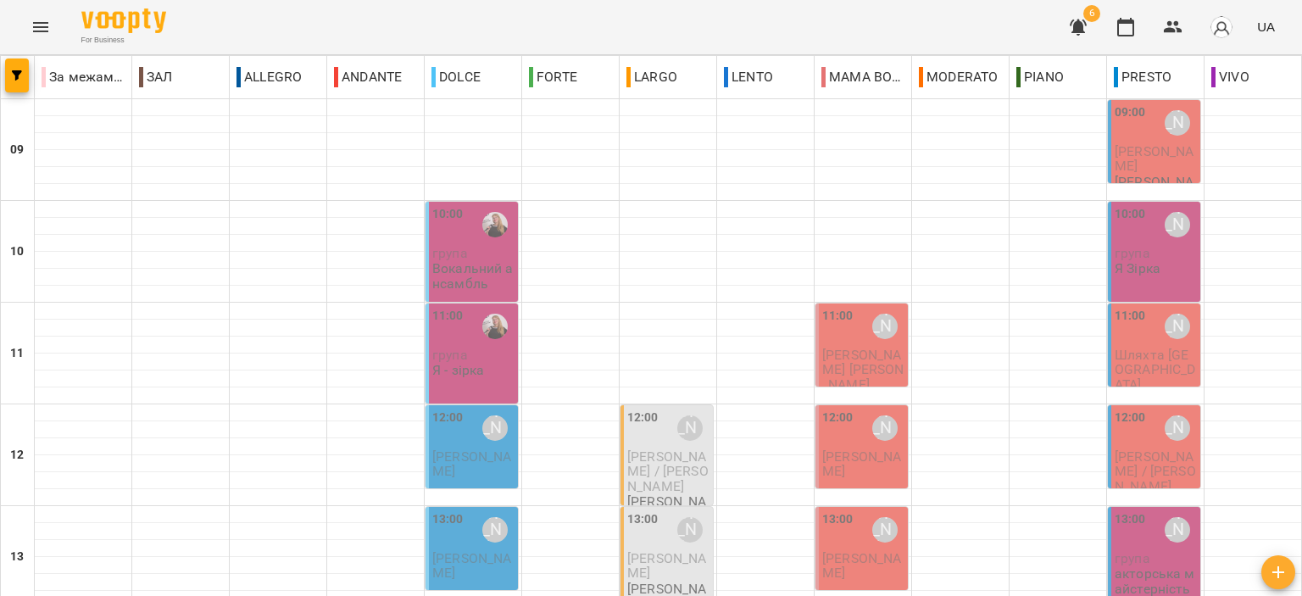
scroll to position [666, 0]
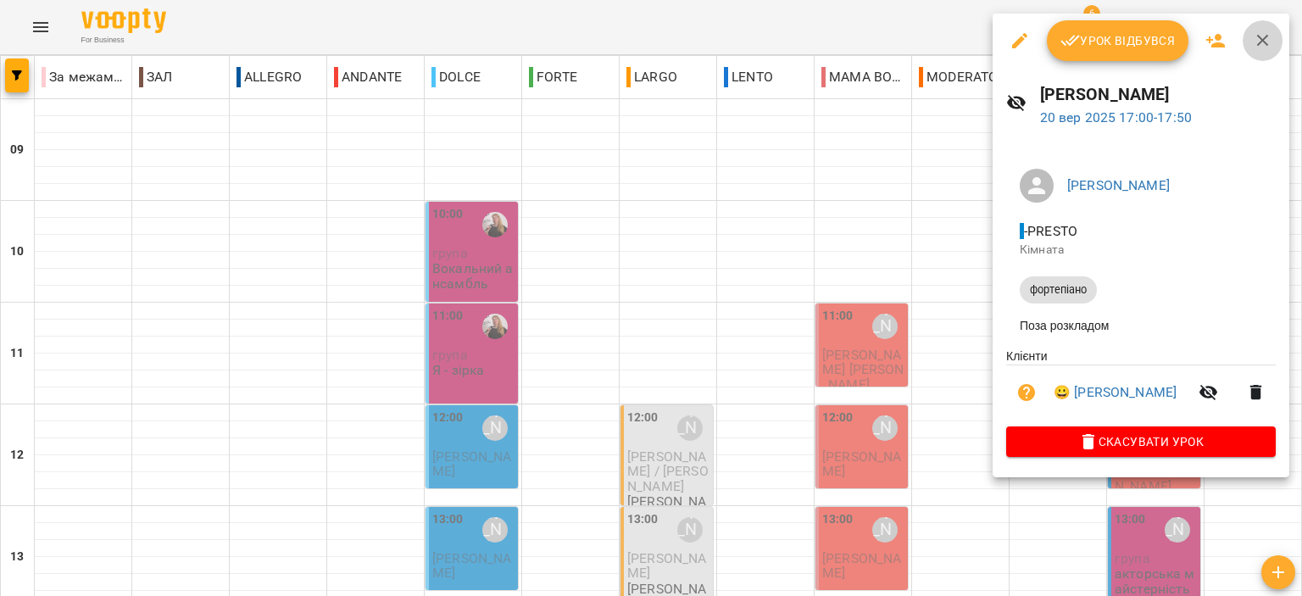
click at [1243, 38] on button "button" at bounding box center [1263, 40] width 41 height 41
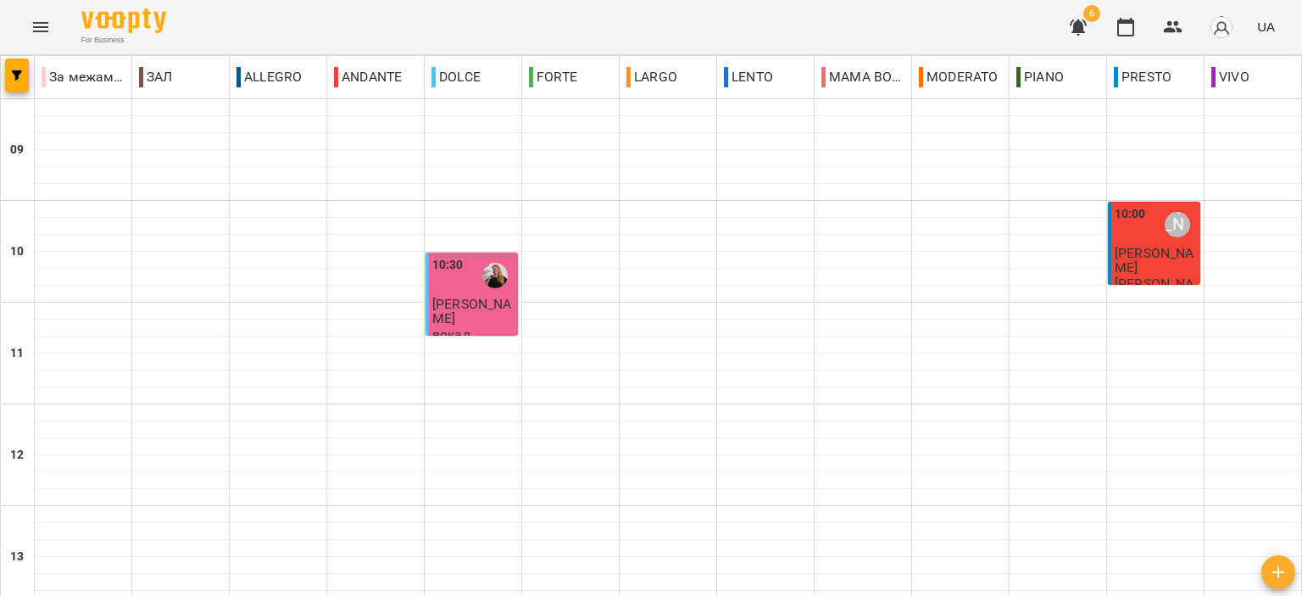
scroll to position [763, 0]
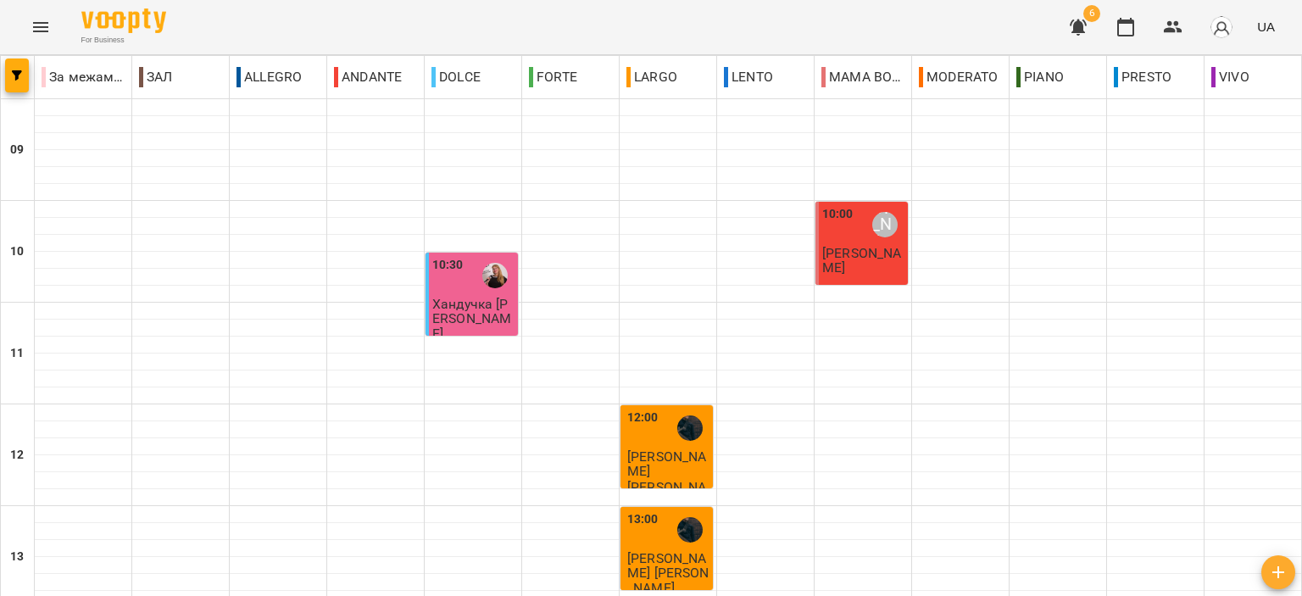
scroll to position [666, 0]
click at [14, 67] on button "button" at bounding box center [17, 76] width 24 height 34
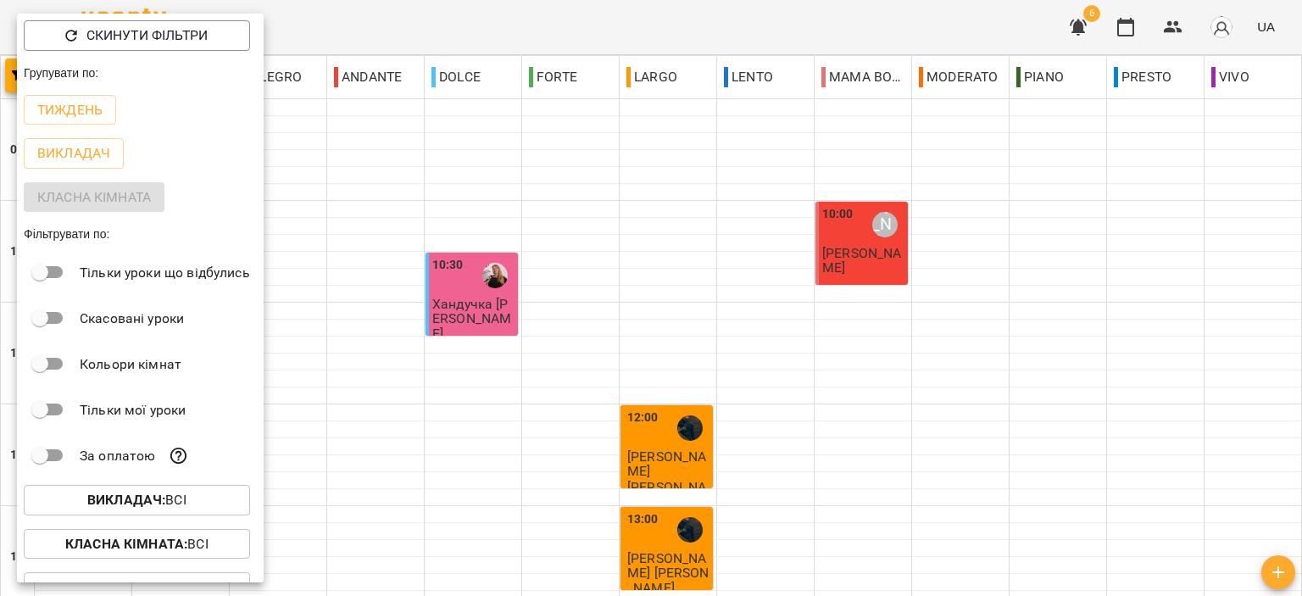
click at [385, 30] on div at bounding box center [651, 298] width 1302 height 596
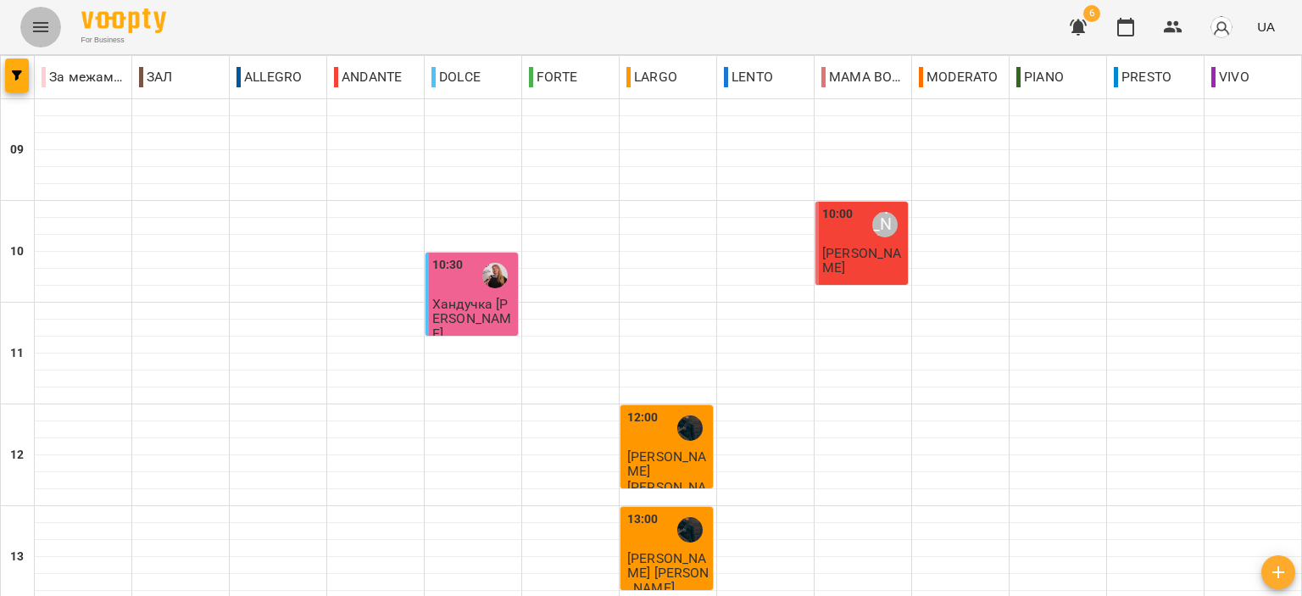
click at [34, 28] on icon "Menu" at bounding box center [41, 27] width 20 height 20
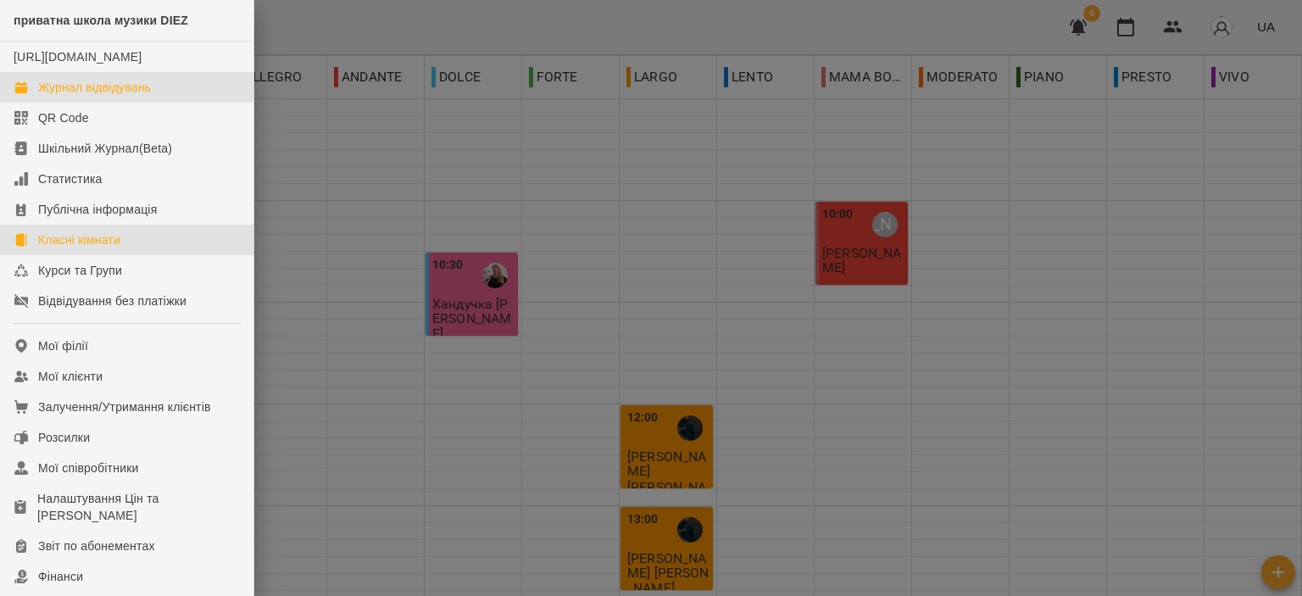
click at [173, 250] on link "Класні кімнати" at bounding box center [127, 240] width 254 height 31
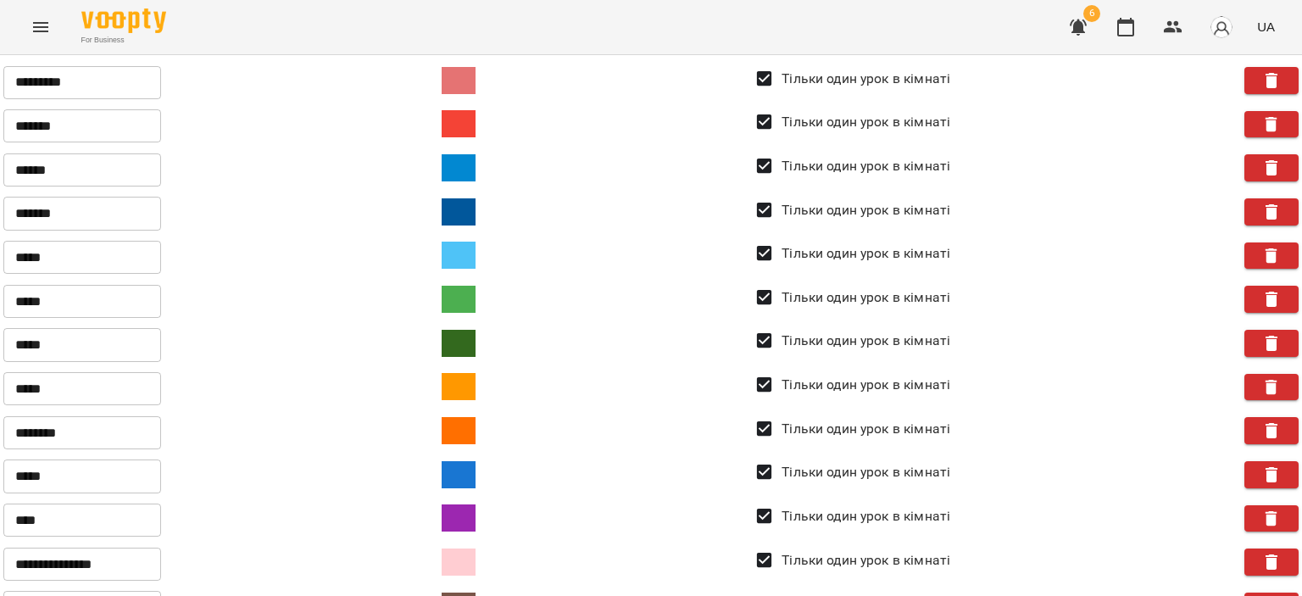
click at [44, 29] on icon "Menu" at bounding box center [41, 27] width 20 height 20
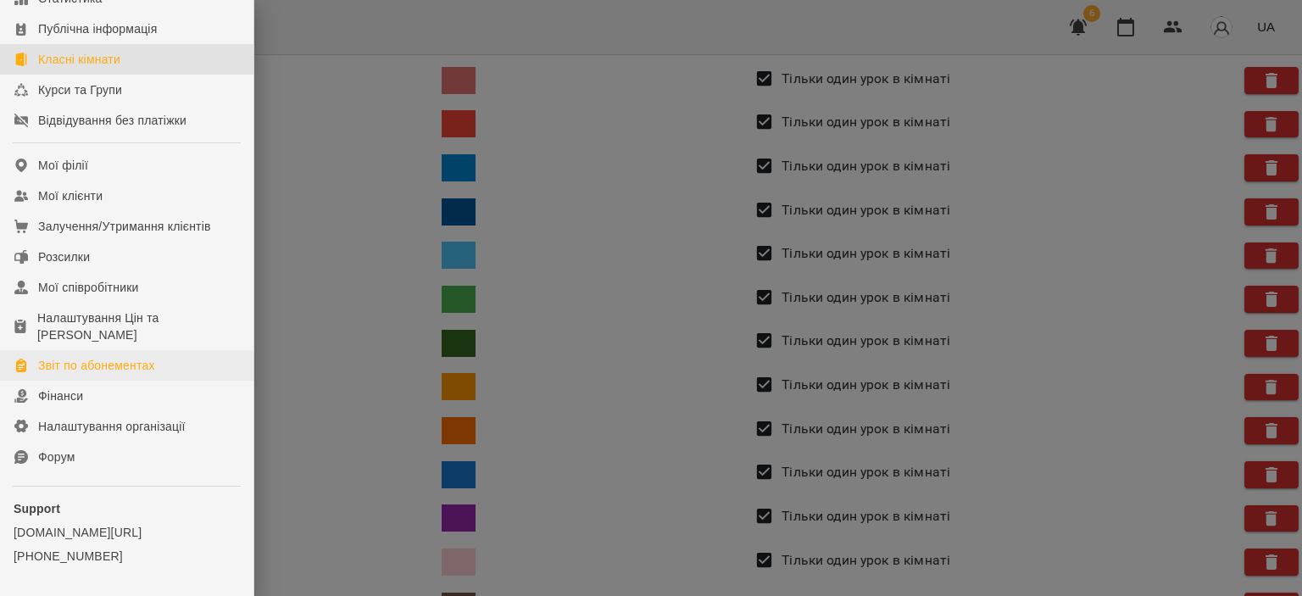
scroll to position [248, 0]
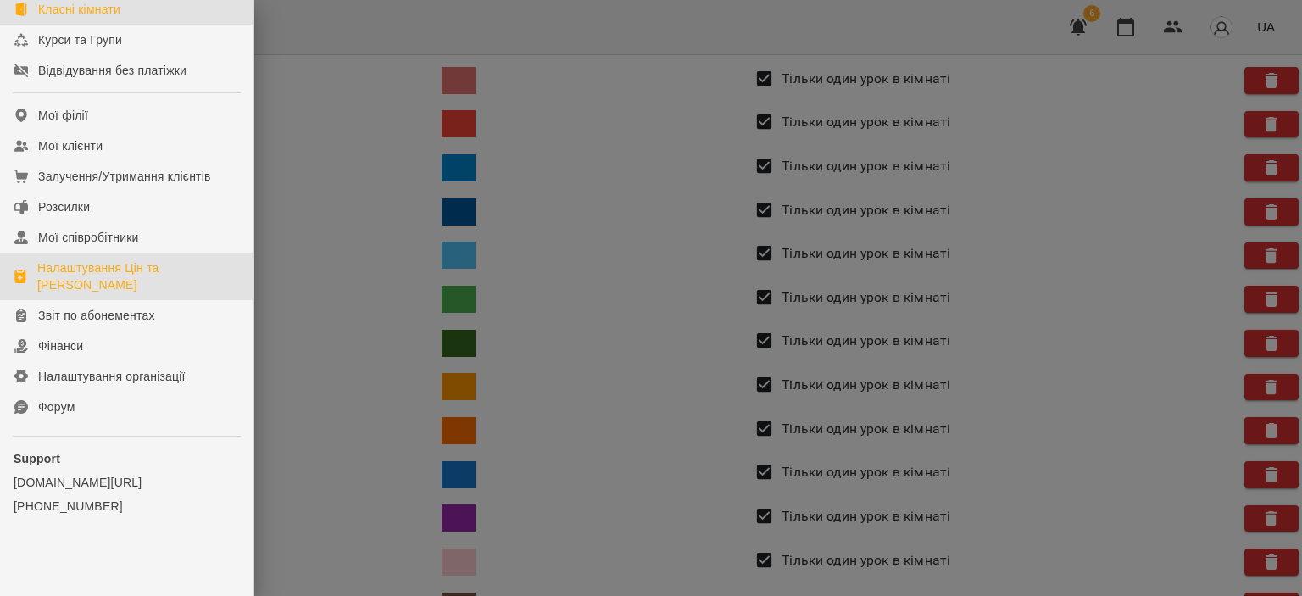
click at [81, 275] on div "Налаштування Цін та Абонементів" at bounding box center [138, 276] width 203 height 34
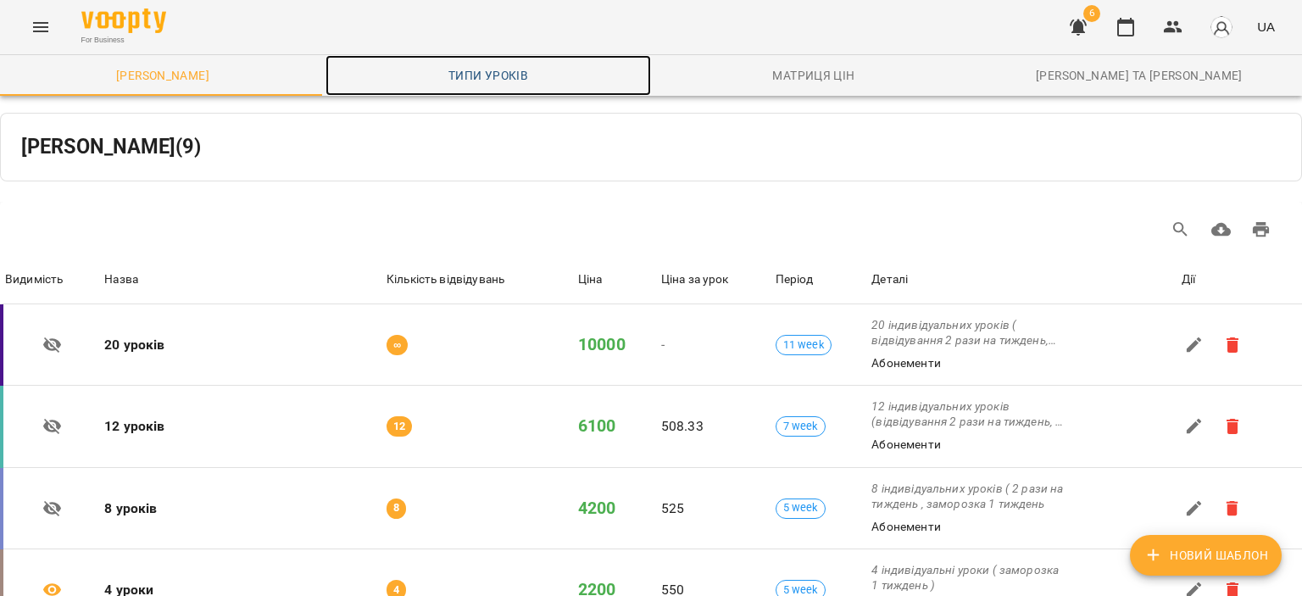
click at [466, 80] on span "Типи уроків" at bounding box center [488, 75] width 305 height 20
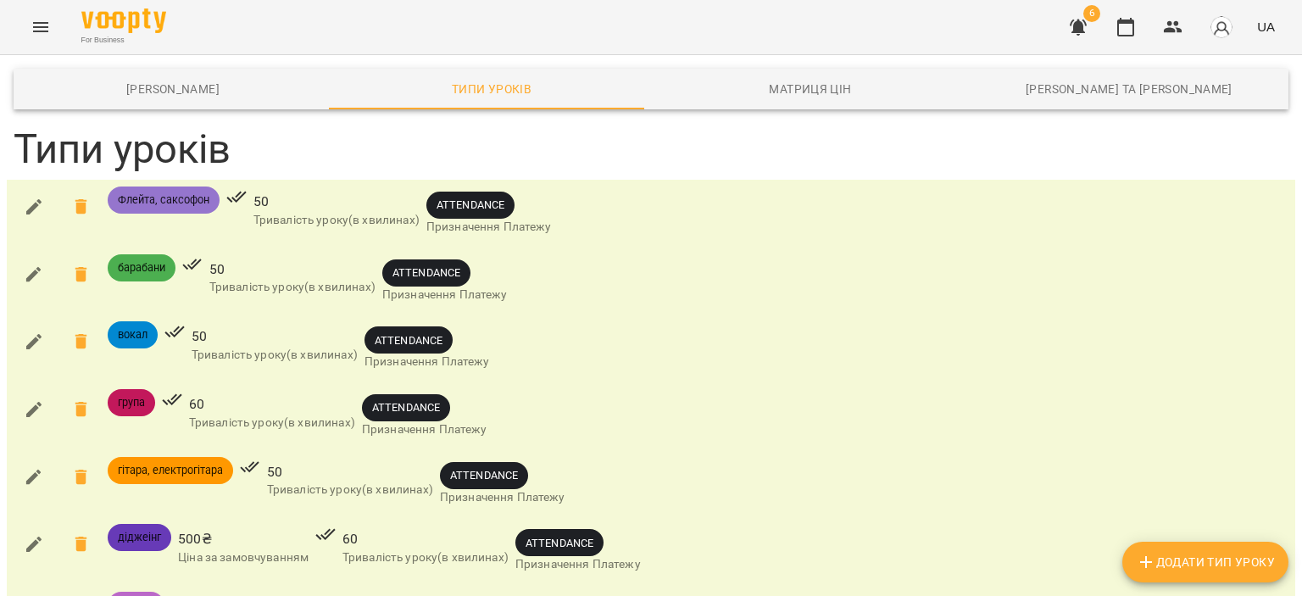
scroll to position [176, 0]
click at [42, 17] on icon "Menu" at bounding box center [41, 27] width 20 height 20
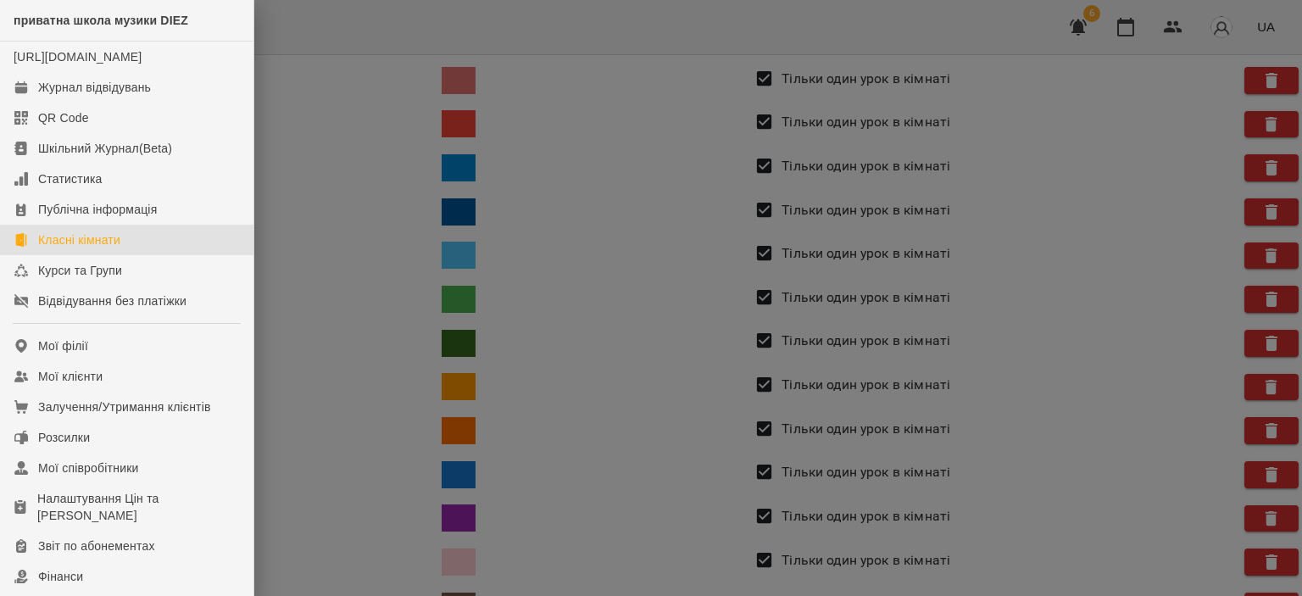
click at [1125, 30] on div at bounding box center [651, 298] width 1302 height 596
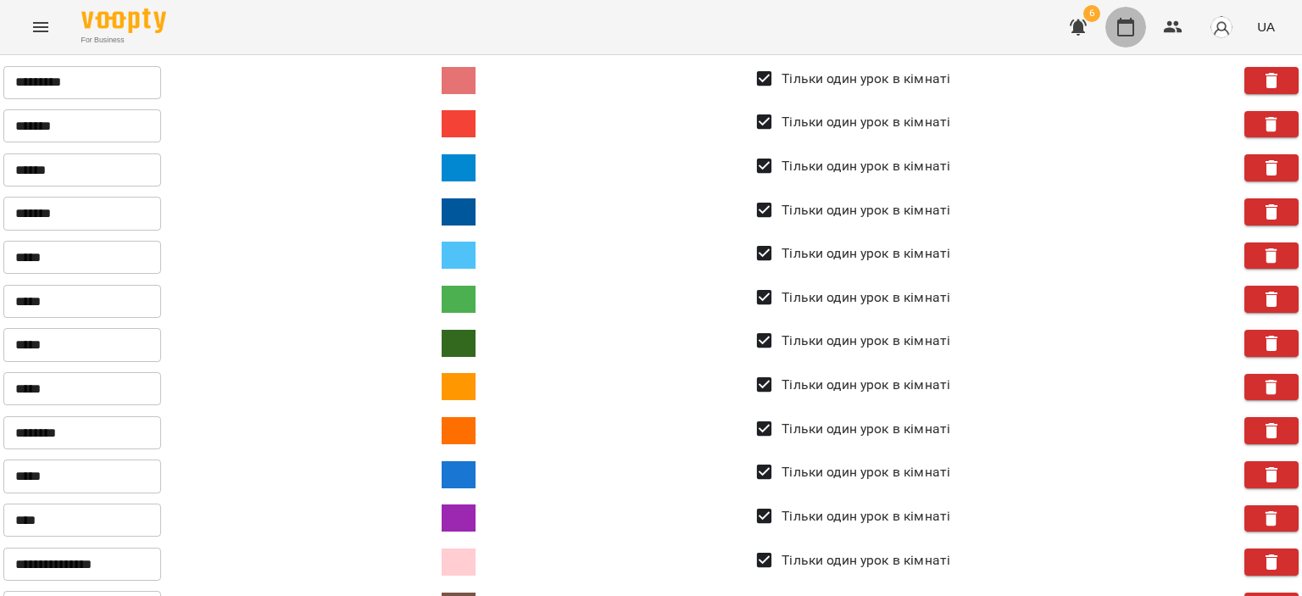
click at [1125, 30] on icon "button" at bounding box center [1126, 27] width 20 height 20
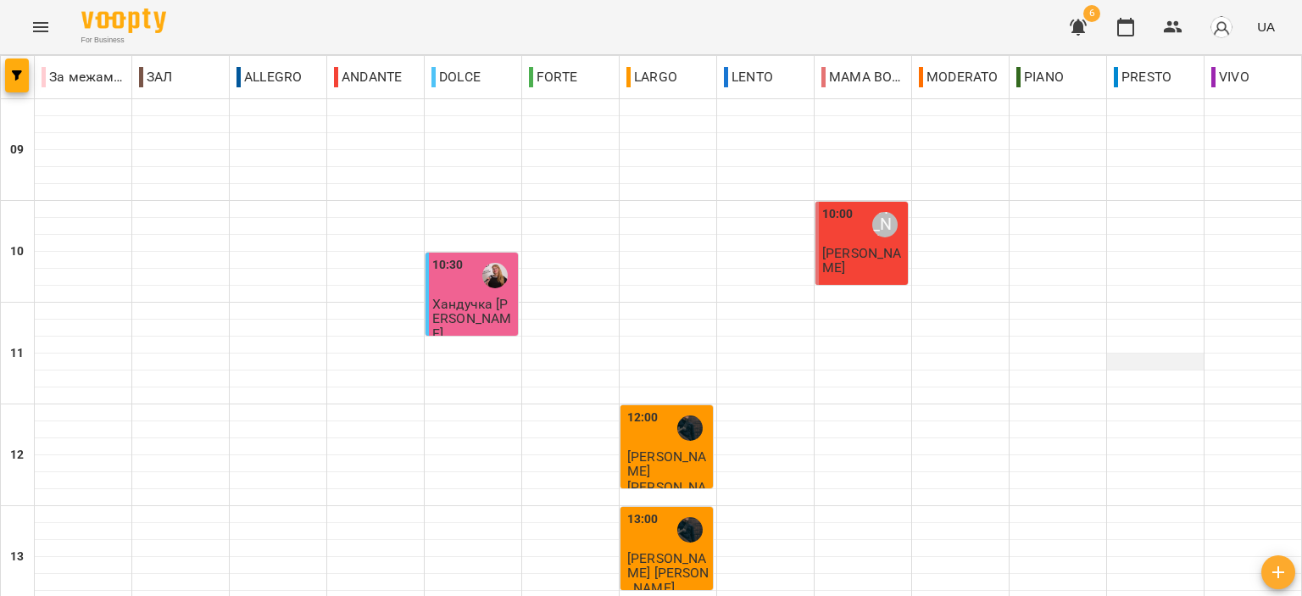
scroll to position [594, 0]
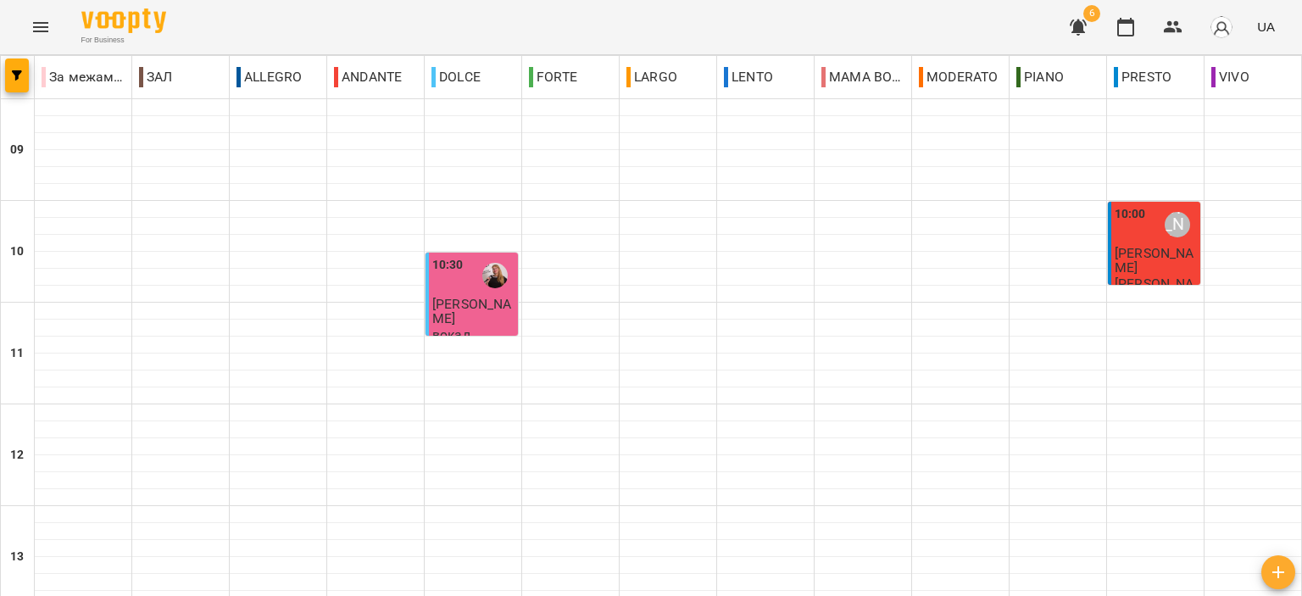
scroll to position [836, 0]
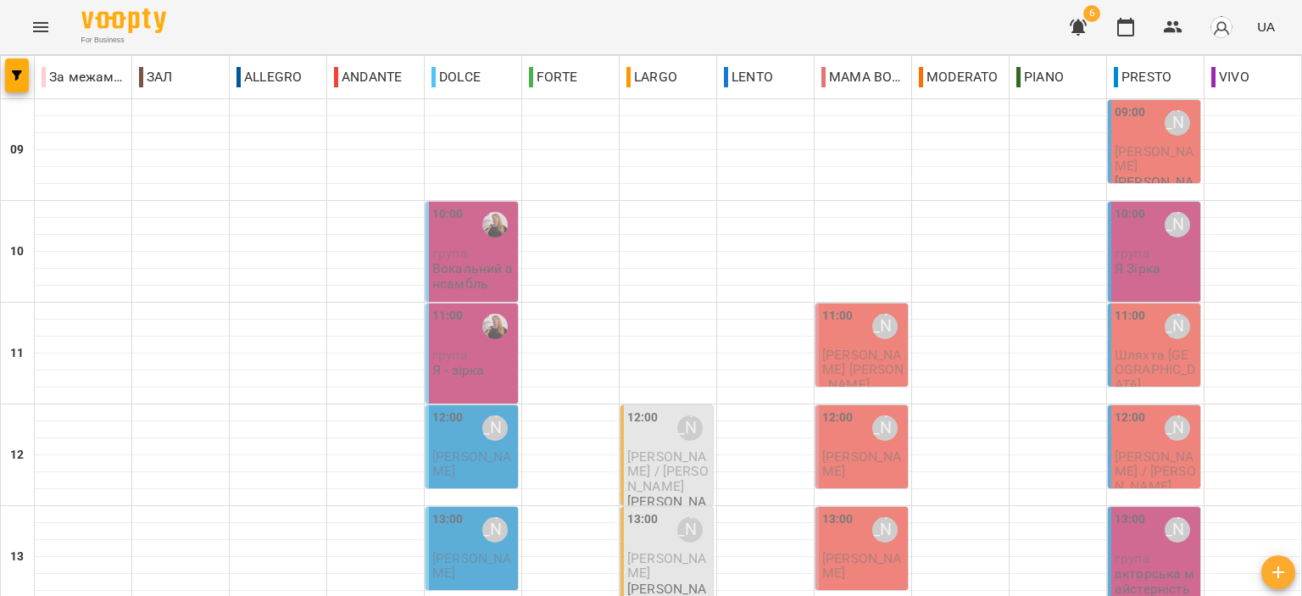
scroll to position [424, 0]
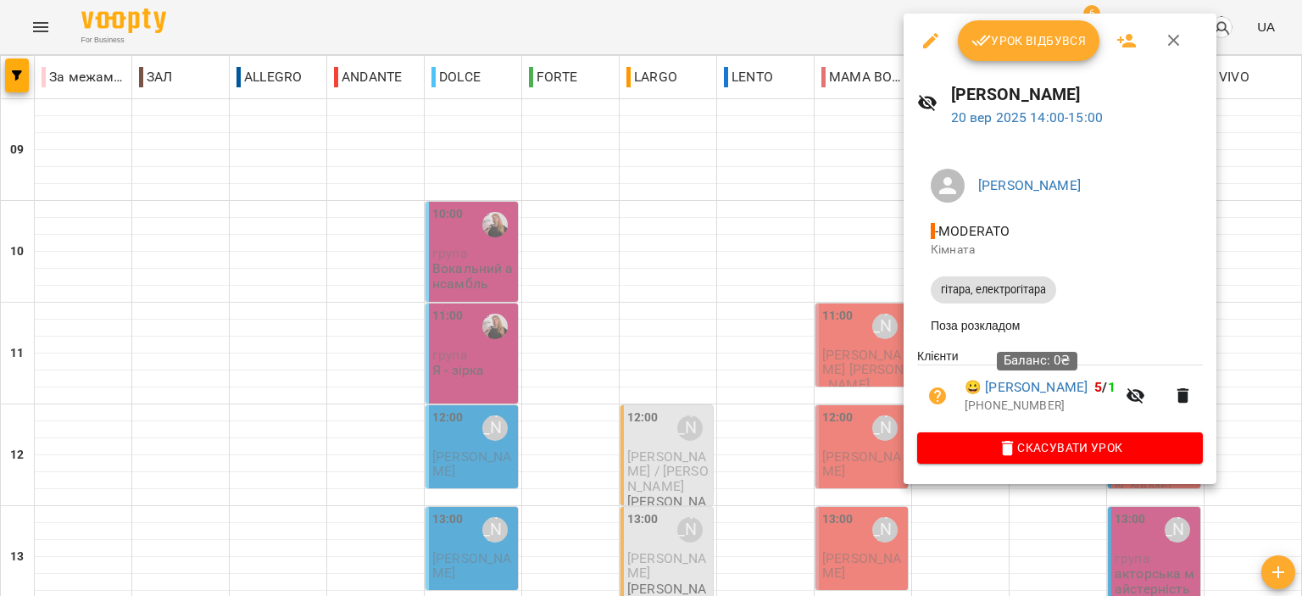
click at [914, 414] on div "Рогоза Олексій - MODERATO Кімната гітара, електрогітара Поза розкладом Клієнти …" at bounding box center [1060, 313] width 313 height 343
click at [928, 43] on icon "button" at bounding box center [930, 40] width 15 height 15
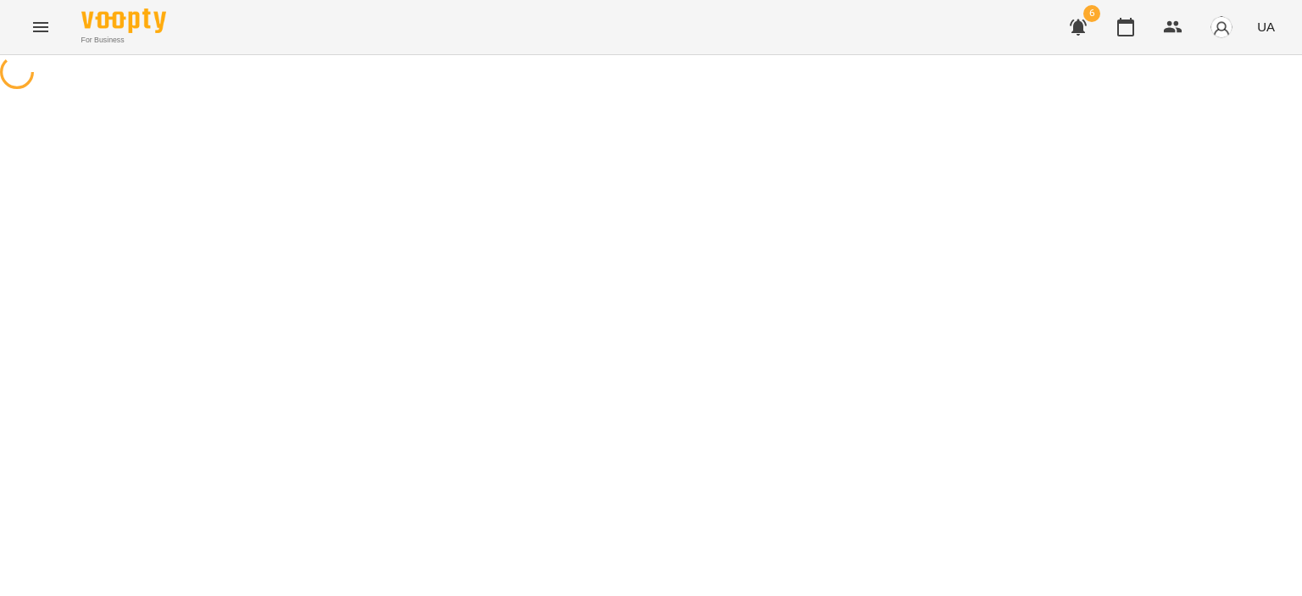
select select "**********"
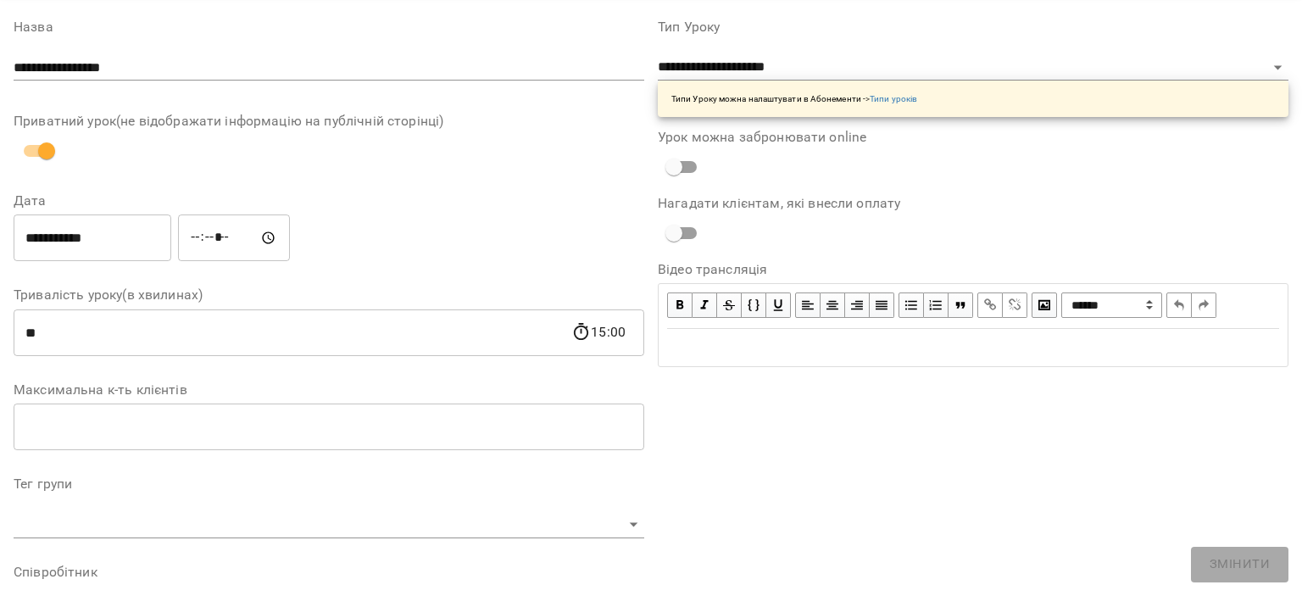
scroll to position [254, 0]
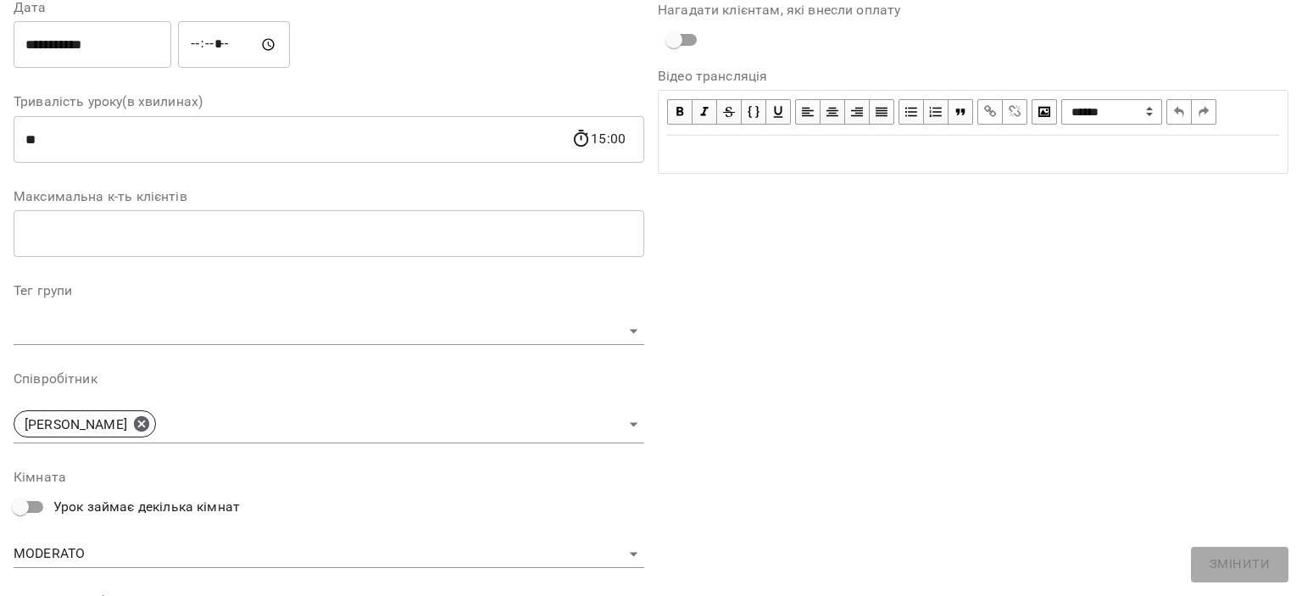
click at [33, 136] on input "**" at bounding box center [293, 138] width 558 height 47
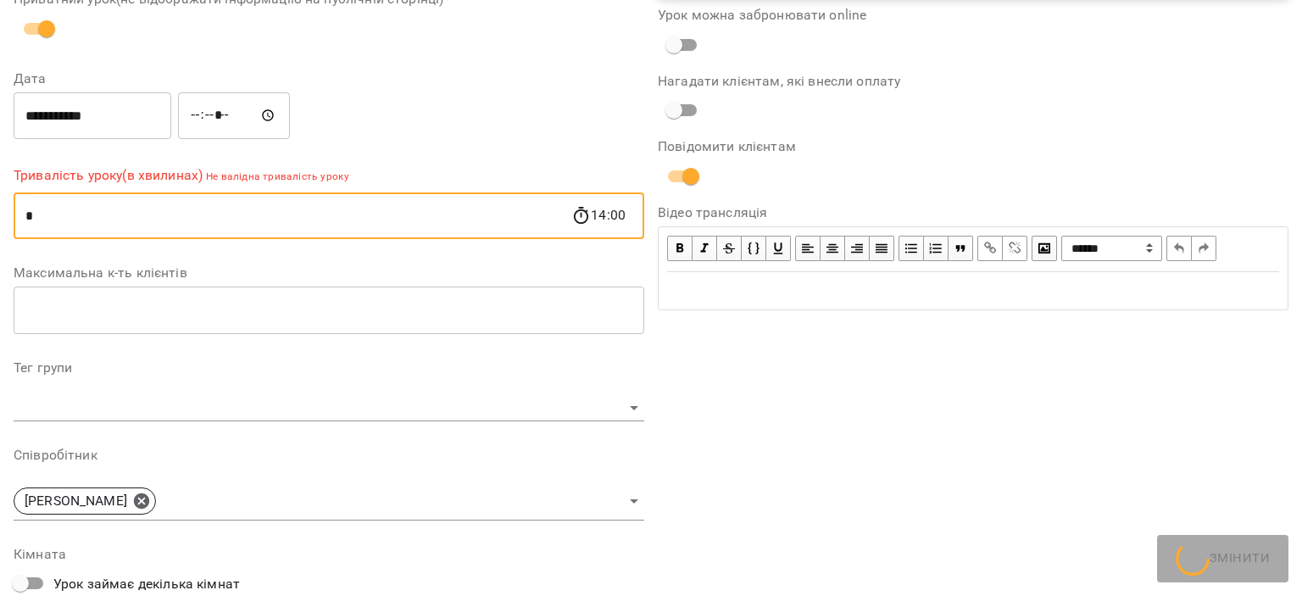
scroll to position [326, 0]
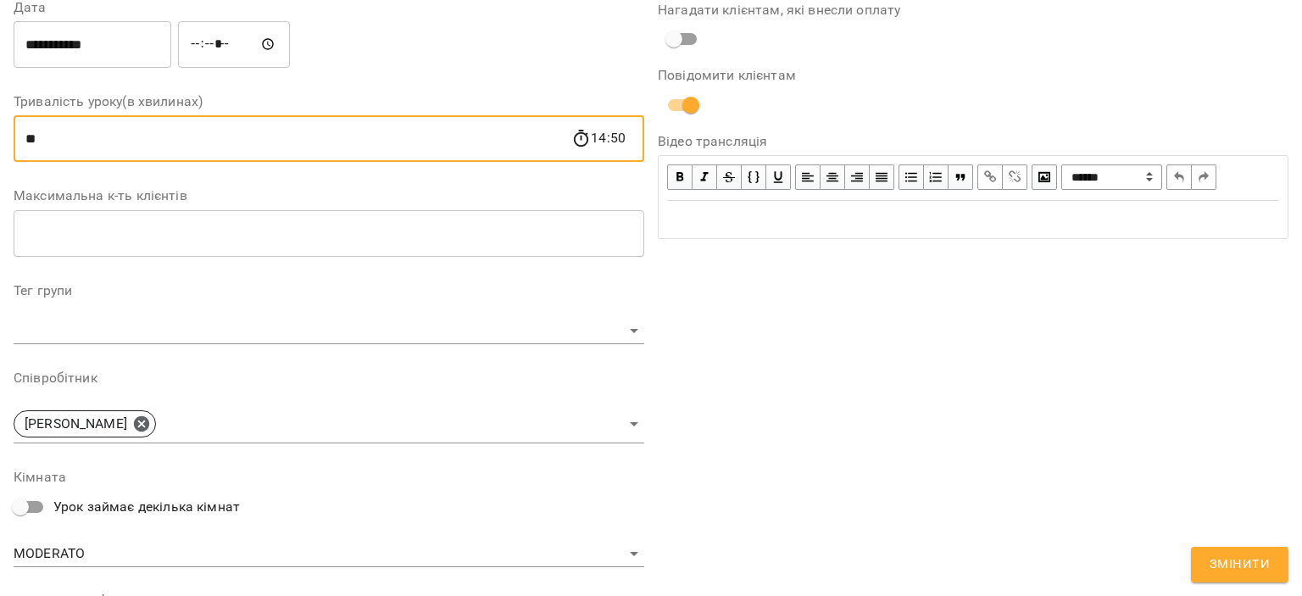
type input "**"
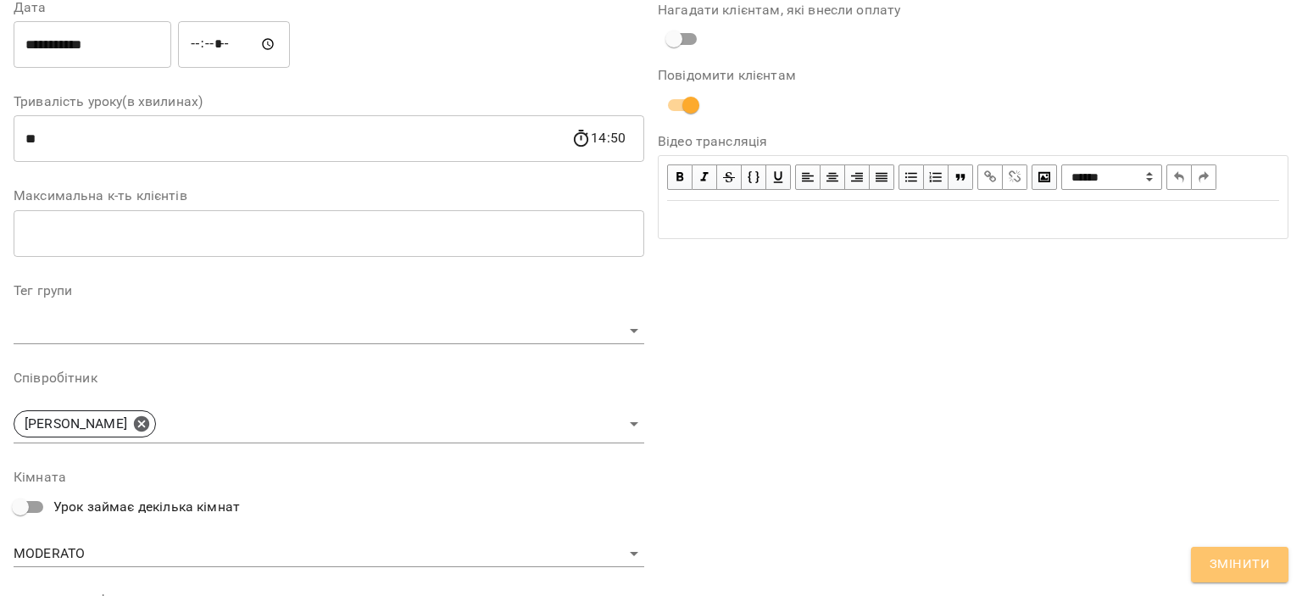
click at [1239, 560] on span "Змінити" at bounding box center [1240, 565] width 60 height 22
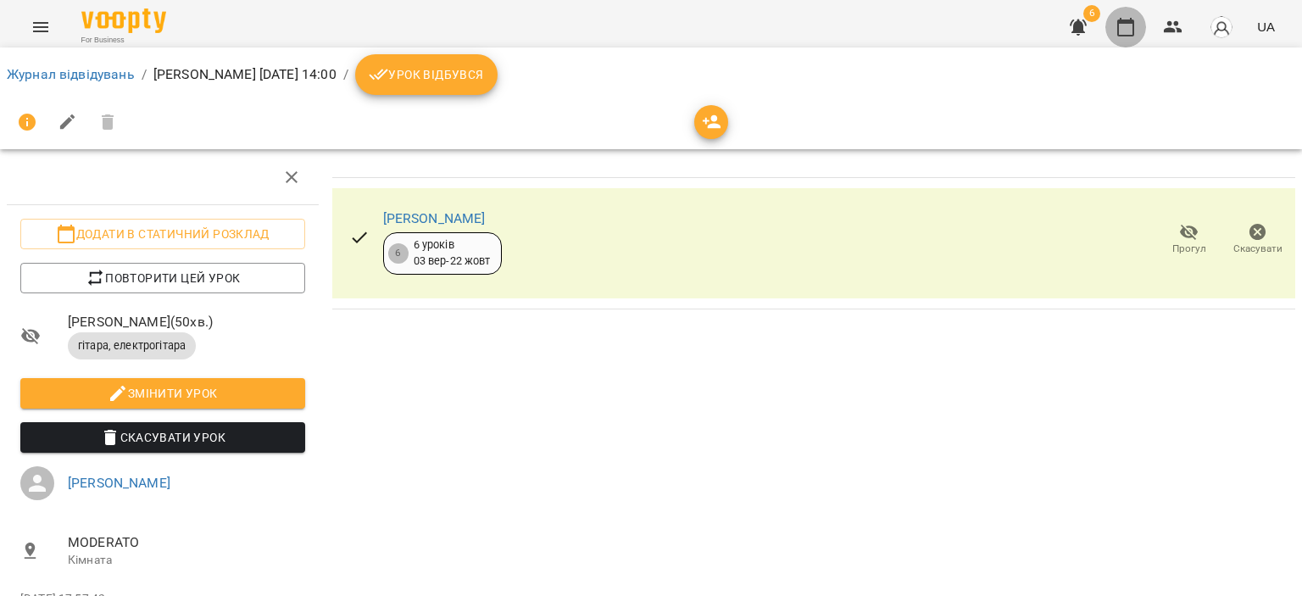
click at [1129, 26] on icon "button" at bounding box center [1126, 27] width 20 height 20
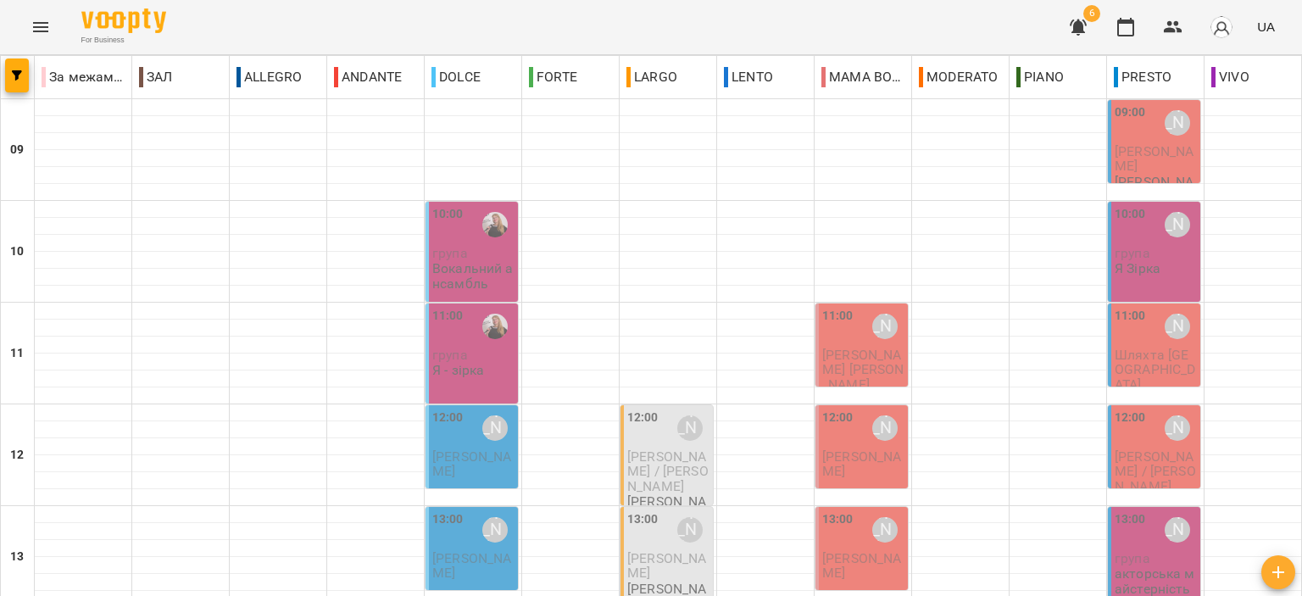
scroll to position [763, 0]
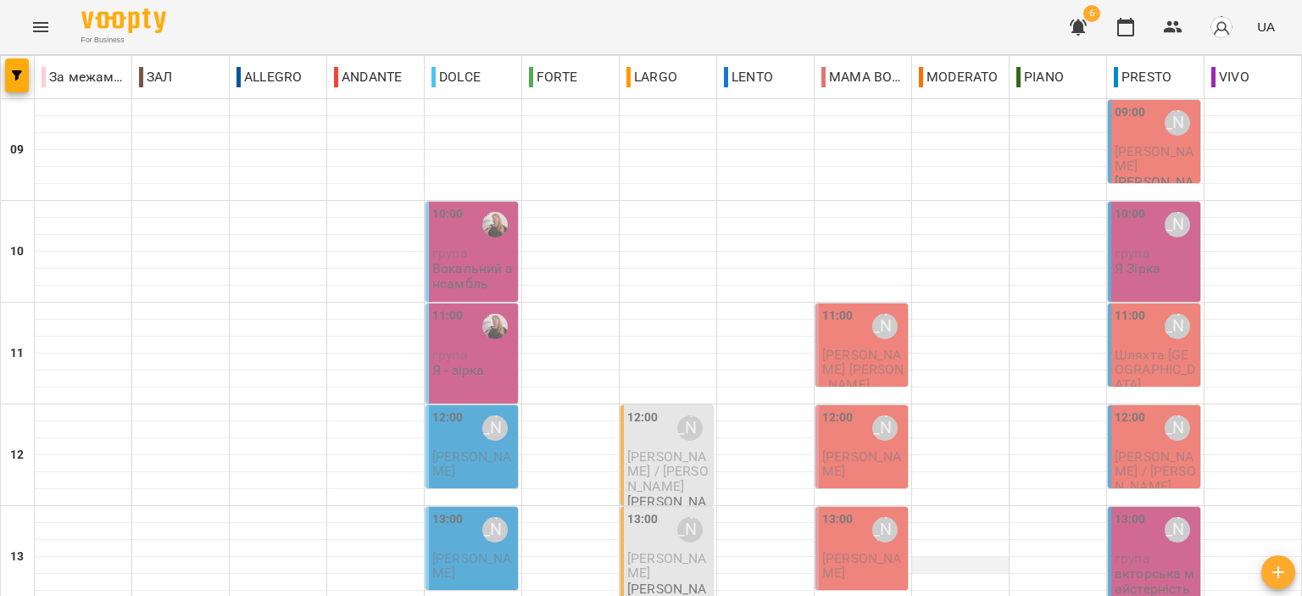
scroll to position [0, 0]
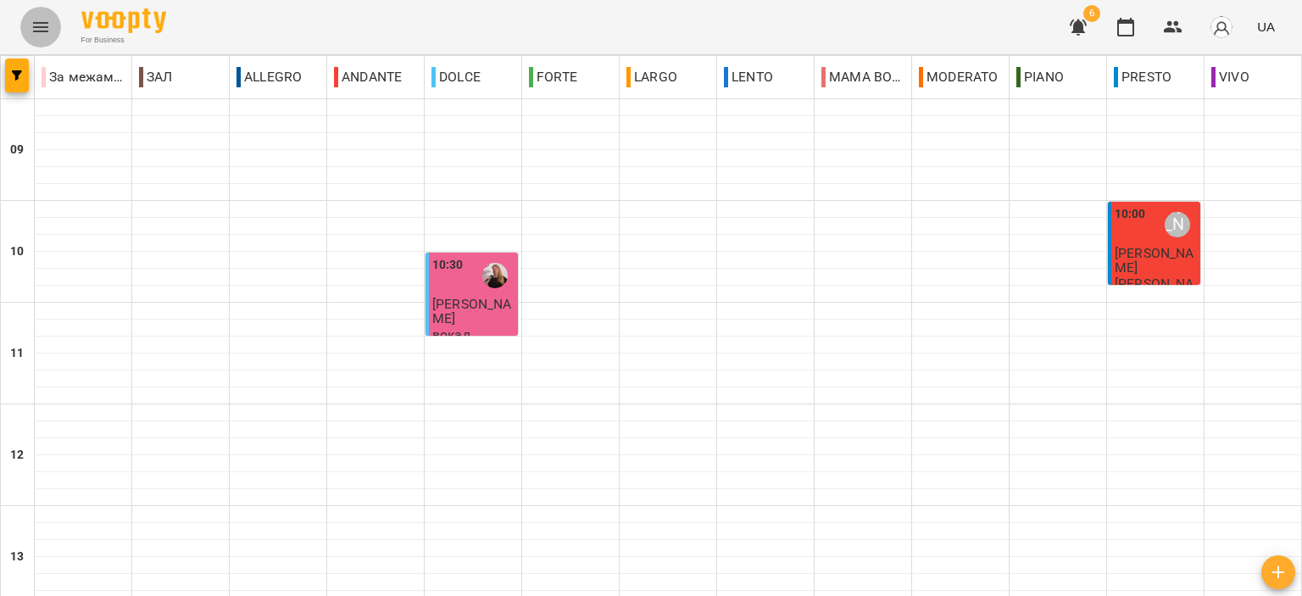
click at [42, 34] on icon "Menu" at bounding box center [41, 27] width 20 height 20
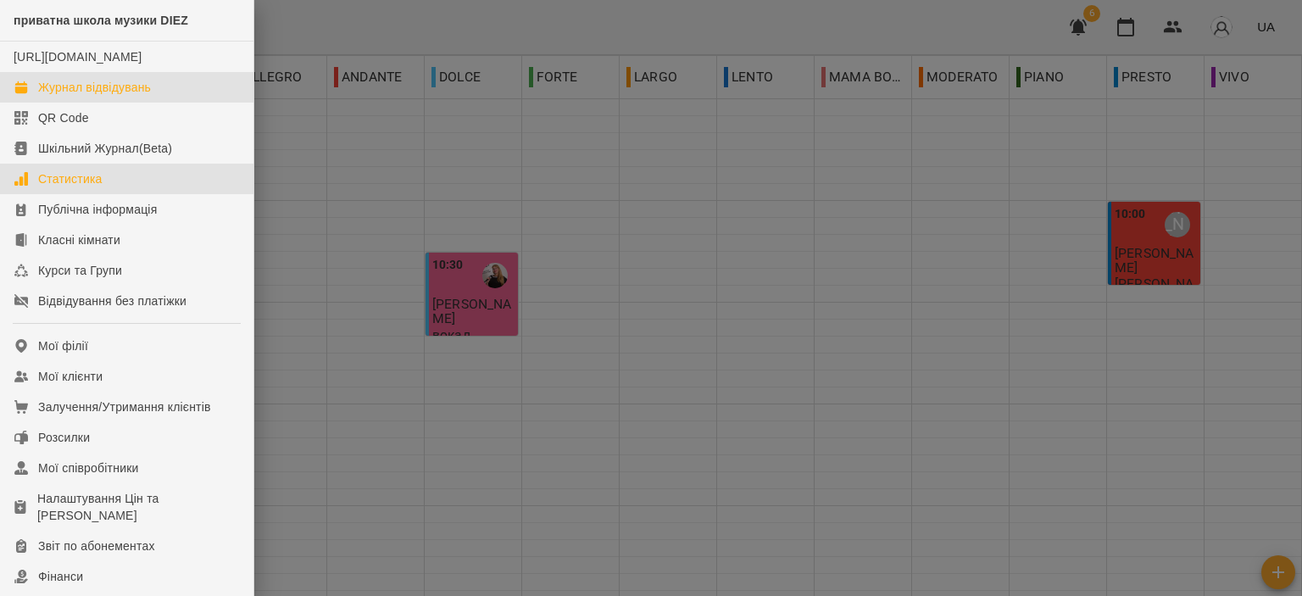
click at [116, 182] on link "Статистика" at bounding box center [127, 179] width 254 height 31
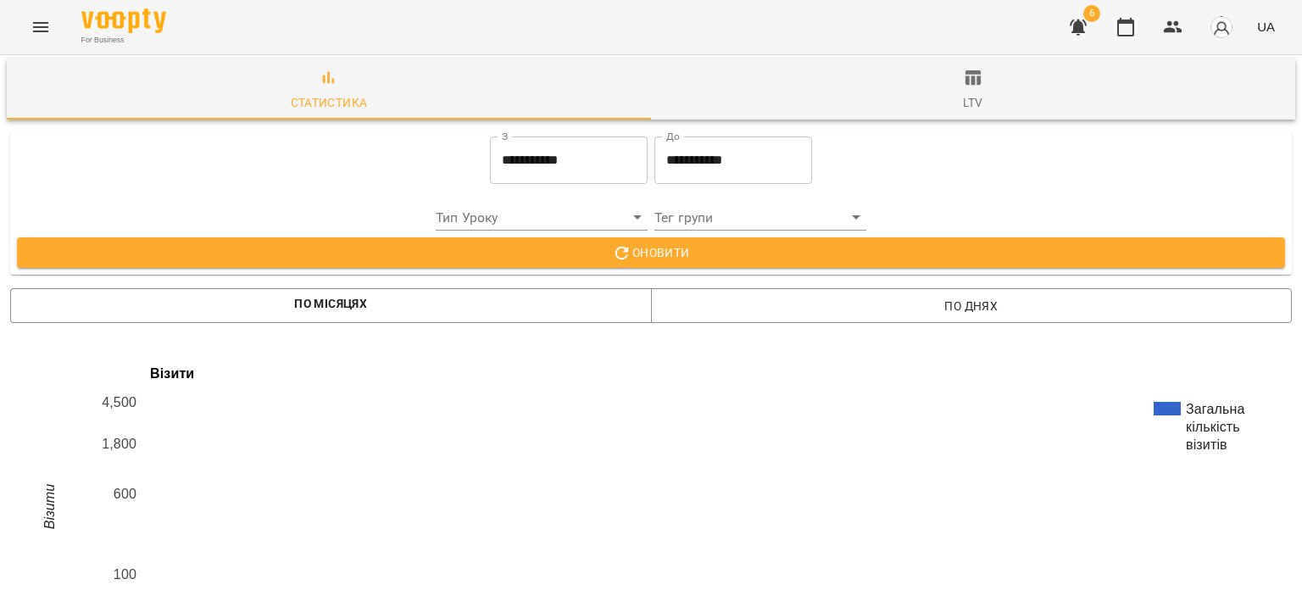
scroll to position [1587, 0]
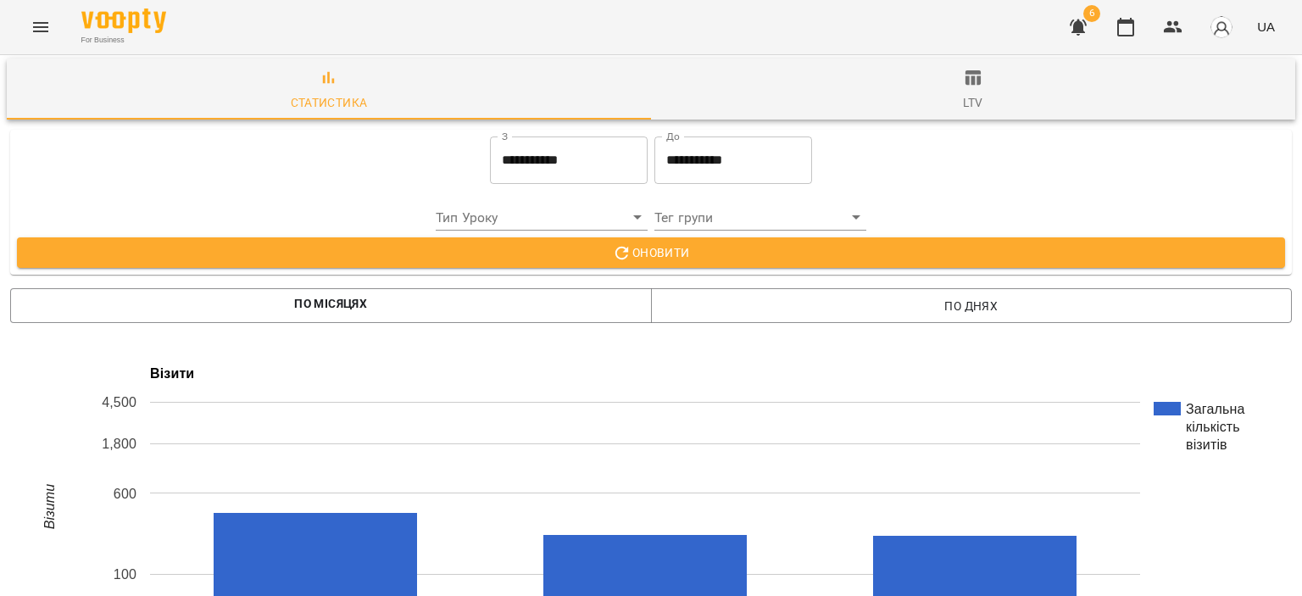
click at [1116, 30] on button "button" at bounding box center [1126, 27] width 41 height 41
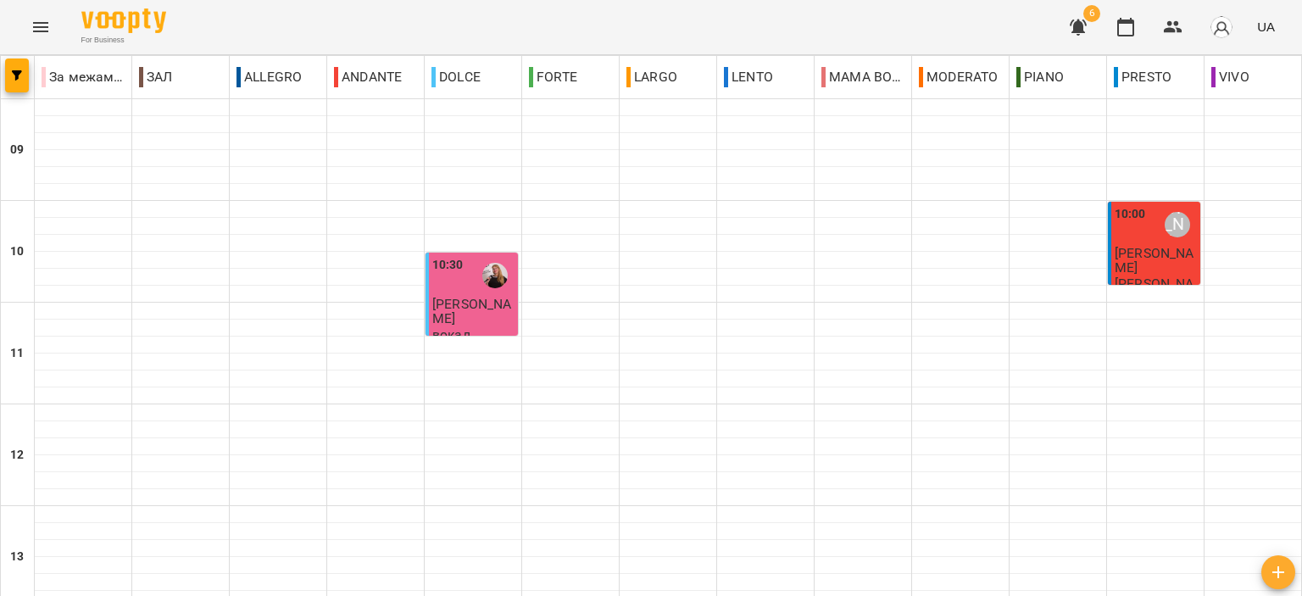
scroll to position [763, 0]
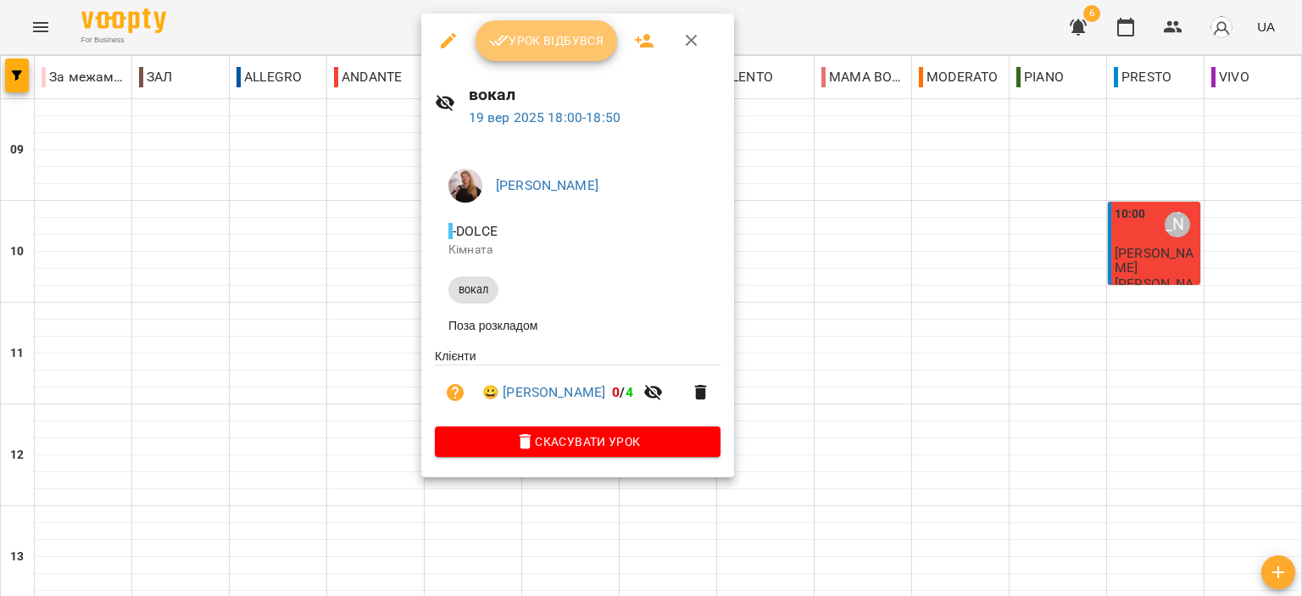
click at [566, 20] on button "Урок відбувся" at bounding box center [547, 40] width 142 height 41
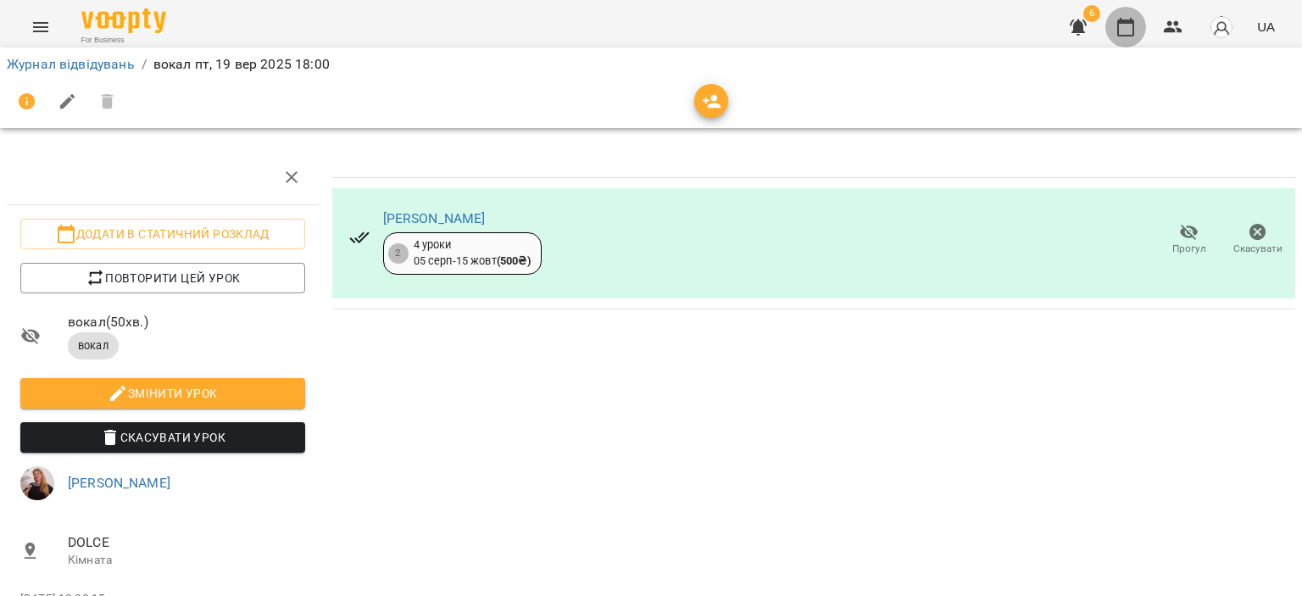
click at [1120, 26] on icon "button" at bounding box center [1126, 27] width 20 height 20
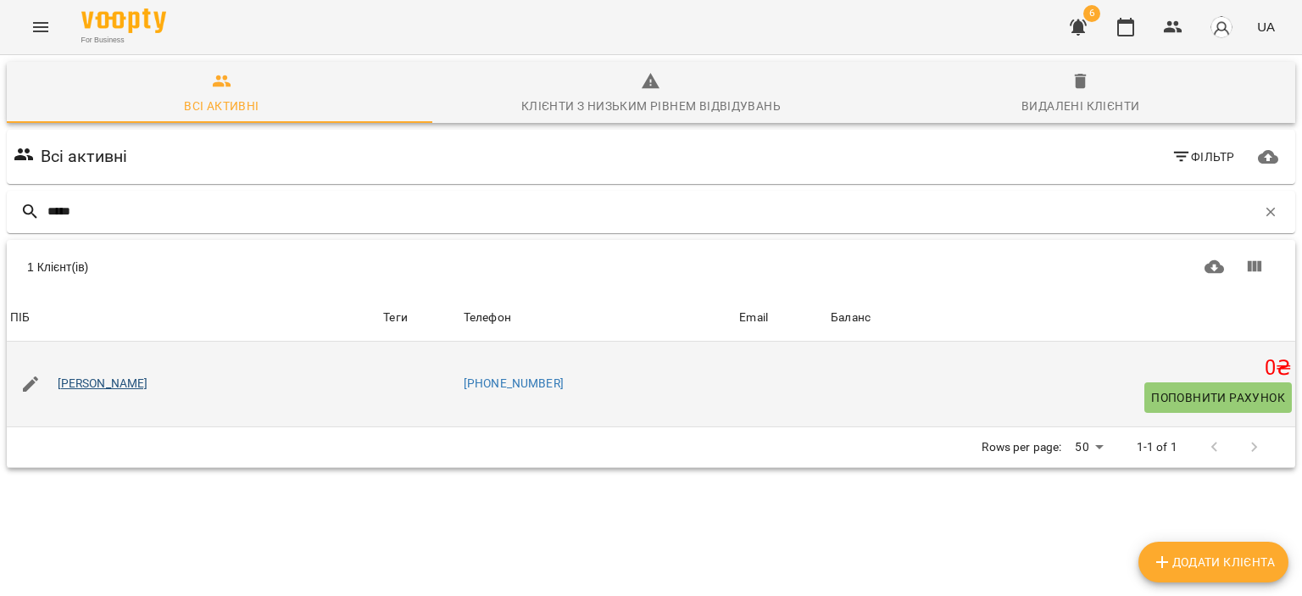
type input "*****"
click at [95, 376] on link "[PERSON_NAME]" at bounding box center [103, 384] width 91 height 17
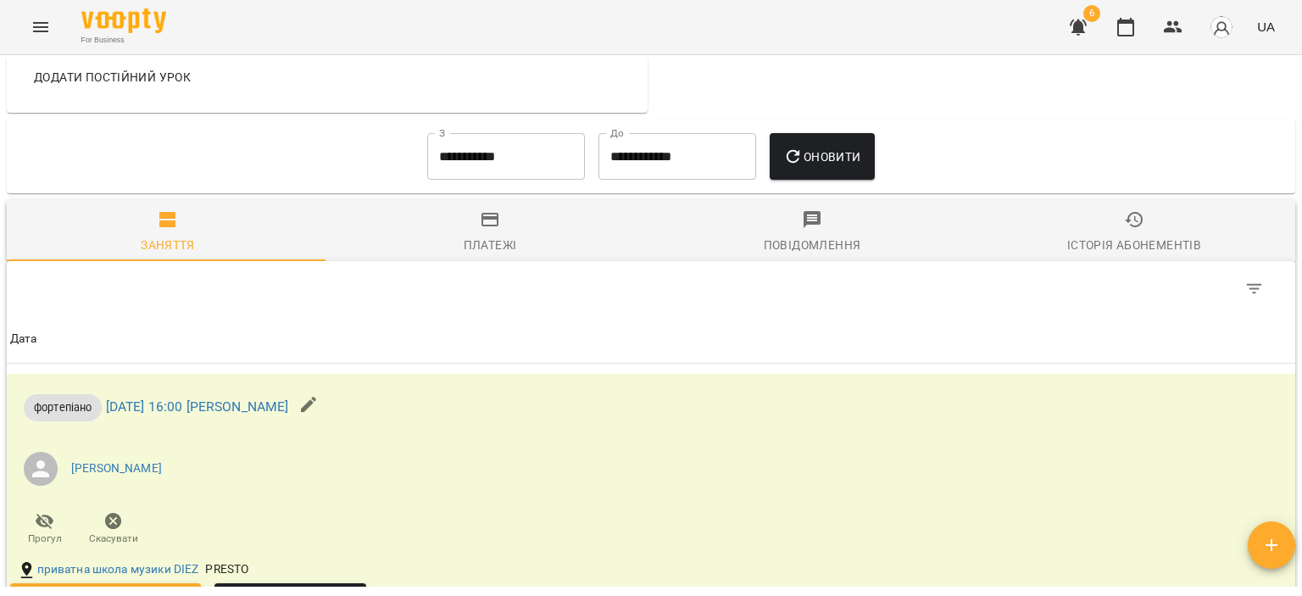
scroll to position [509, 0]
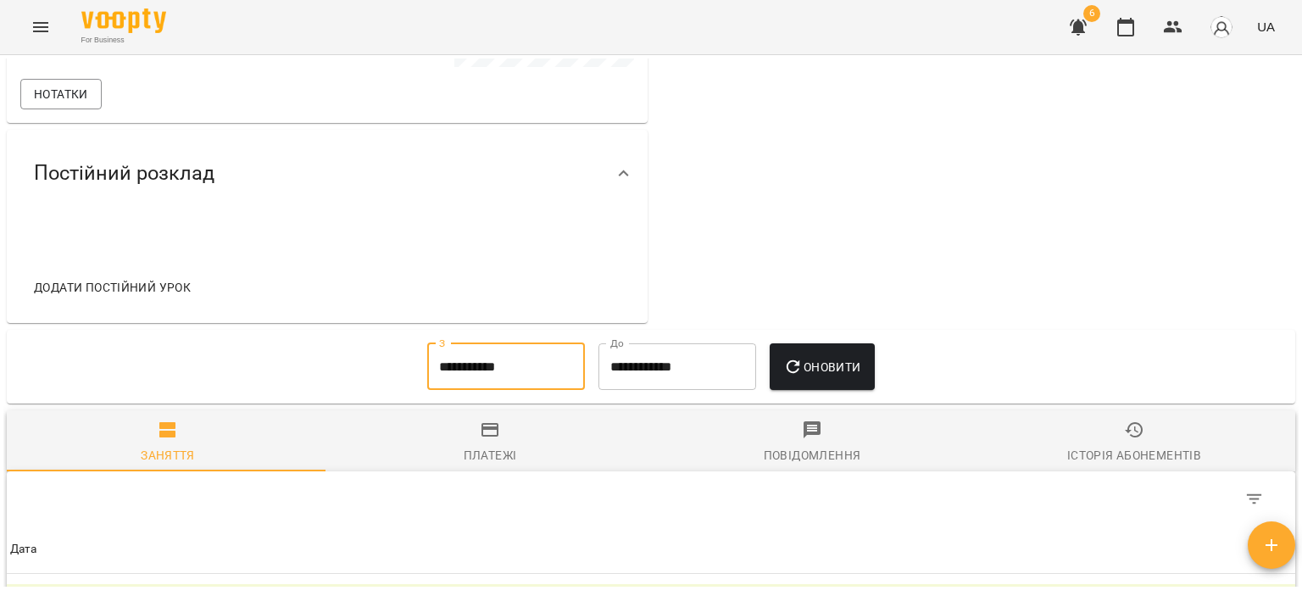
click at [427, 369] on input "**********" at bounding box center [506, 366] width 158 height 47
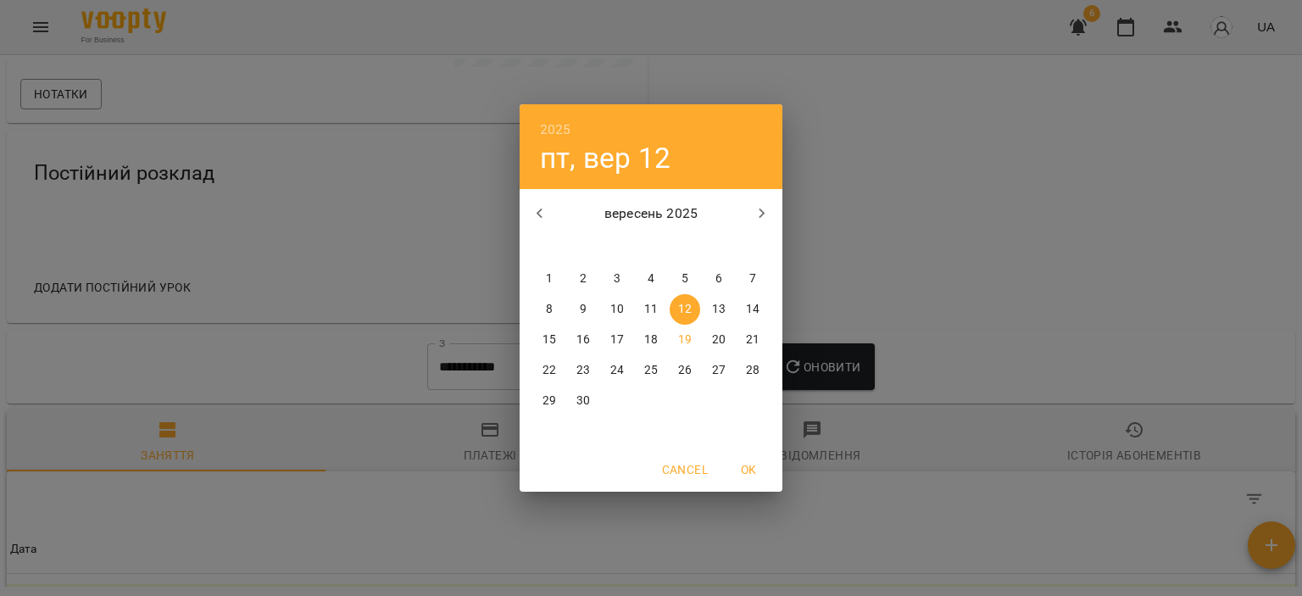
click at [1130, 148] on div "2025 пт, вер 12 вересень 2025 пн вт ср чт пт сб нд 1 2 3 4 5 6 7 8 9 10 11 12 1…" at bounding box center [651, 298] width 1302 height 596
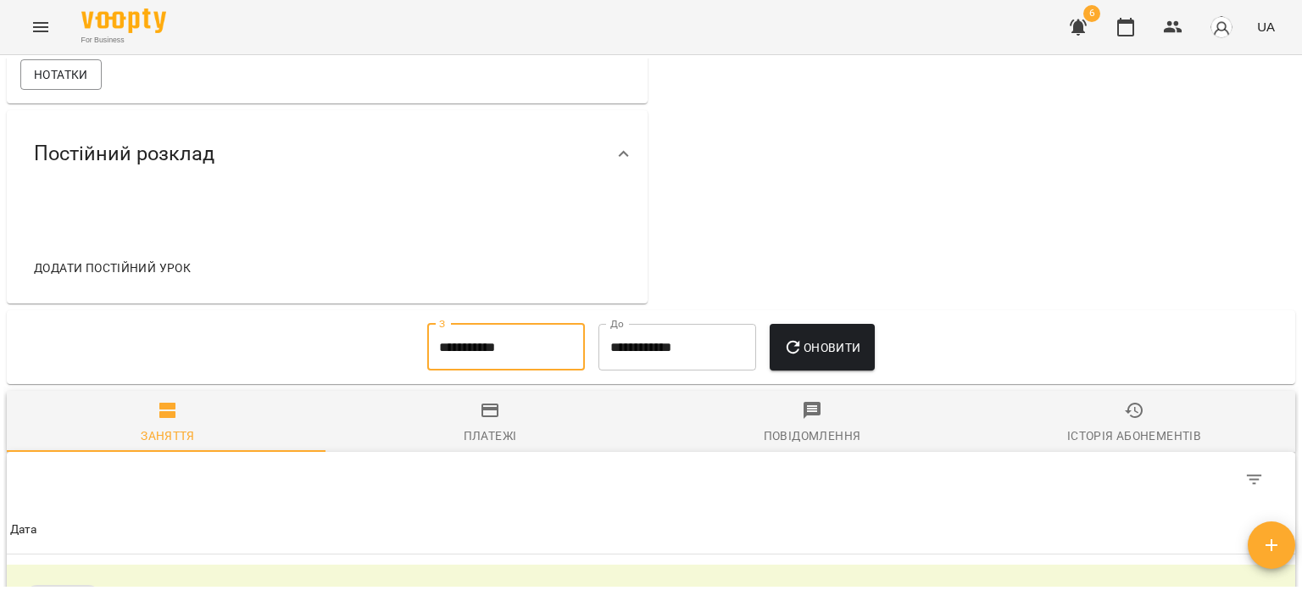
scroll to position [763, 0]
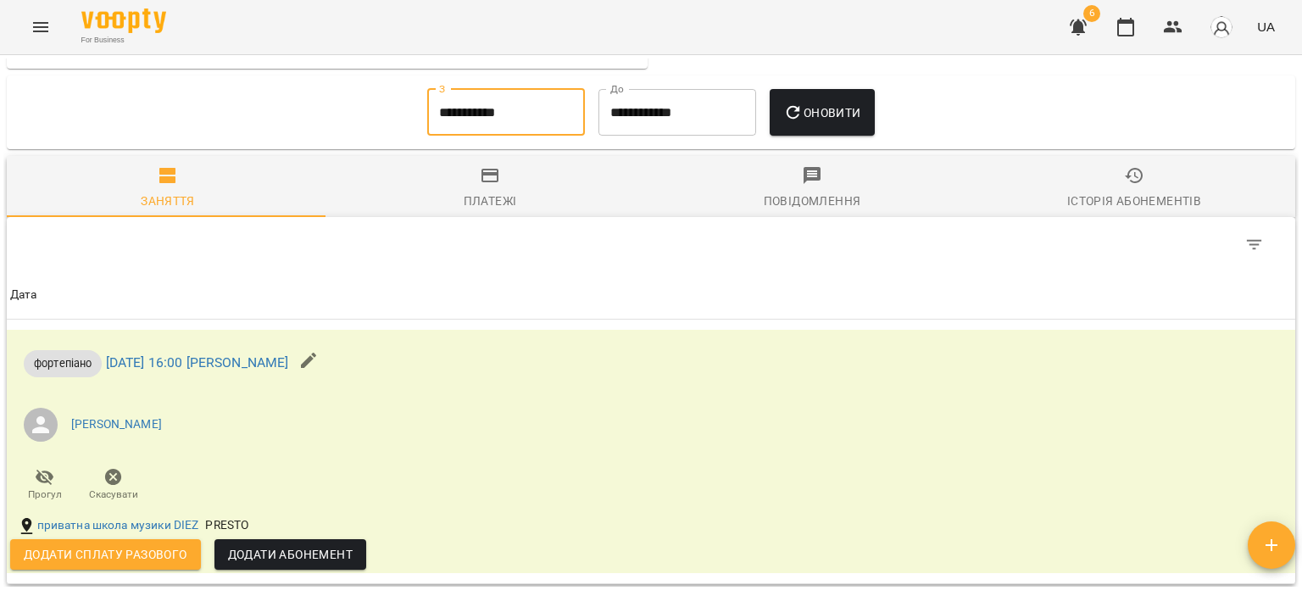
click at [427, 115] on input "**********" at bounding box center [506, 112] width 158 height 47
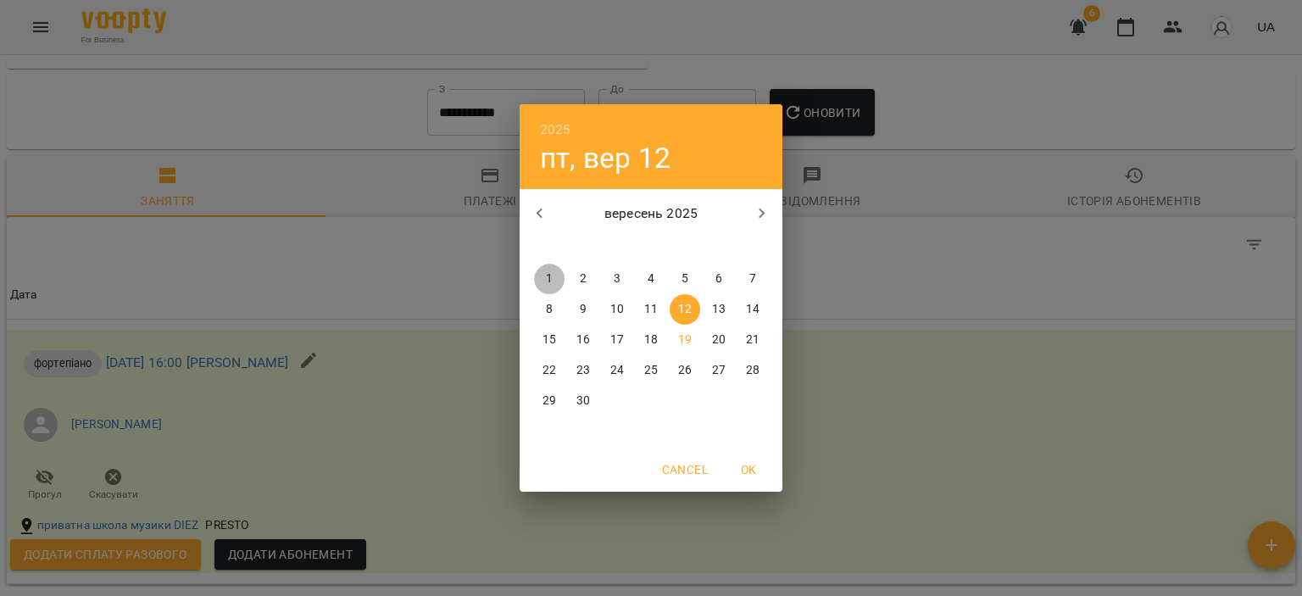
click at [549, 285] on p "1" at bounding box center [549, 278] width 7 height 17
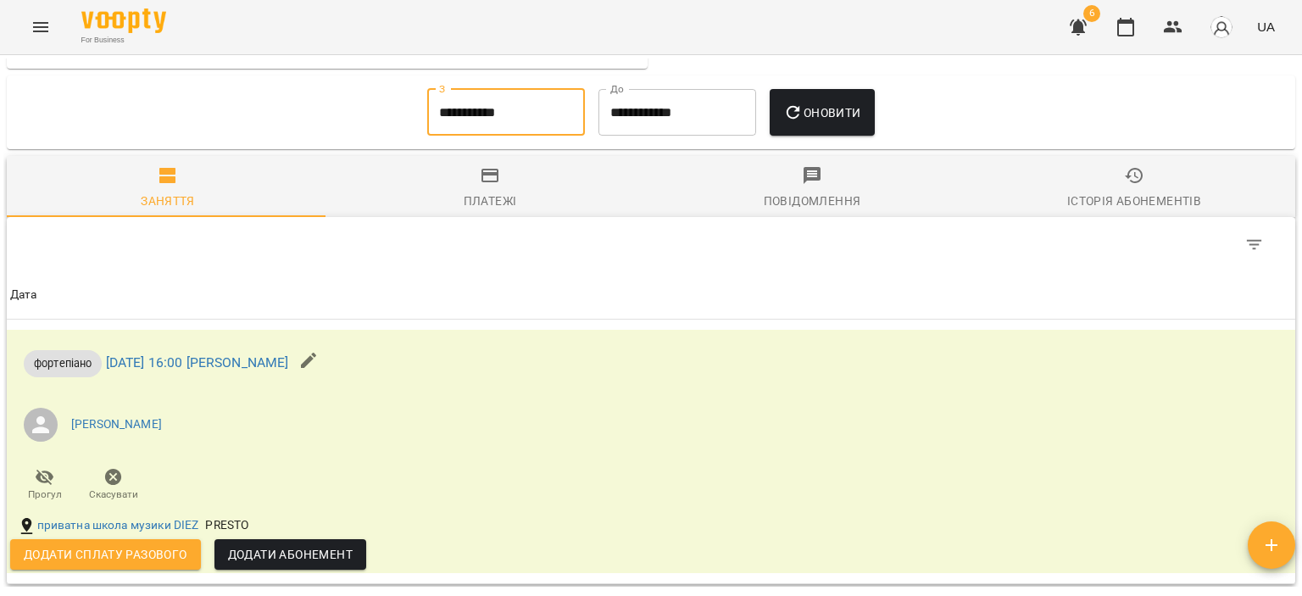
click at [434, 108] on input "**********" at bounding box center [506, 112] width 158 height 47
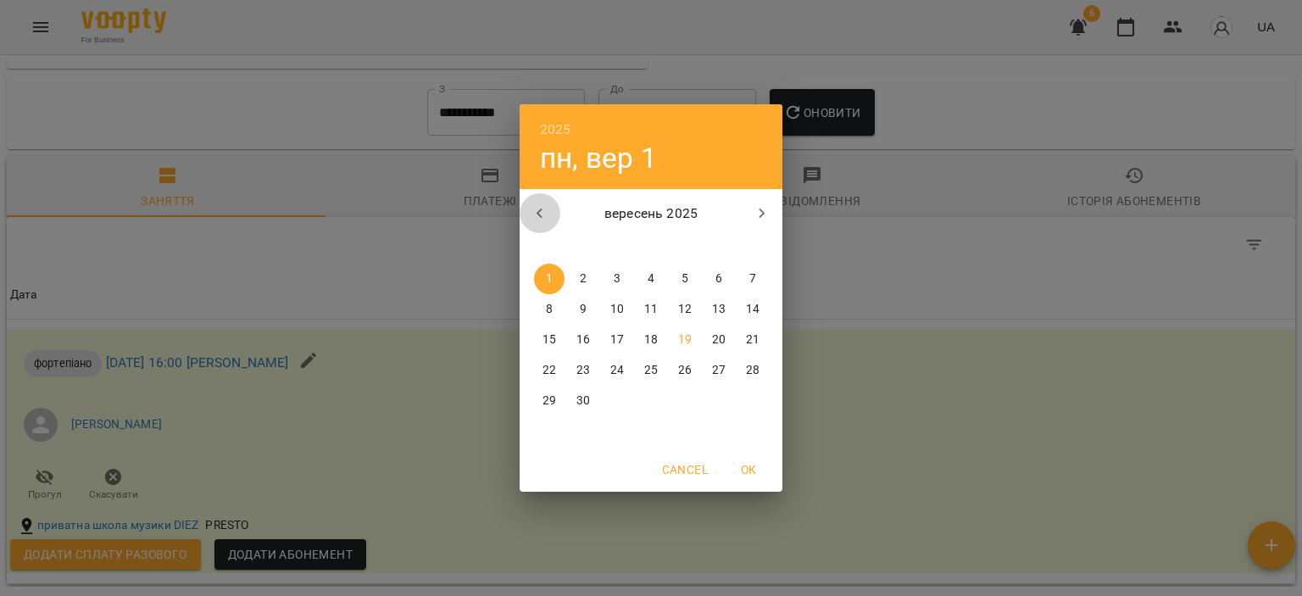
click at [541, 213] on icon "button" at bounding box center [540, 214] width 20 height 20
click at [682, 277] on p "1" at bounding box center [685, 278] width 7 height 17
type input "**********"
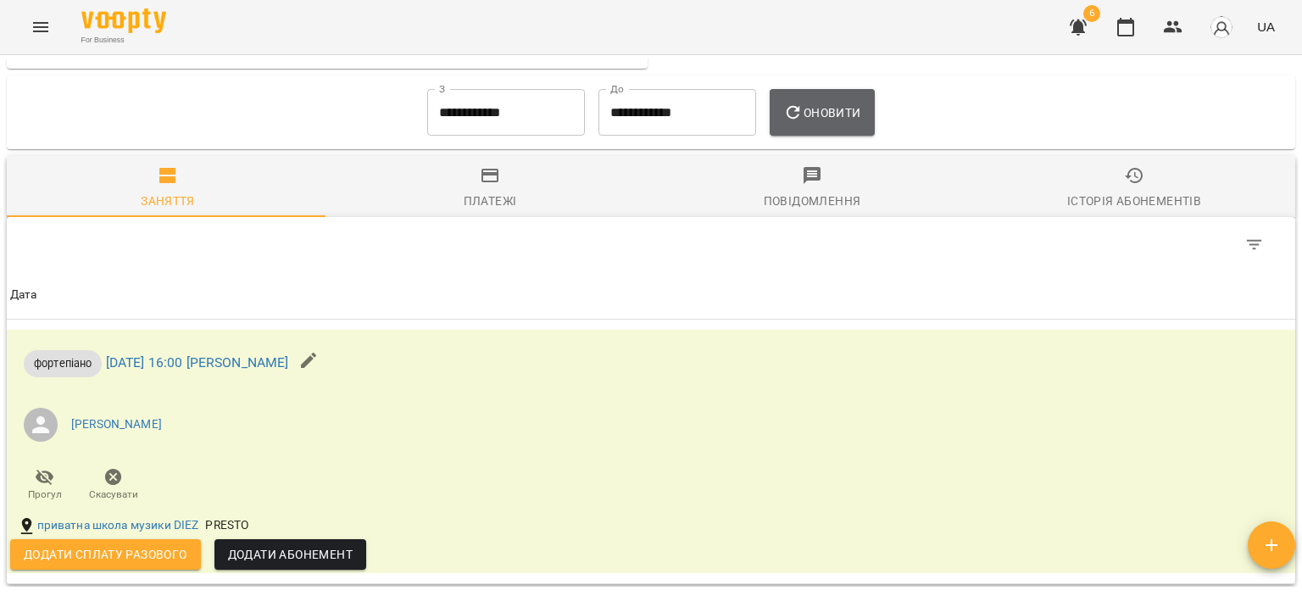
click at [813, 114] on span "Оновити" at bounding box center [821, 113] width 77 height 20
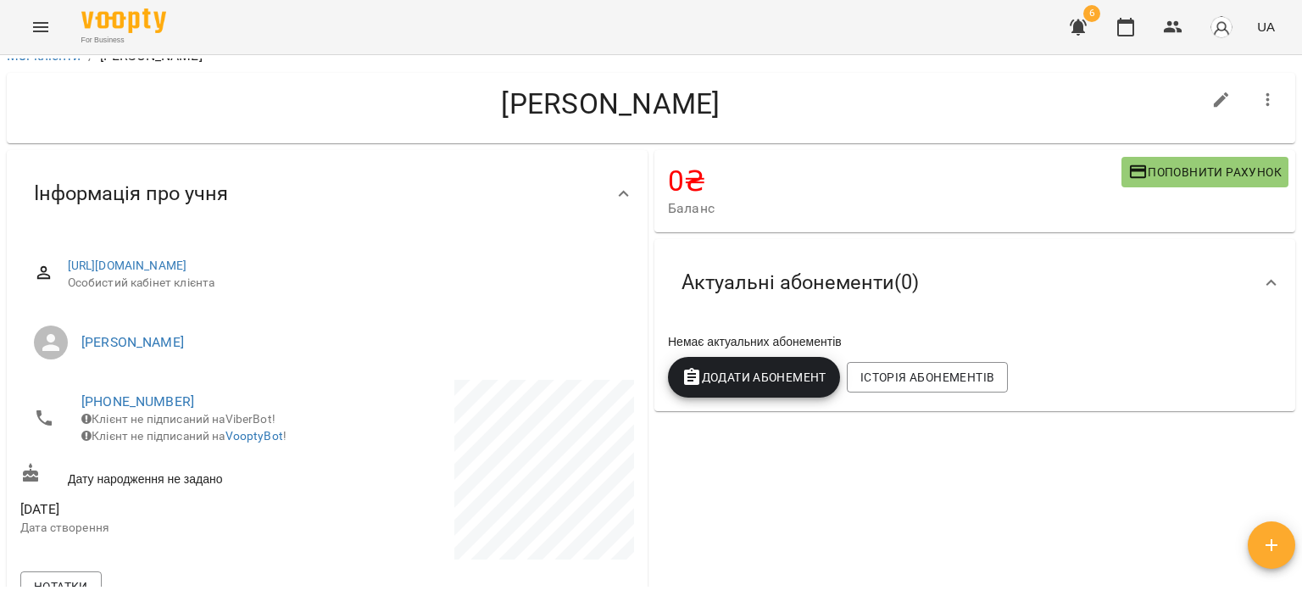
scroll to position [0, 0]
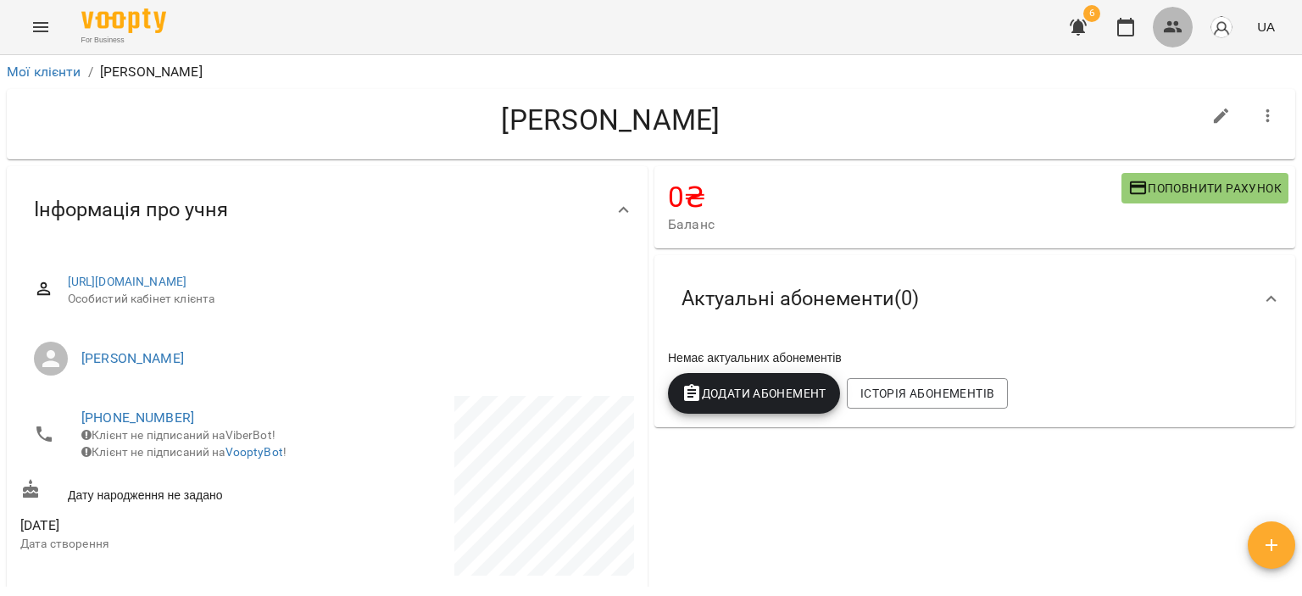
click at [1179, 16] on button "button" at bounding box center [1173, 27] width 41 height 41
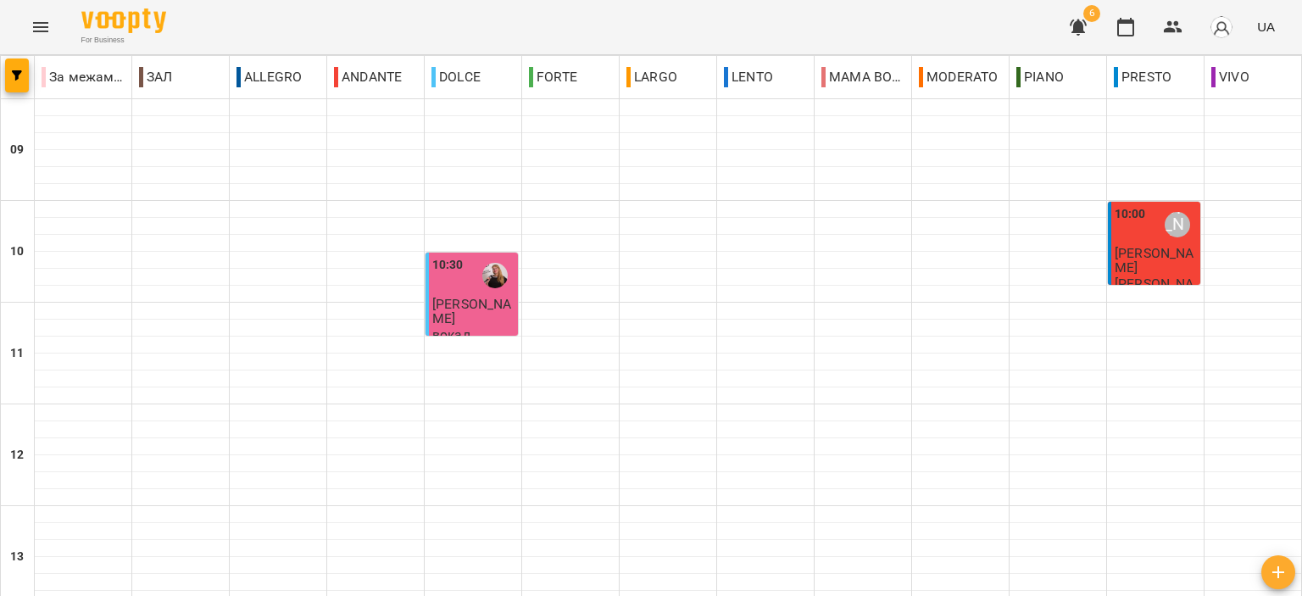
scroll to position [836, 0]
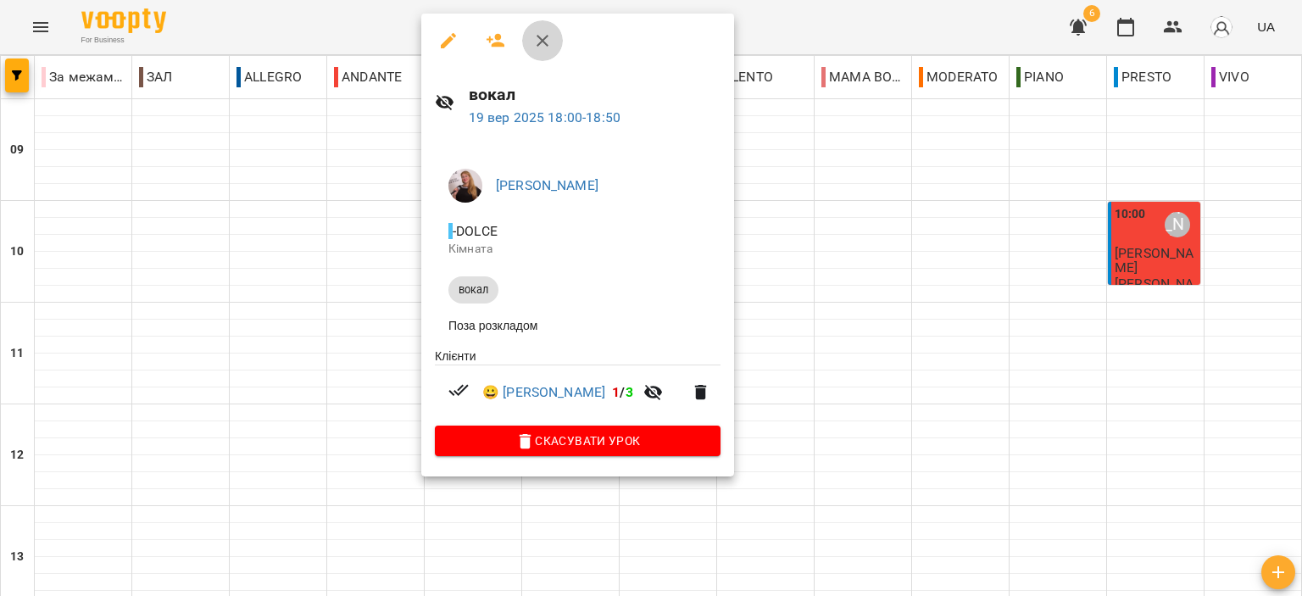
click at [543, 42] on icon "button" at bounding box center [543, 41] width 12 height 12
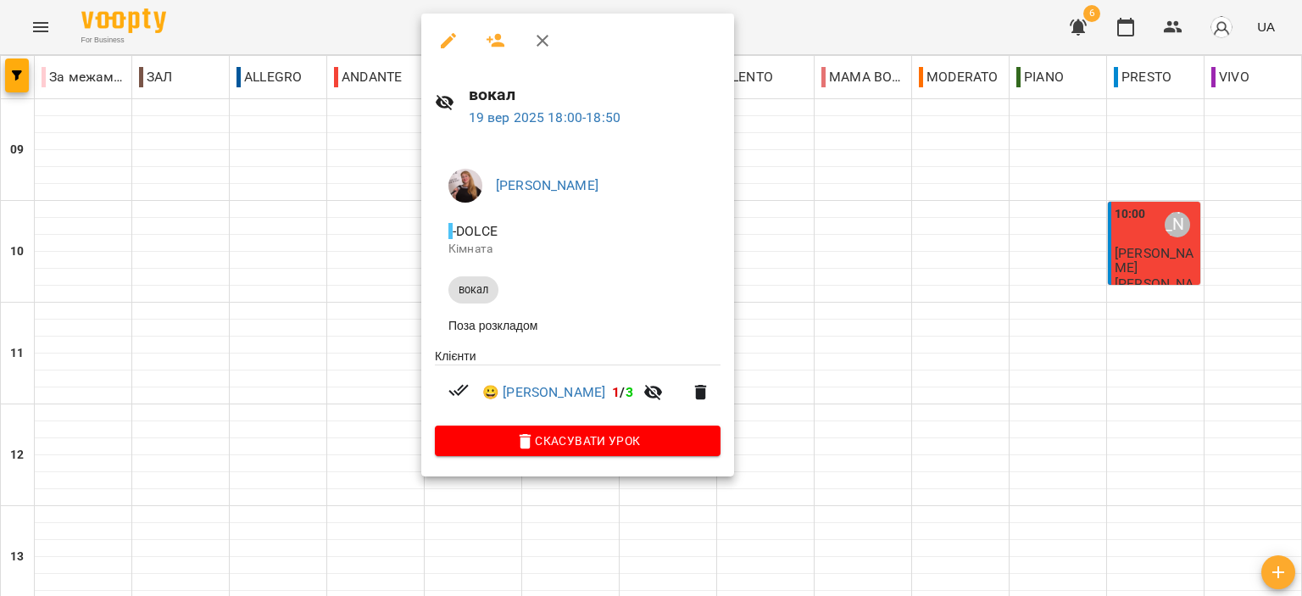
click at [543, 31] on icon "button" at bounding box center [542, 41] width 20 height 20
